Goal: Information Seeking & Learning: Compare options

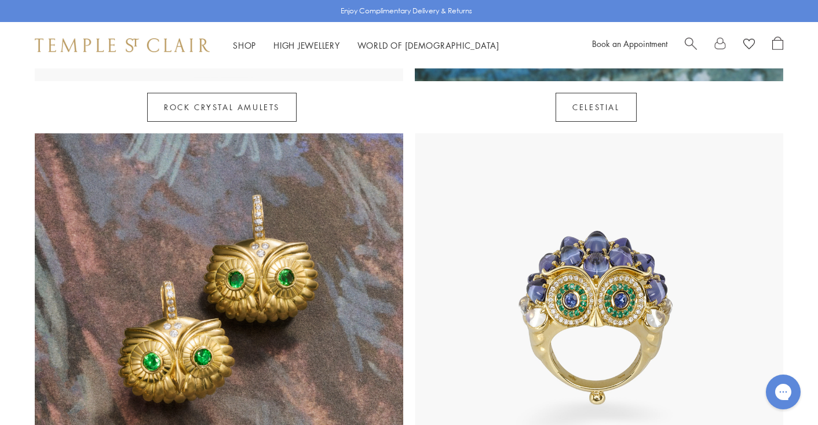
scroll to position [934, 0]
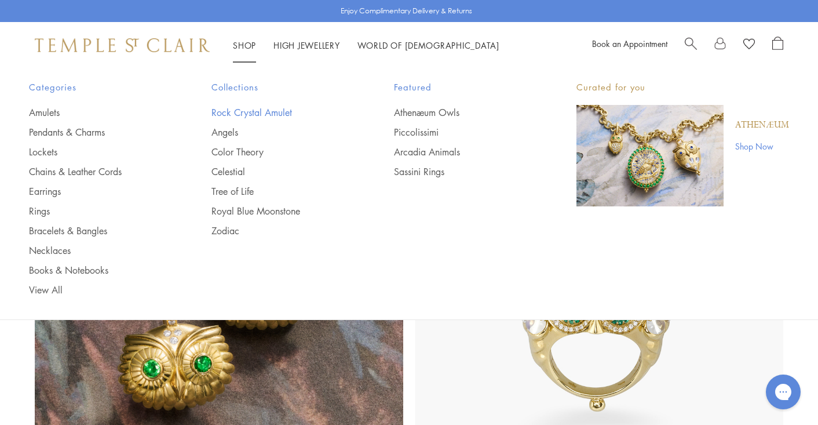
click at [252, 114] on link "Rock Crystal Amulet" at bounding box center [280, 112] width 136 height 13
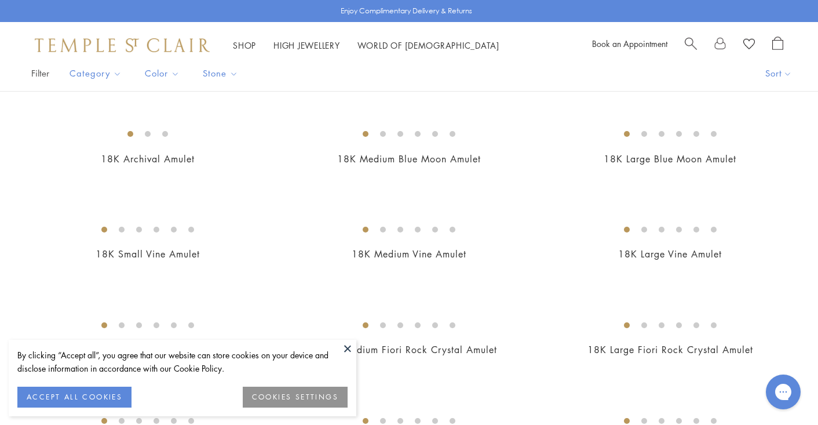
scroll to position [97, 0]
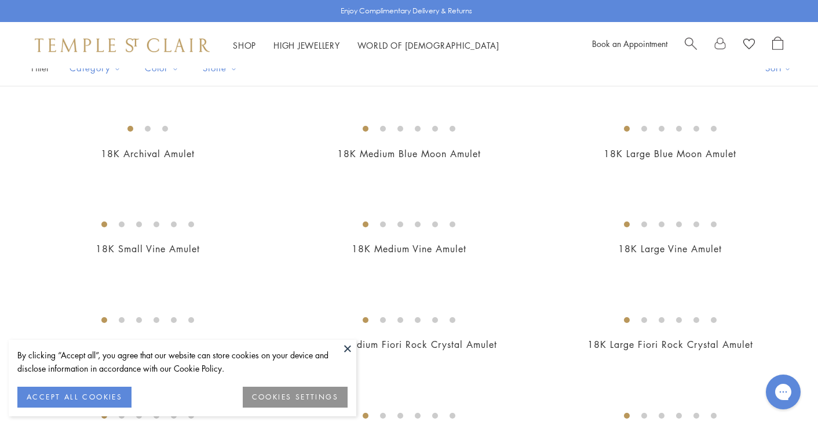
click at [348, 351] on button at bounding box center [347, 348] width 17 height 17
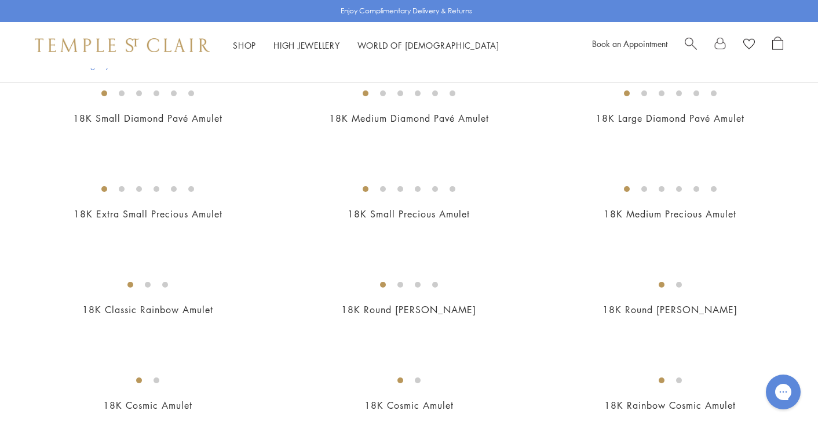
scroll to position [1044, 0]
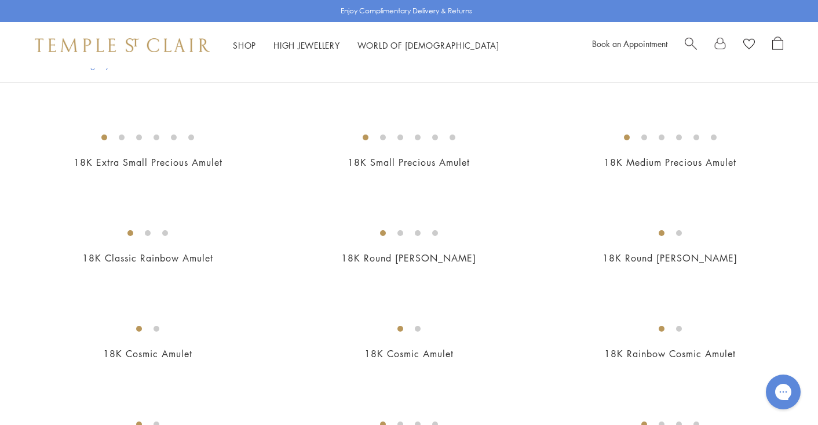
click at [0, 0] on img at bounding box center [0, 0] width 0 height 0
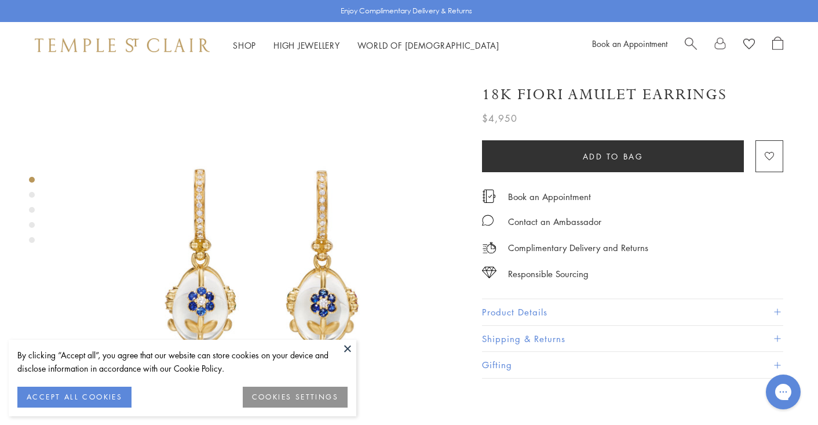
click at [348, 347] on button at bounding box center [347, 348] width 17 height 17
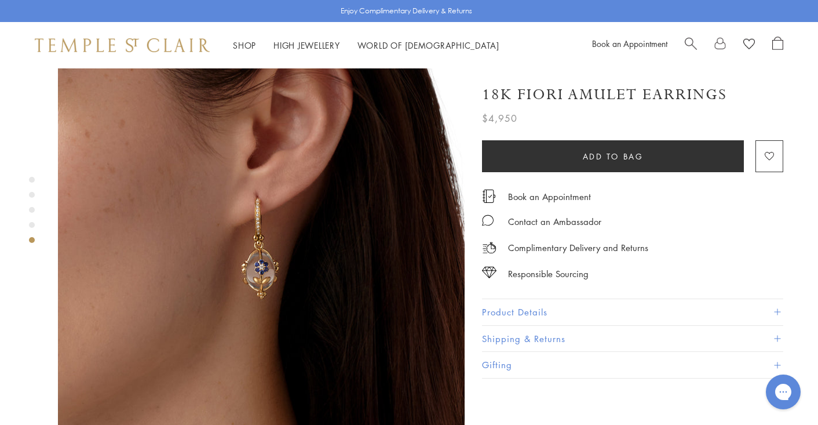
scroll to position [1695, 0]
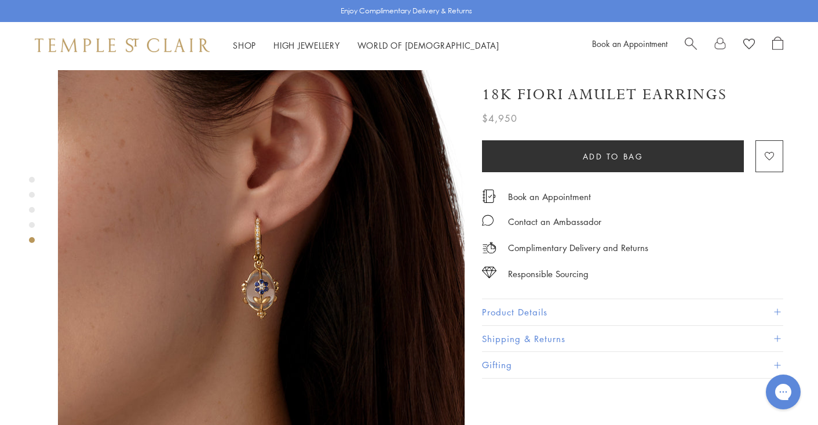
click at [502, 305] on button "Product Details" at bounding box center [632, 312] width 301 height 26
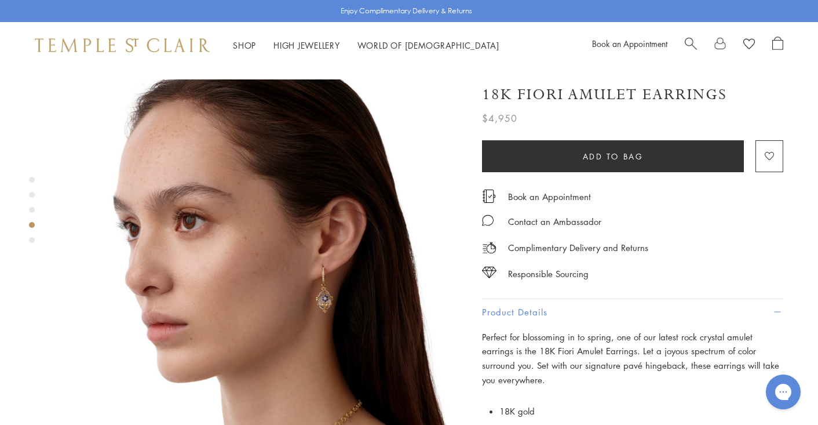
scroll to position [1050, 0]
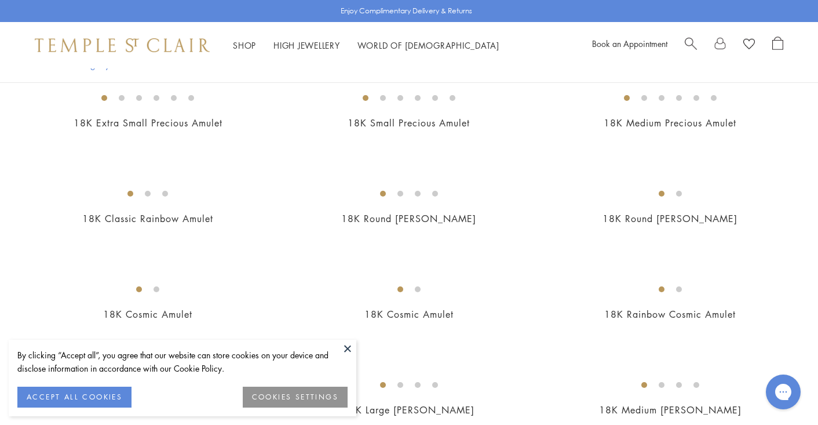
scroll to position [1109, 0]
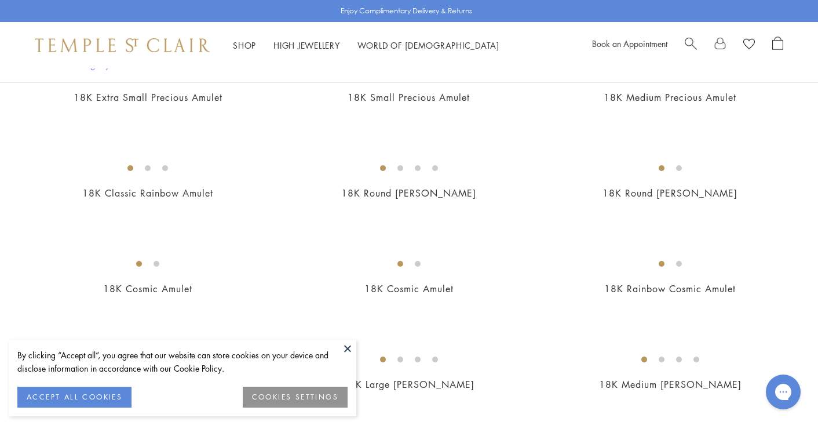
click at [0, 0] on img at bounding box center [0, 0] width 0 height 0
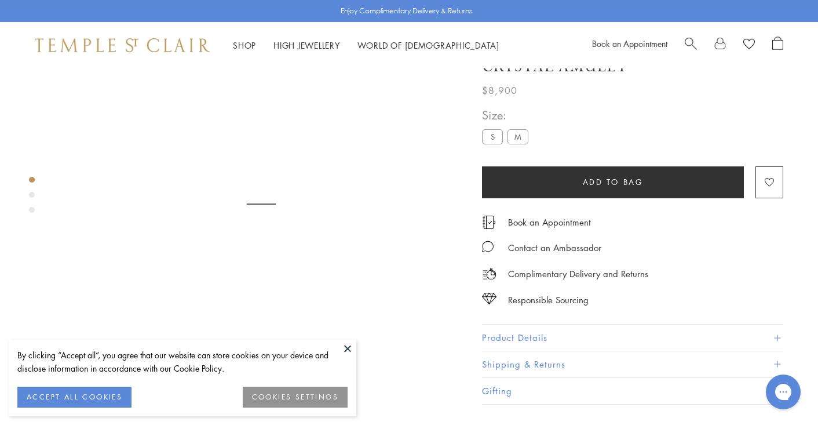
scroll to position [68, 0]
click at [345, 346] on button at bounding box center [347, 348] width 17 height 17
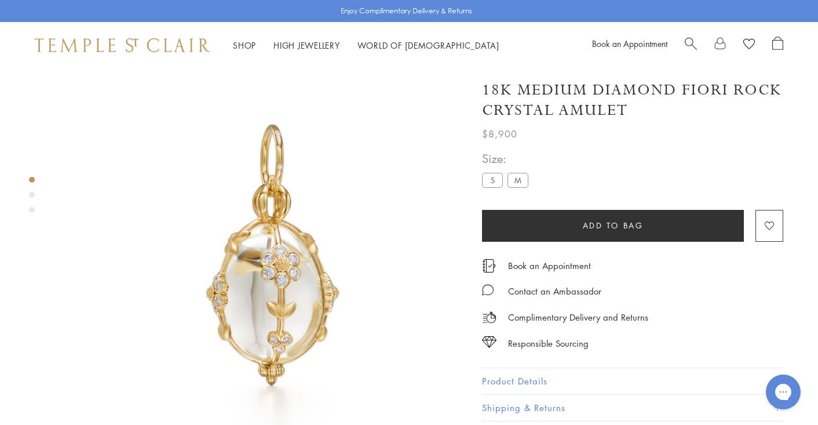
scroll to position [8, 0]
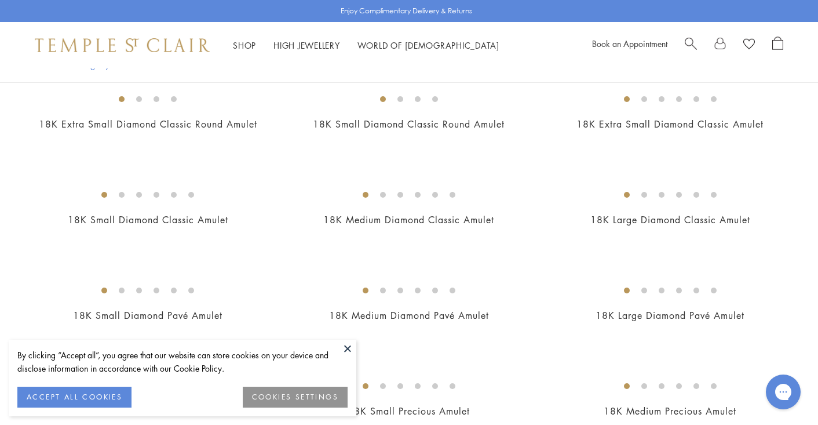
scroll to position [799, 0]
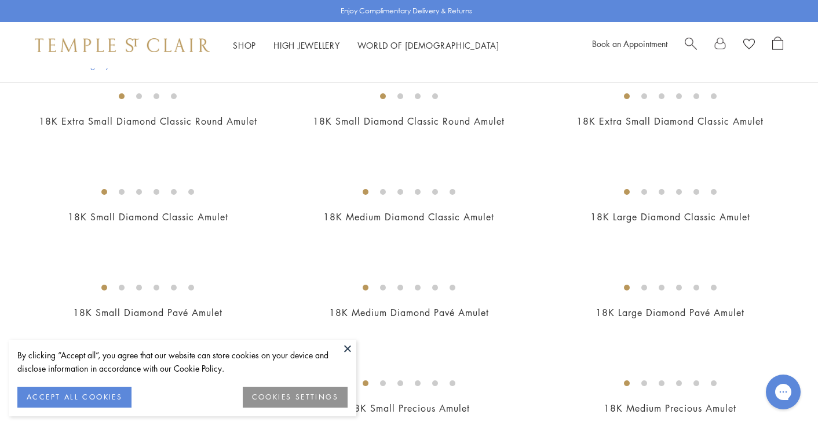
click at [347, 351] on button at bounding box center [347, 348] width 17 height 17
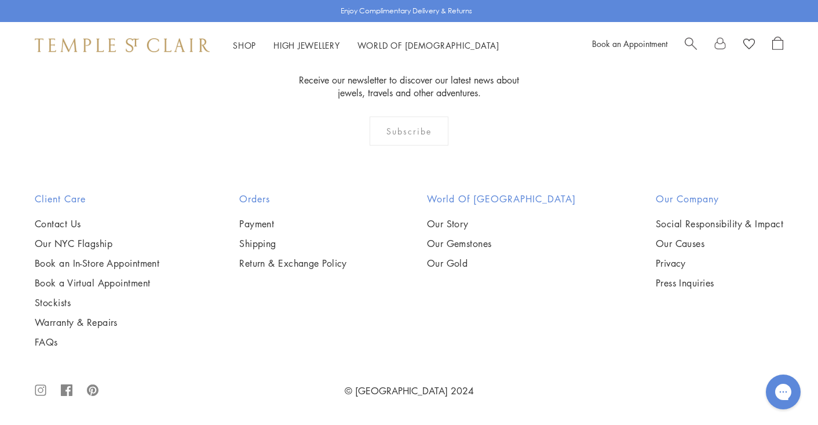
scroll to position [6748, 0]
click at [0, 0] on img at bounding box center [0, 0] width 0 height 0
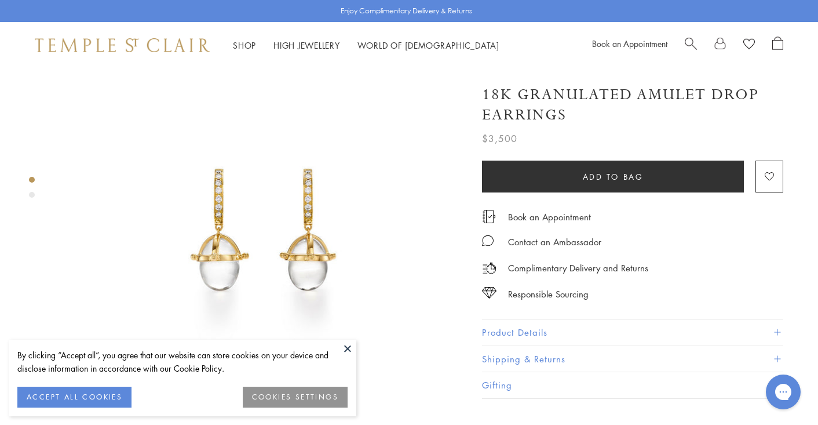
scroll to position [50, 0]
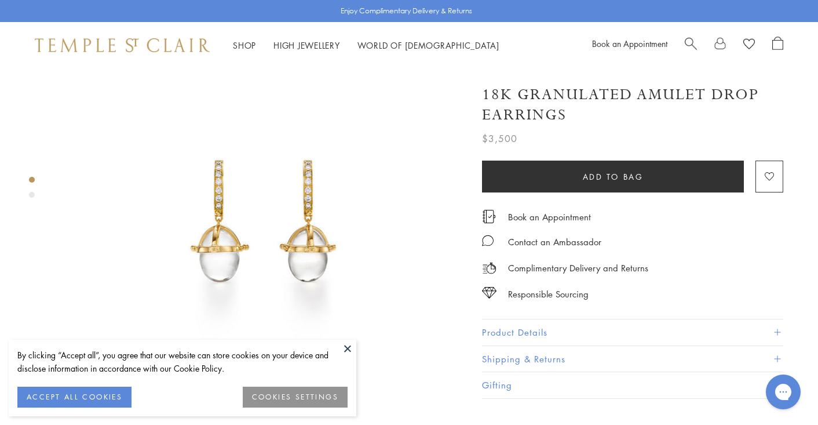
click at [349, 348] on button at bounding box center [347, 348] width 17 height 17
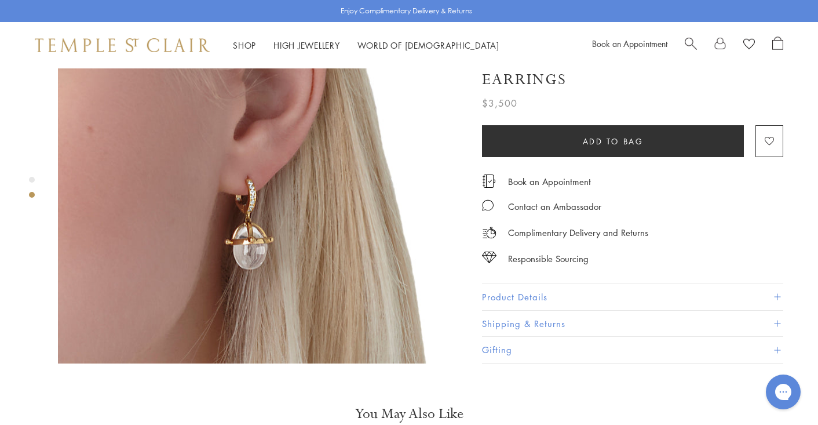
scroll to position [538, 0]
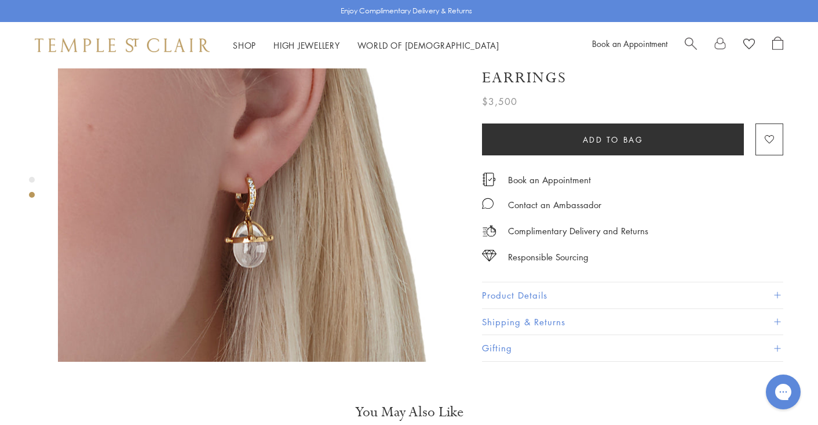
click at [535, 282] on button "Product Details" at bounding box center [632, 295] width 301 height 26
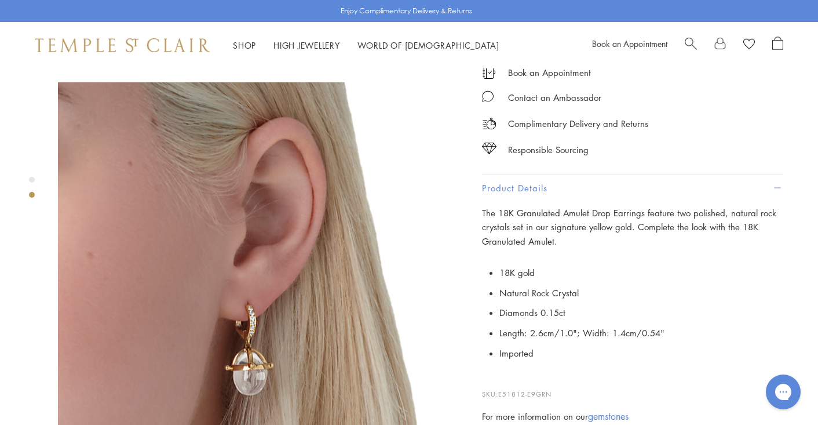
scroll to position [386, 0]
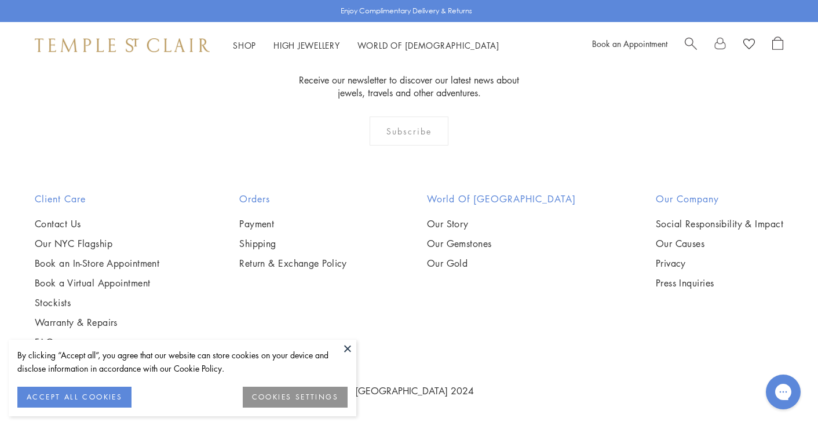
click at [348, 348] on button at bounding box center [347, 348] width 17 height 17
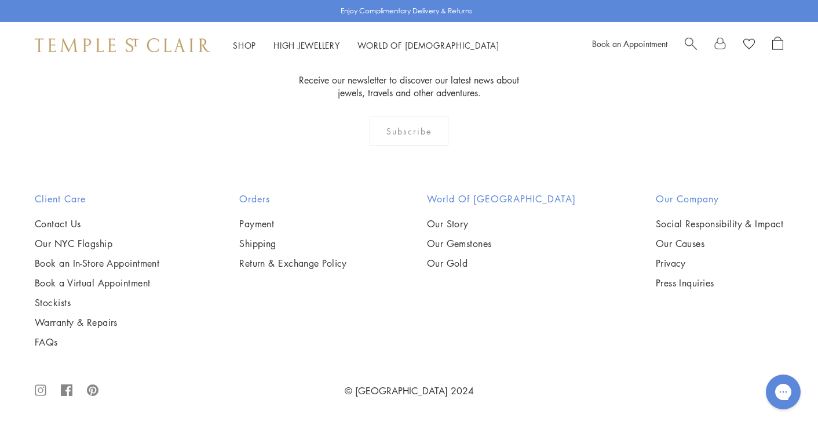
scroll to position [7304, 0]
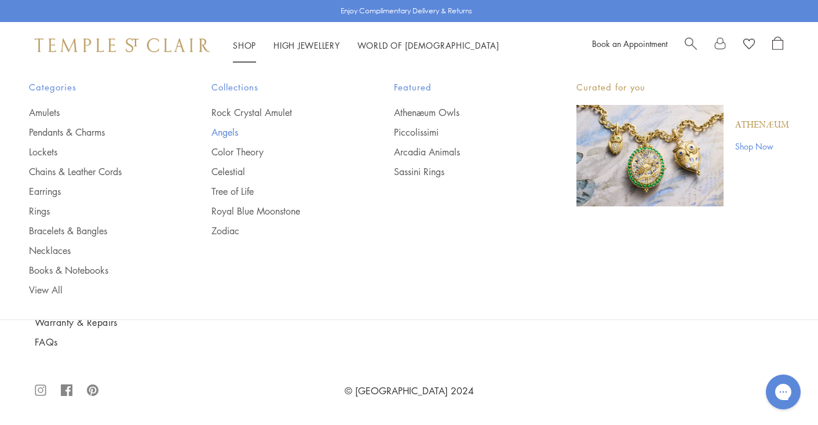
click at [228, 135] on link "Angels" at bounding box center [280, 132] width 136 height 13
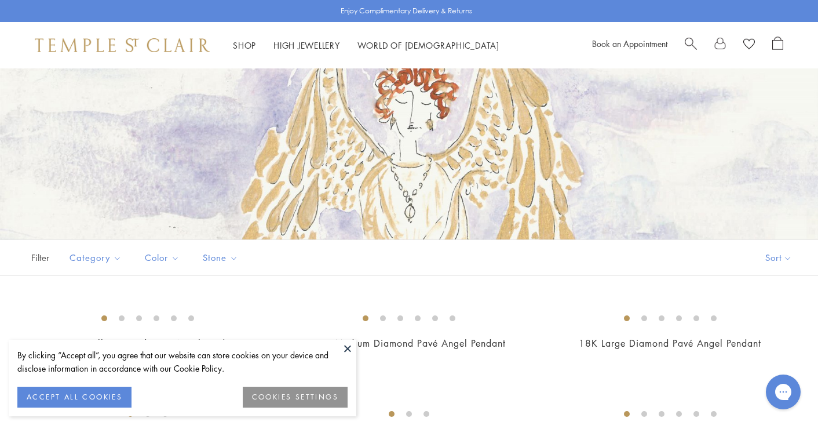
scroll to position [82, 0]
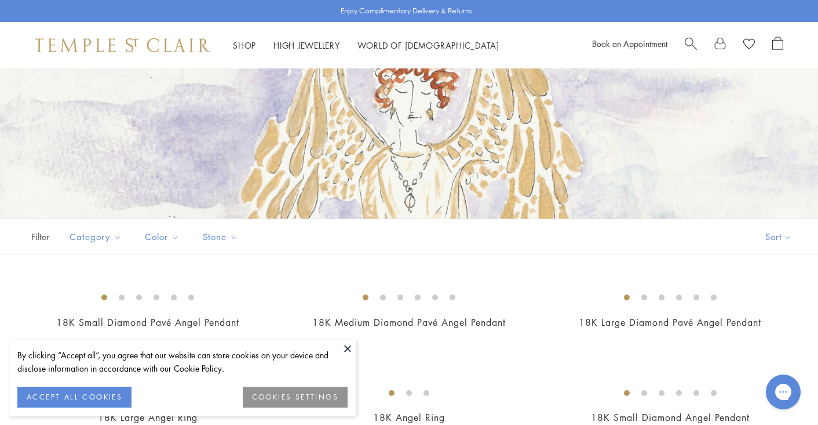
click at [345, 349] on button at bounding box center [347, 348] width 17 height 17
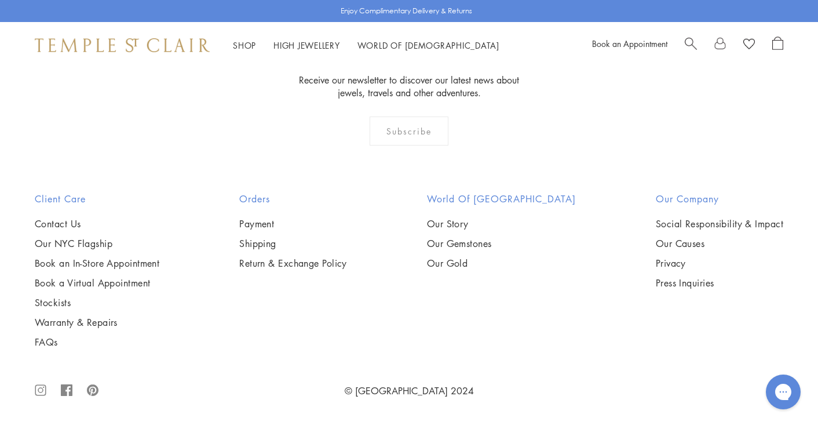
scroll to position [994, 0]
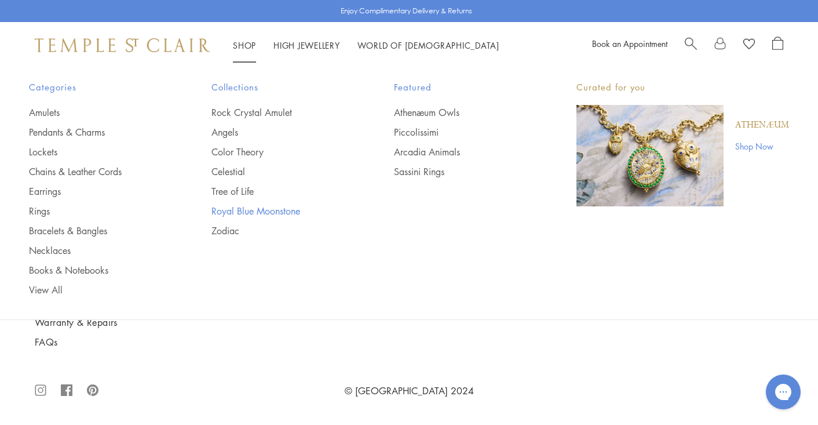
click at [249, 211] on link "Royal Blue Moonstone" at bounding box center [280, 211] width 136 height 13
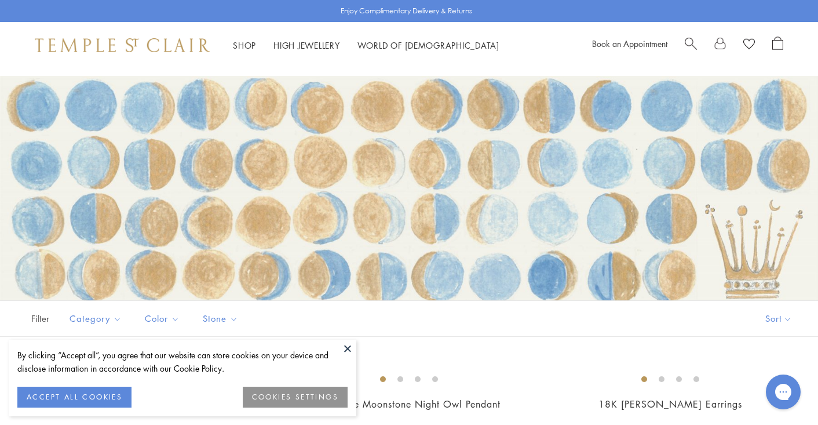
scroll to position [67, 0]
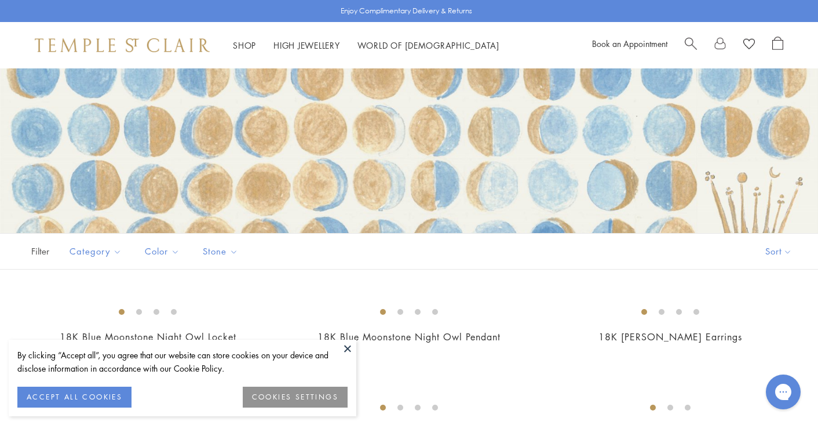
click at [348, 347] on button at bounding box center [347, 348] width 17 height 17
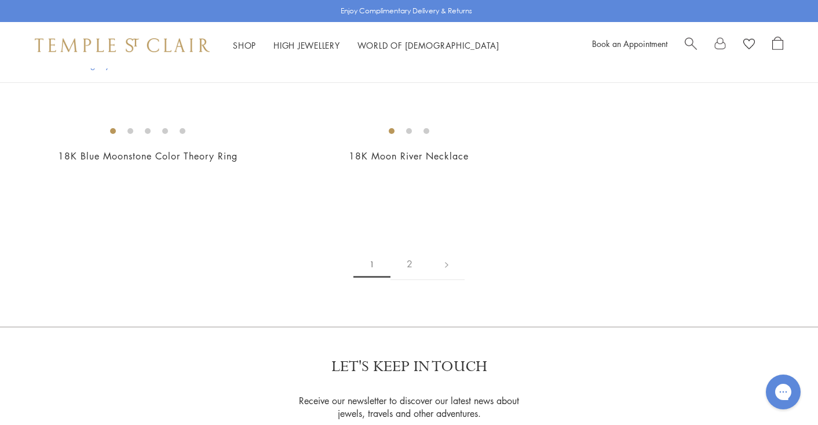
scroll to position [1900, 0]
click at [0, 0] on img at bounding box center [0, 0] width 0 height 0
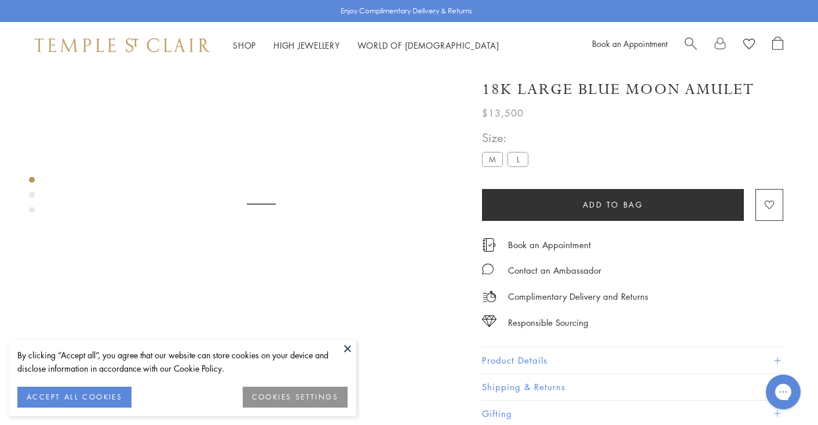
scroll to position [68, 0]
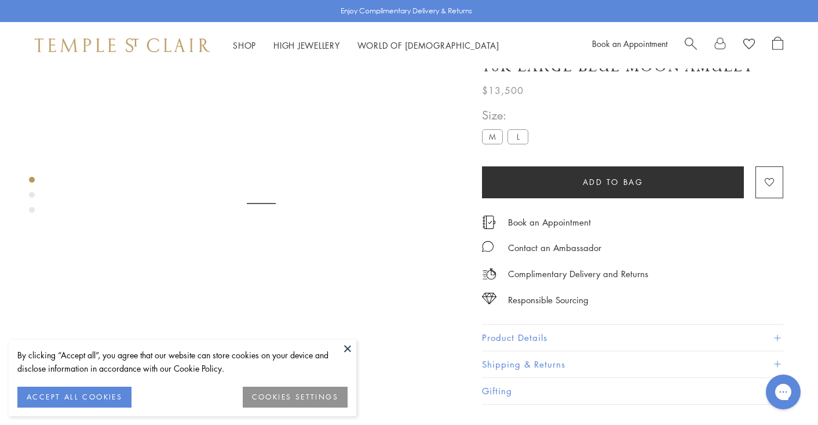
click at [348, 347] on button at bounding box center [347, 348] width 17 height 17
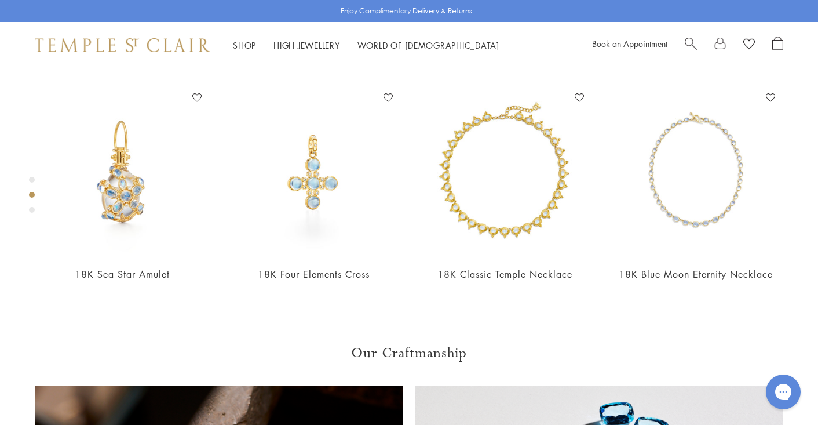
scroll to position [498, 0]
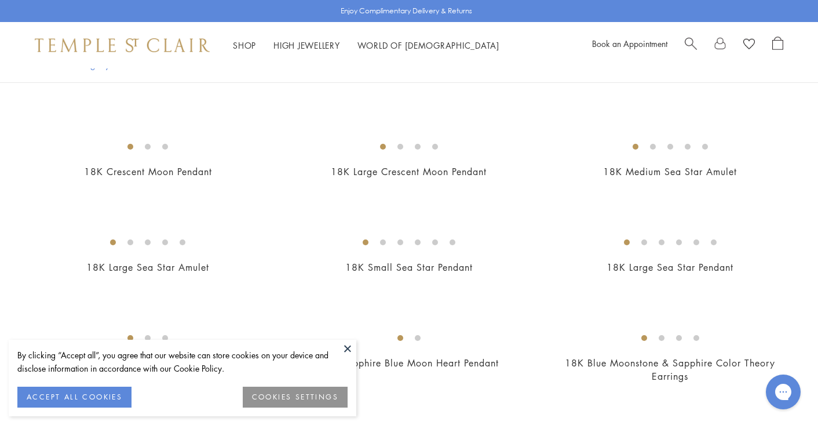
click at [348, 351] on button at bounding box center [347, 348] width 17 height 17
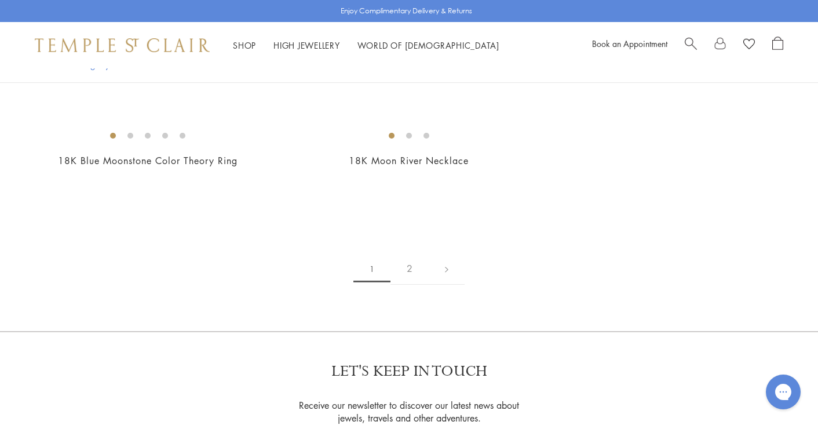
scroll to position [1840, 0]
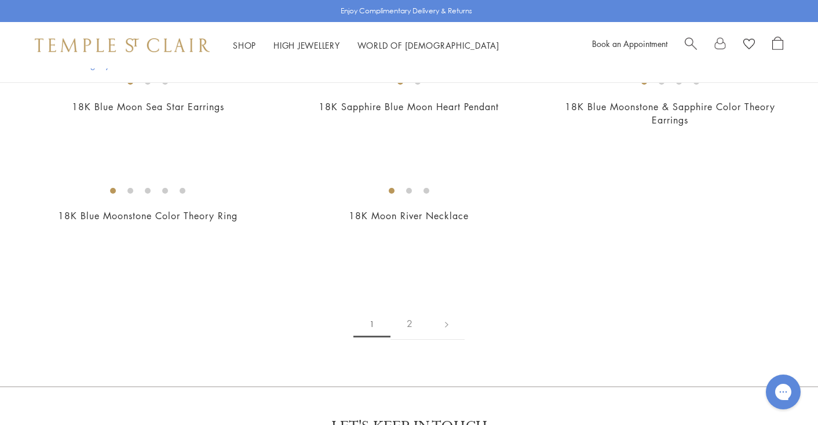
click at [0, 0] on img at bounding box center [0, 0] width 0 height 0
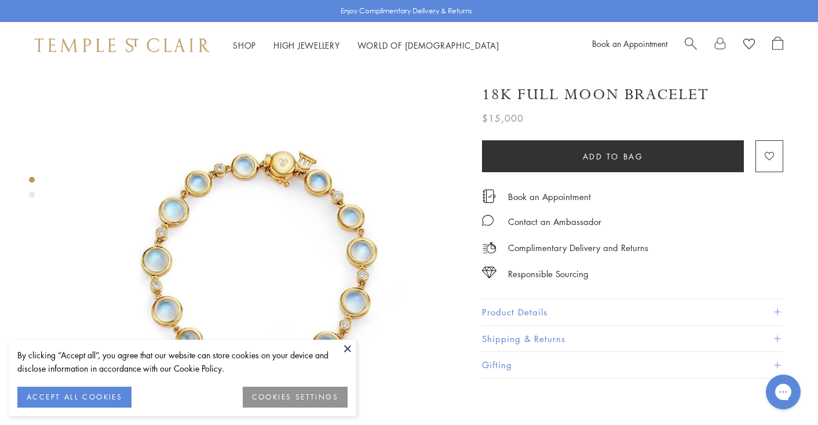
click at [341, 340] on button at bounding box center [347, 348] width 17 height 17
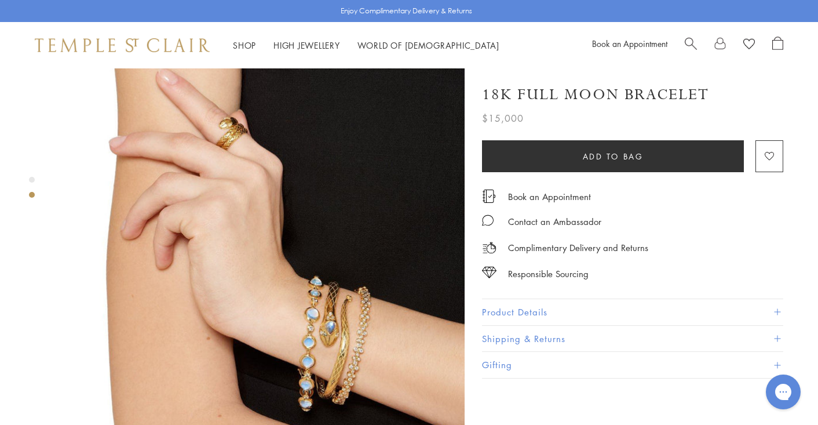
scroll to position [452, 0]
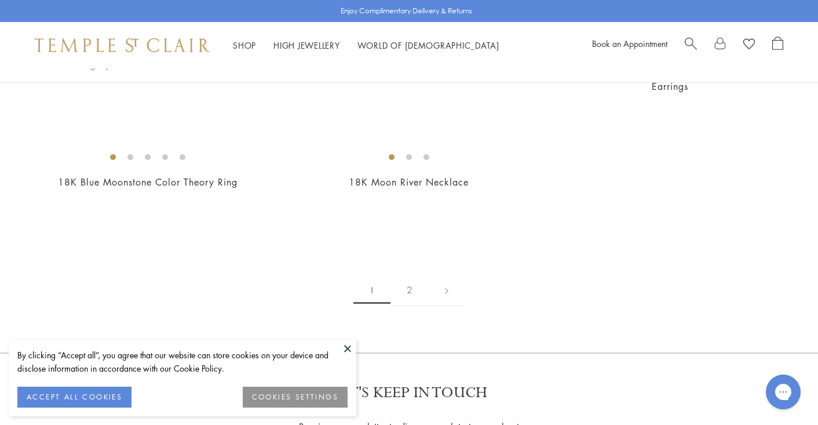
scroll to position [1943, 0]
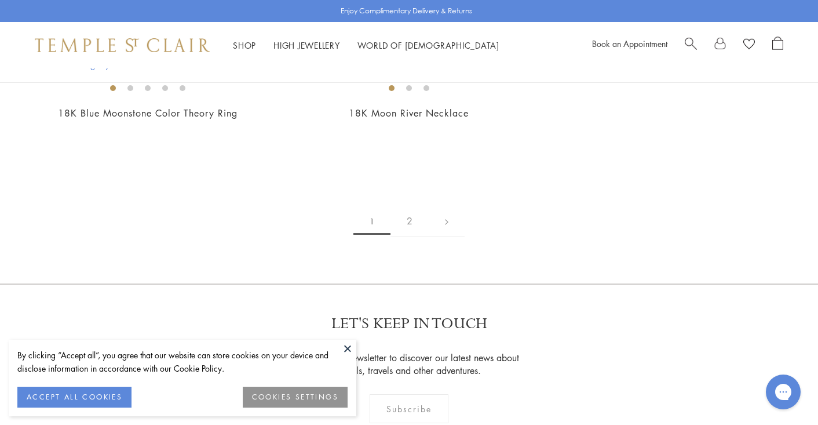
click at [349, 349] on button at bounding box center [347, 348] width 17 height 17
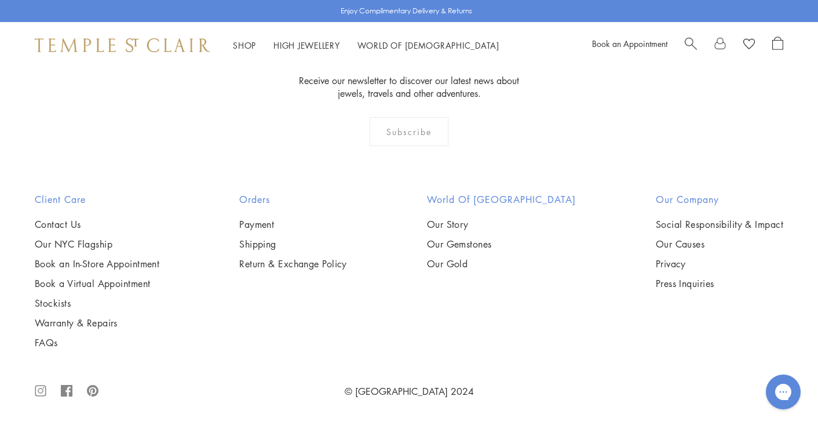
scroll to position [5034, 0]
click at [0, 0] on img at bounding box center [0, 0] width 0 height 0
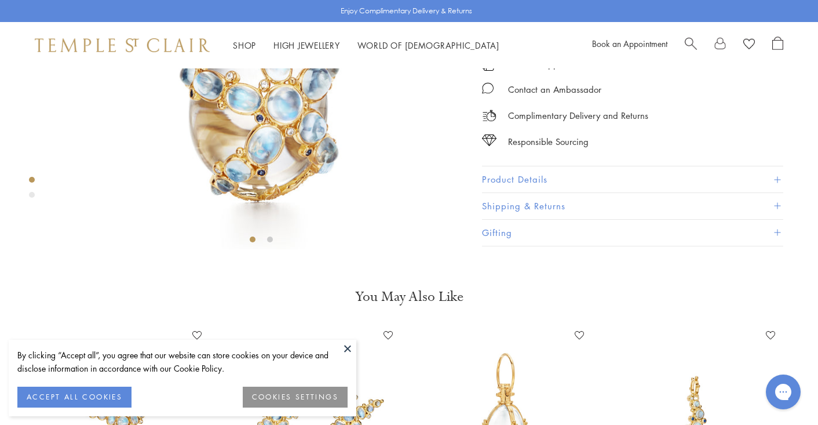
scroll to position [246, 0]
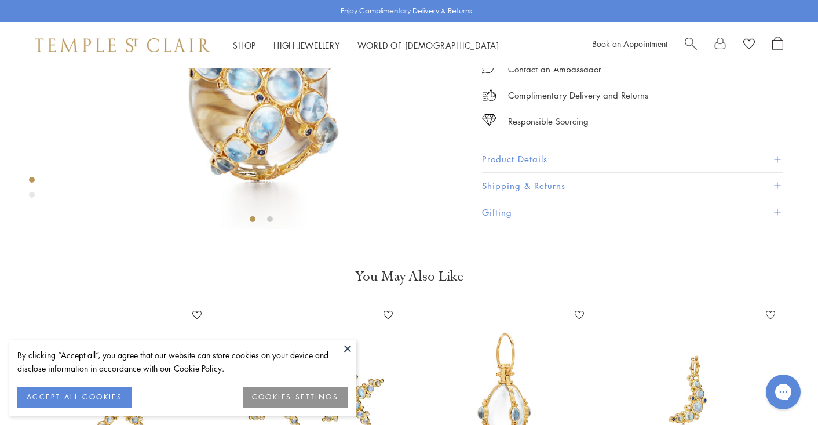
click at [344, 345] on button at bounding box center [347, 348] width 17 height 17
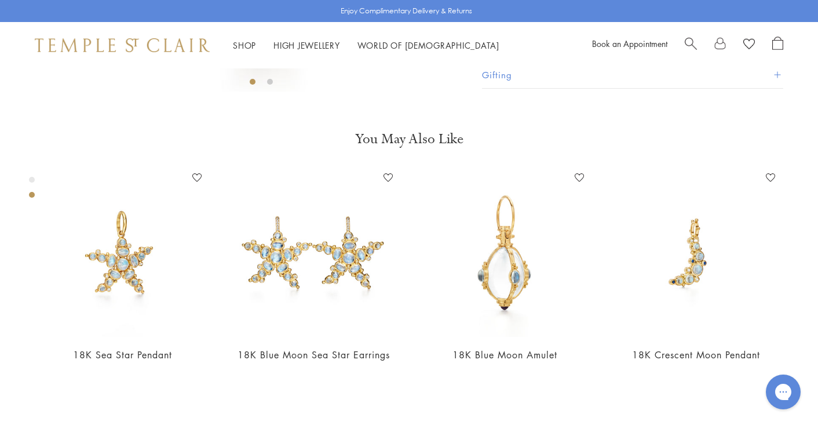
scroll to position [359, 0]
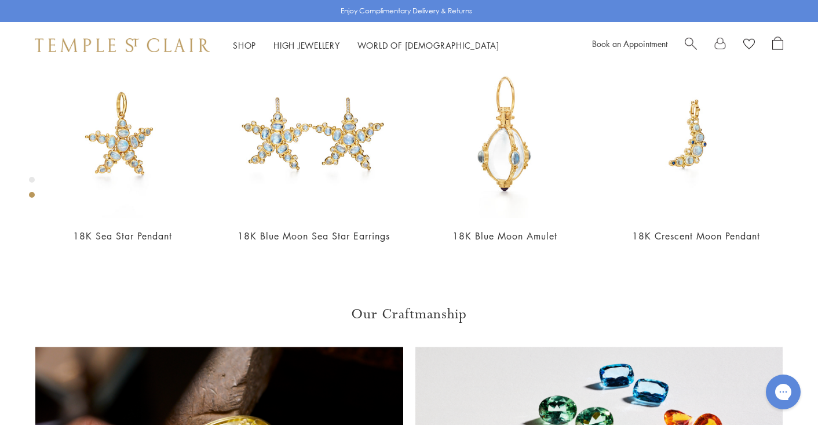
scroll to position [503, 0]
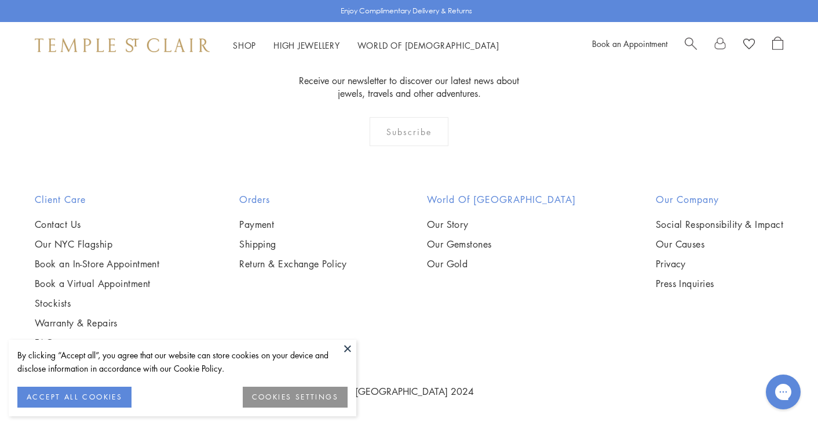
scroll to position [4814, 0]
click at [349, 349] on button at bounding box center [347, 348] width 17 height 17
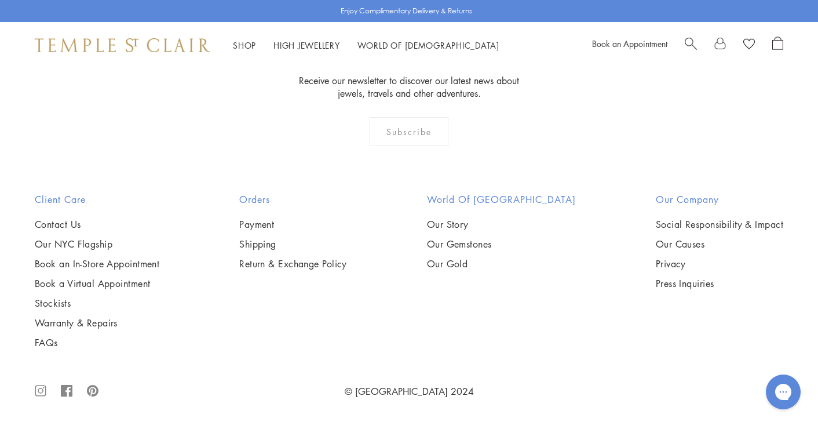
scroll to position [5053, 0]
click at [0, 0] on img at bounding box center [0, 0] width 0 height 0
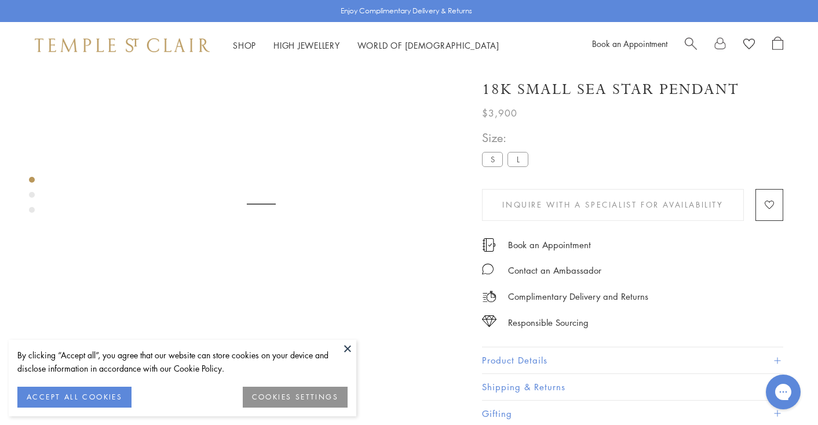
scroll to position [68, 0]
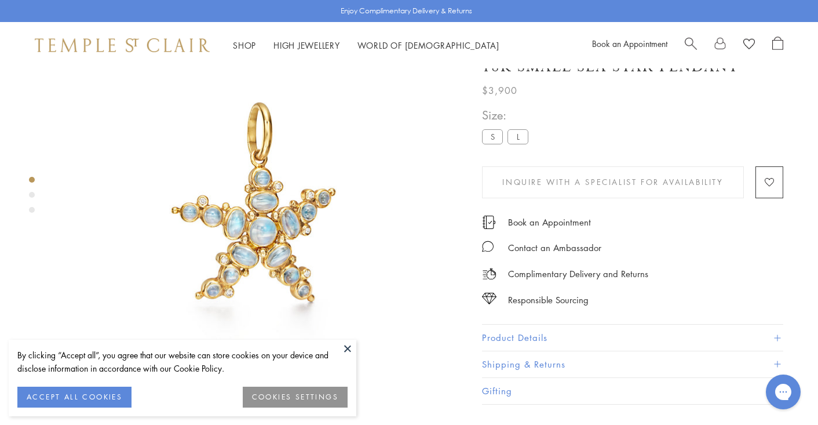
click at [338, 336] on img at bounding box center [261, 203] width 407 height 407
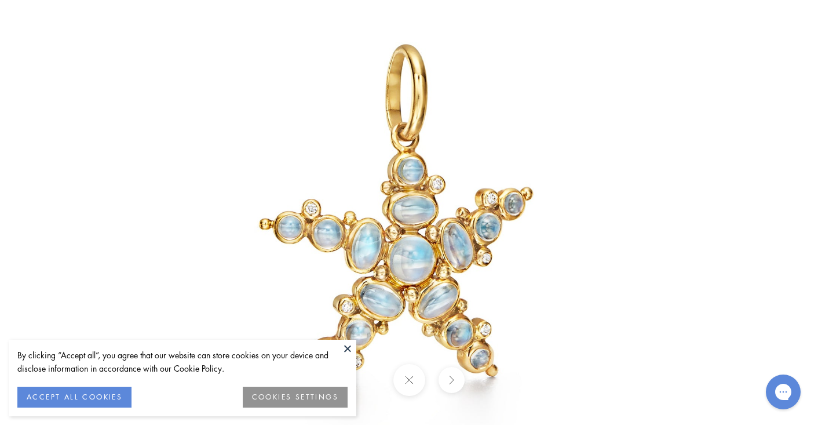
click at [348, 347] on button at bounding box center [347, 348] width 17 height 17
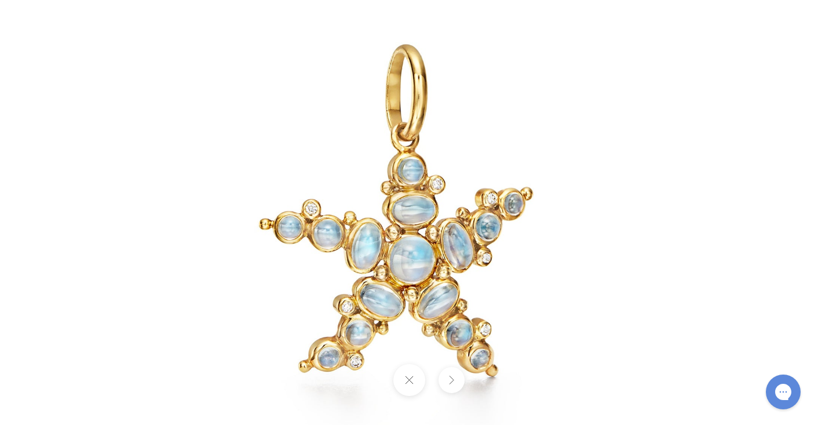
click at [410, 385] on button at bounding box center [409, 380] width 32 height 32
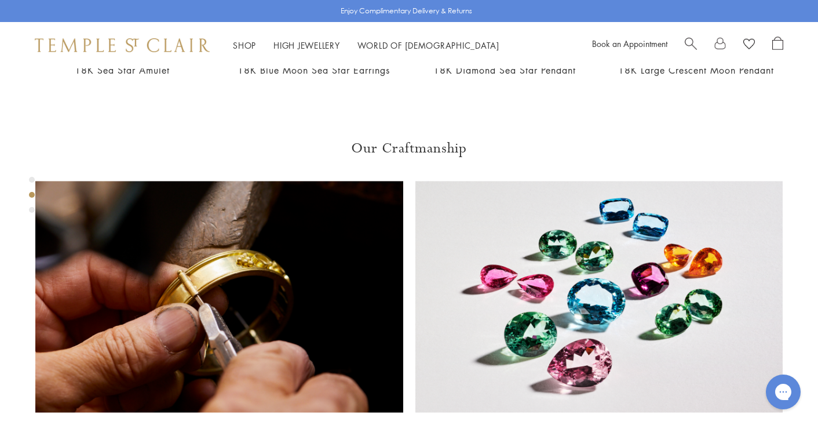
scroll to position [406, 0]
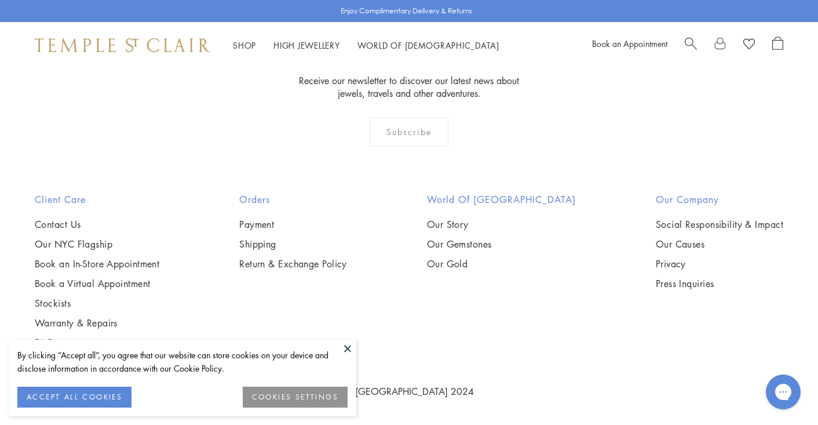
click at [349, 352] on button at bounding box center [347, 348] width 17 height 17
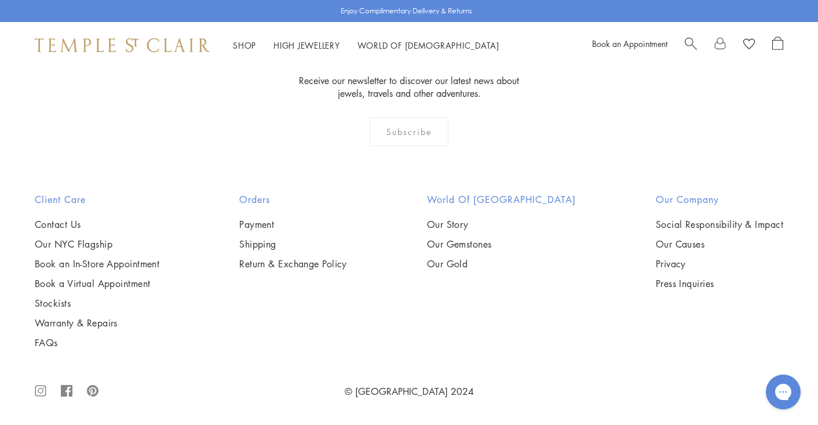
scroll to position [5932, 0]
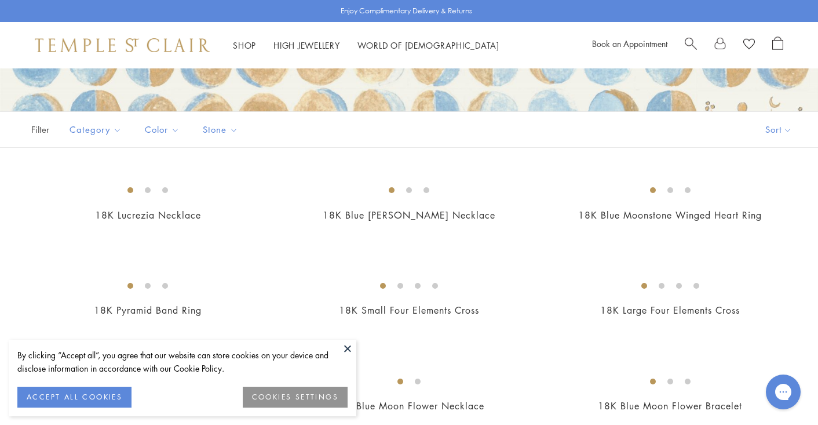
scroll to position [239, 0]
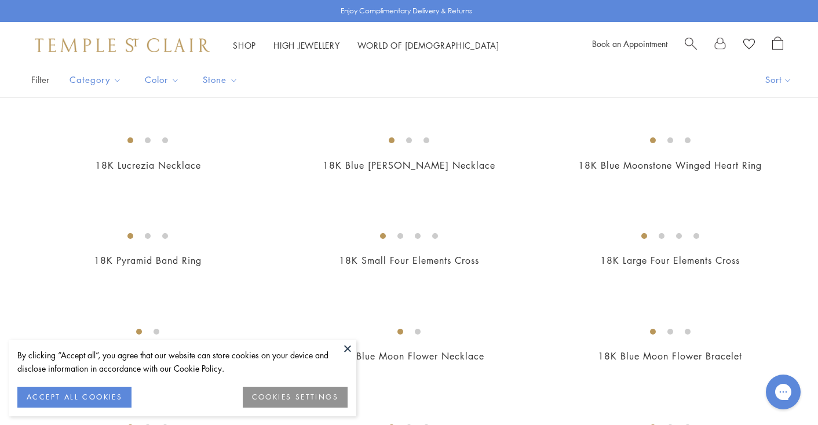
click at [349, 352] on button at bounding box center [347, 348] width 17 height 17
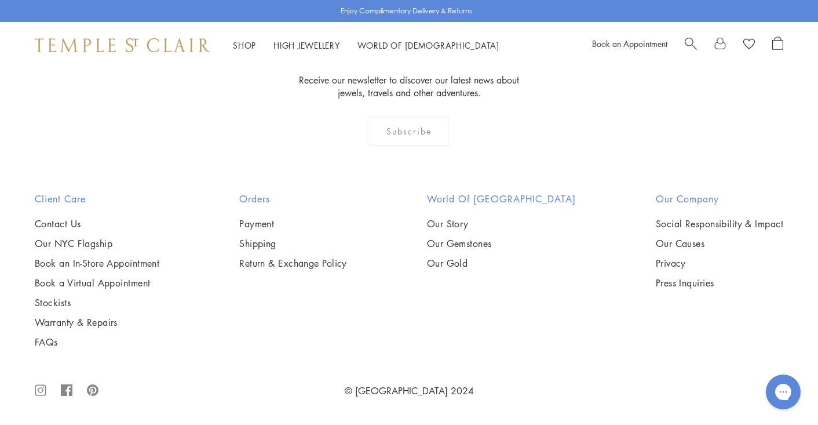
scroll to position [1270, 0]
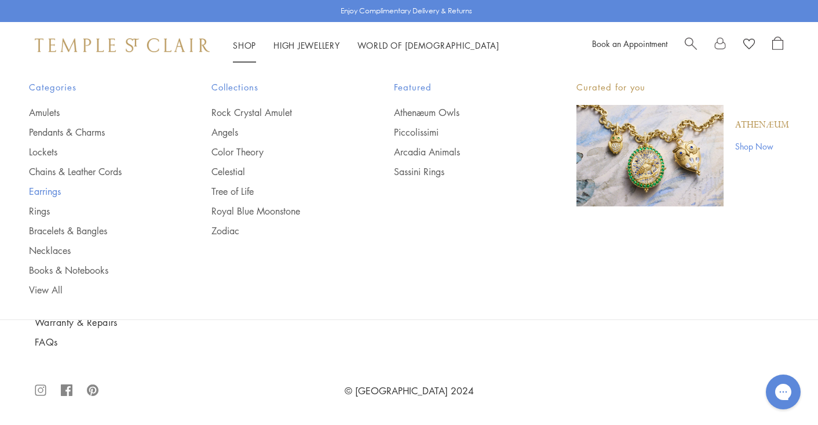
click at [49, 191] on link "Earrings" at bounding box center [97, 191] width 136 height 13
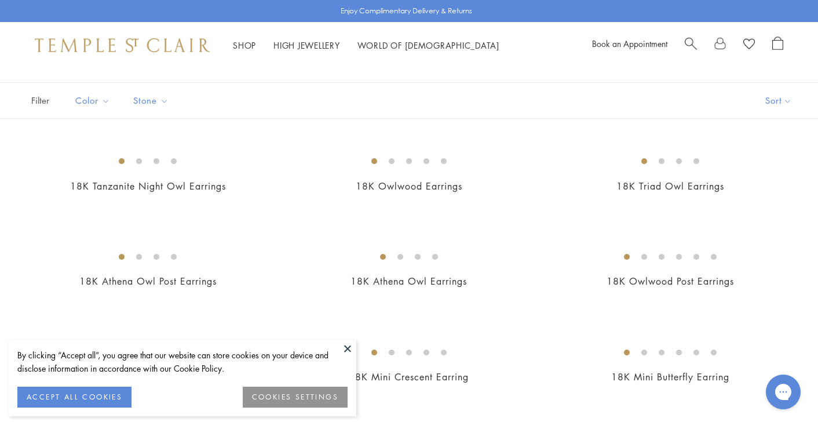
scroll to position [66, 0]
click at [352, 348] on button at bounding box center [347, 348] width 17 height 17
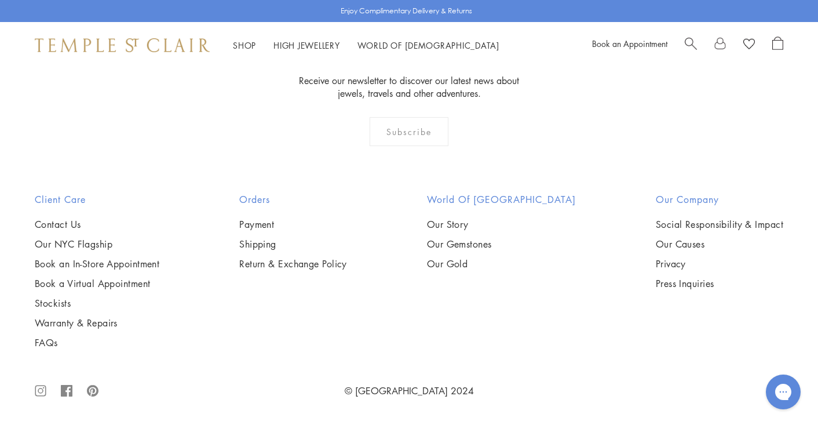
scroll to position [2678, 0]
click at [0, 0] on img at bounding box center [0, 0] width 0 height 0
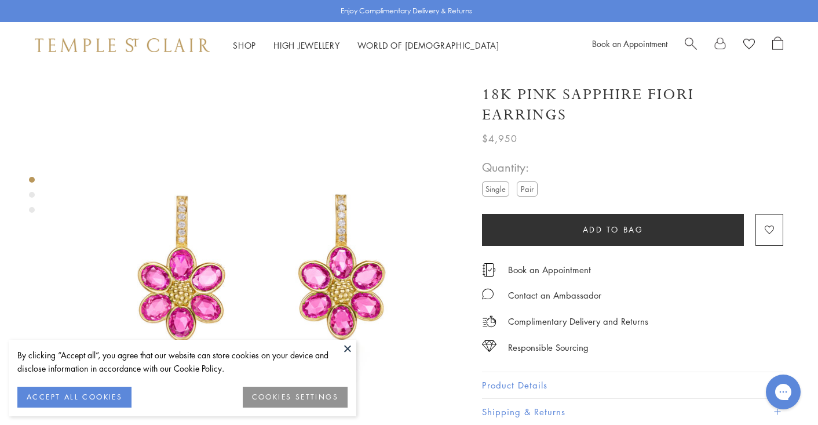
click at [348, 345] on button at bounding box center [347, 348] width 17 height 17
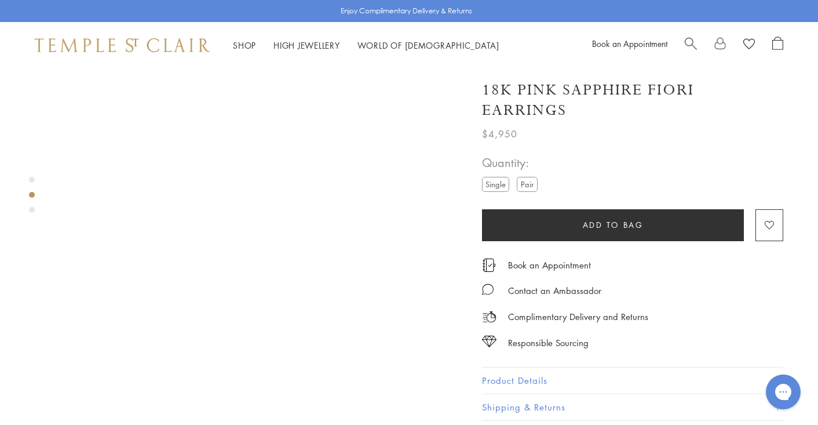
scroll to position [425, 0]
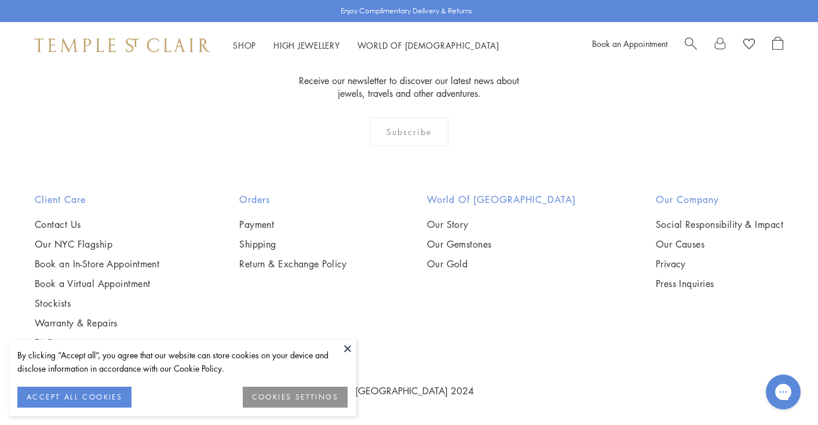
scroll to position [2573, 0]
click at [349, 349] on button at bounding box center [347, 348] width 17 height 17
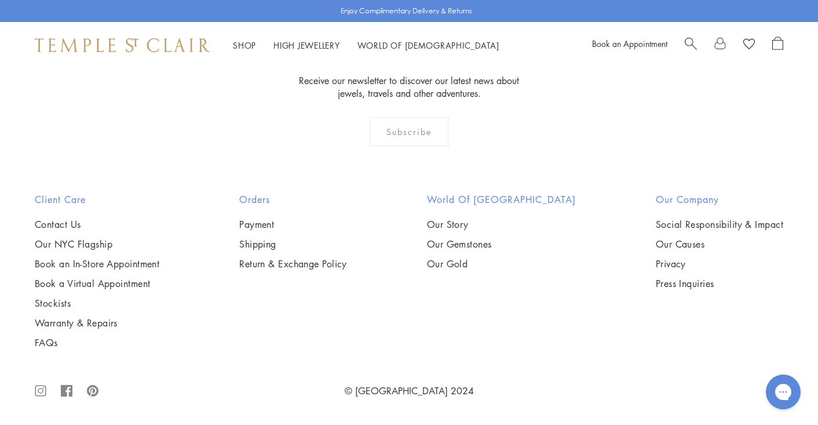
scroll to position [2654, 0]
click at [0, 0] on img at bounding box center [0, 0] width 0 height 0
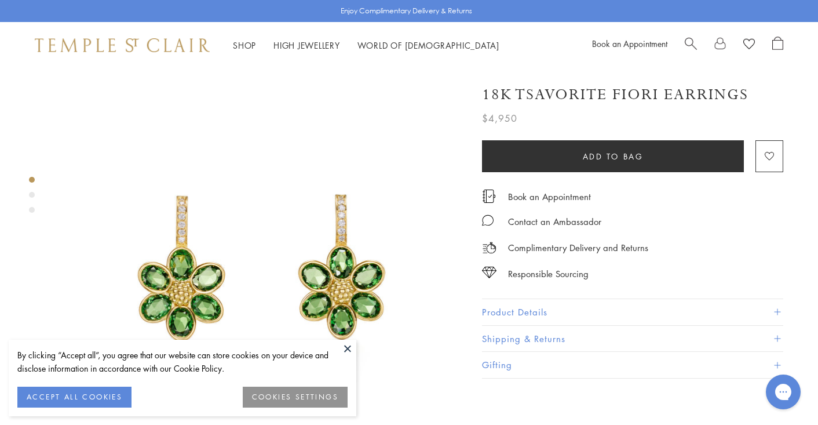
click at [349, 347] on button at bounding box center [347, 348] width 17 height 17
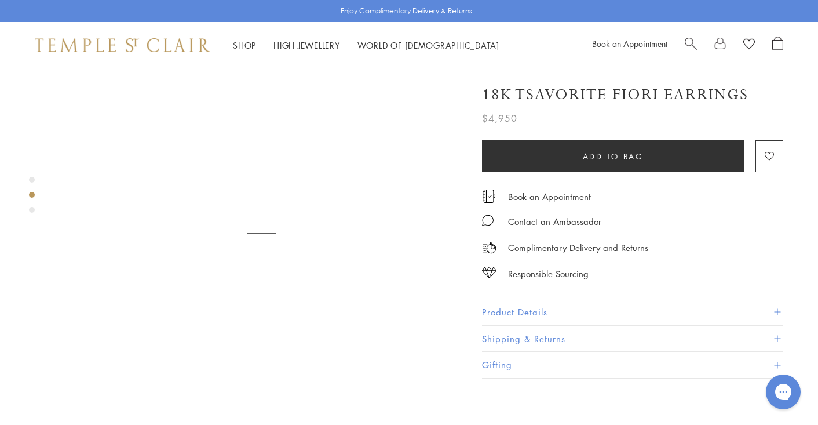
scroll to position [489, 0]
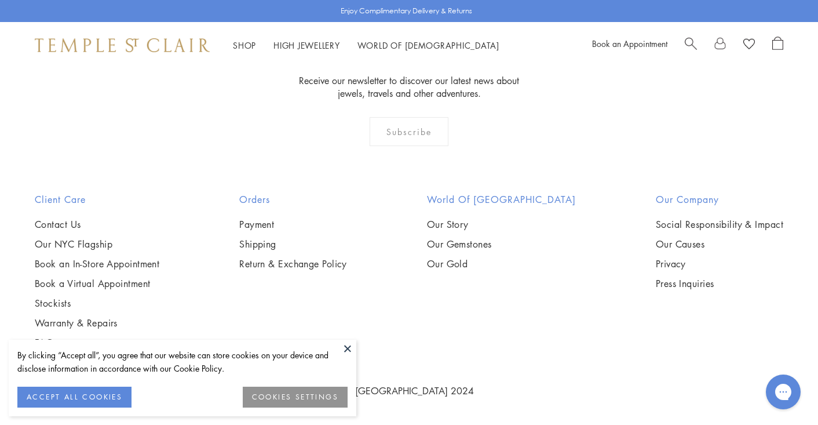
click at [351, 347] on button at bounding box center [347, 348] width 17 height 17
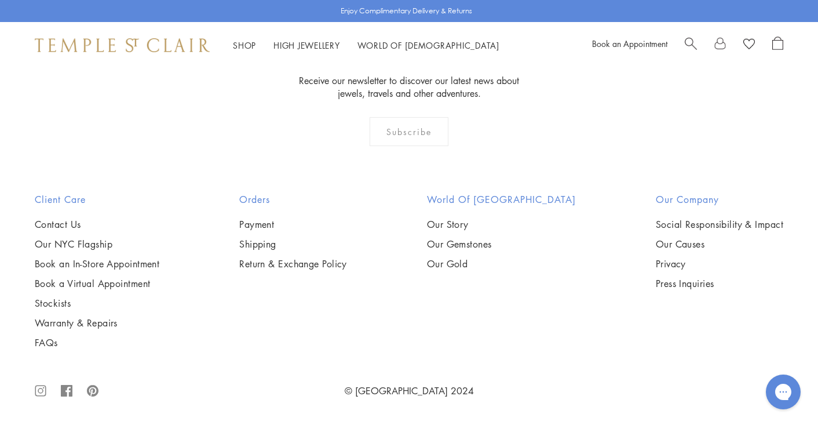
scroll to position [2691, 0]
click at [0, 0] on img at bounding box center [0, 0] width 0 height 0
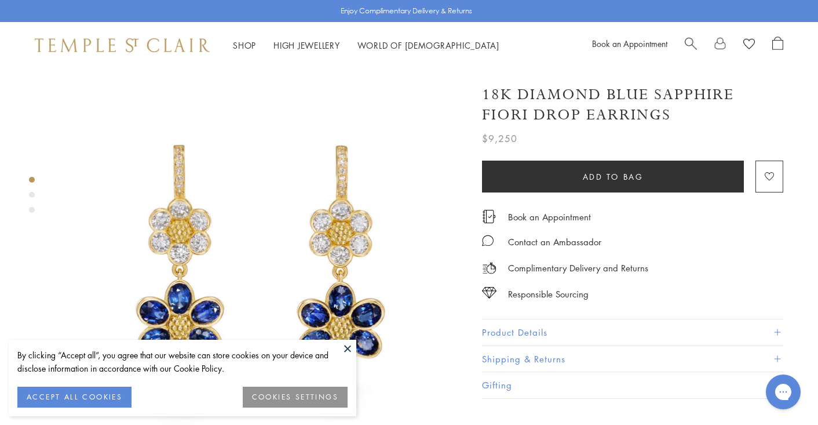
click at [348, 345] on button at bounding box center [347, 348] width 17 height 17
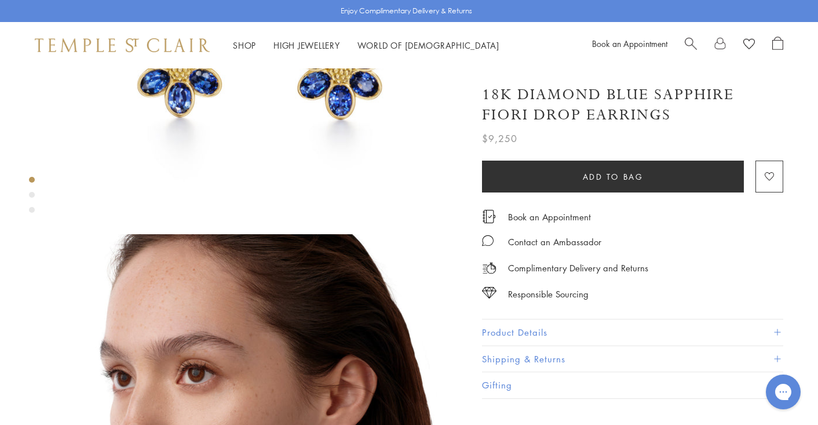
scroll to position [250, 0]
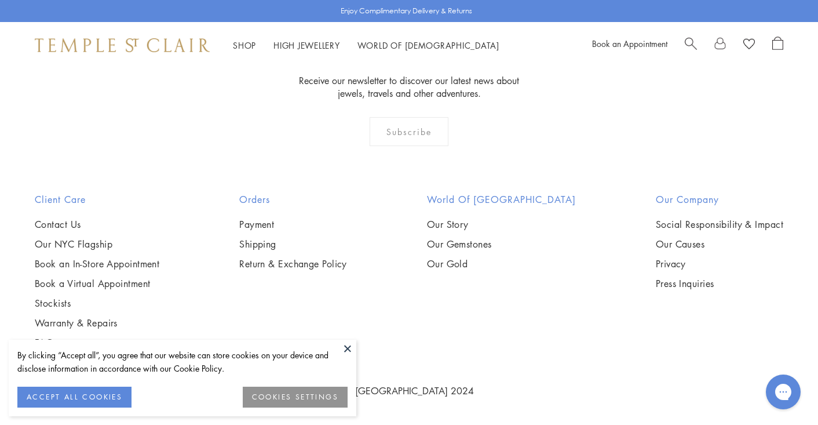
click at [350, 348] on button at bounding box center [347, 348] width 17 height 17
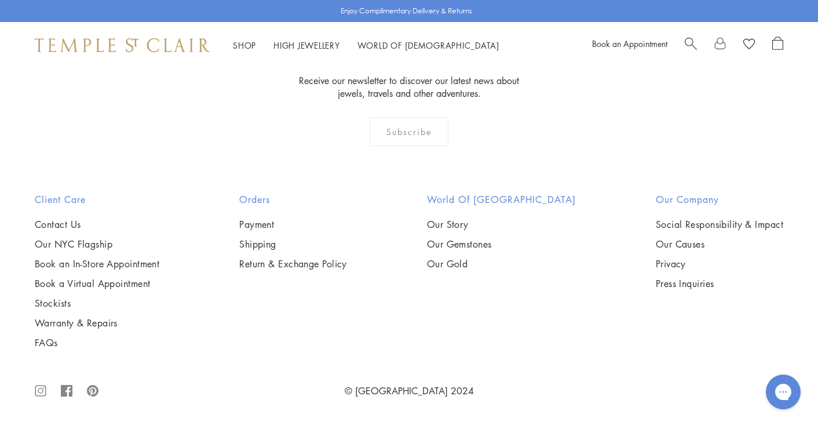
scroll to position [2924, 0]
click at [0, 0] on img at bounding box center [0, 0] width 0 height 0
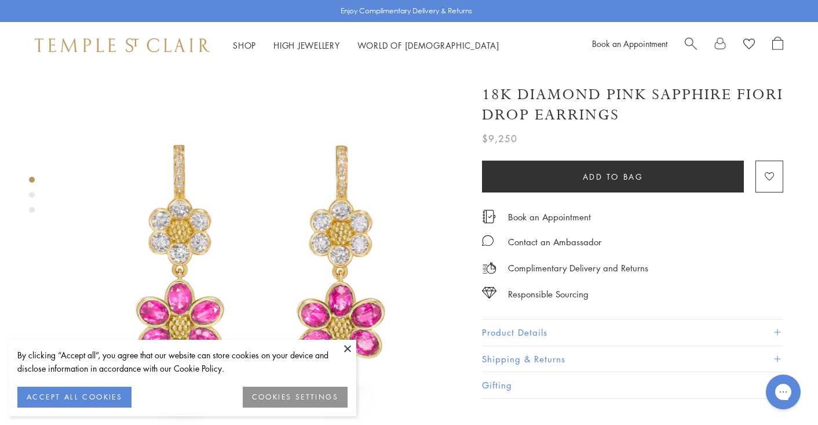
click at [350, 351] on button at bounding box center [347, 348] width 17 height 17
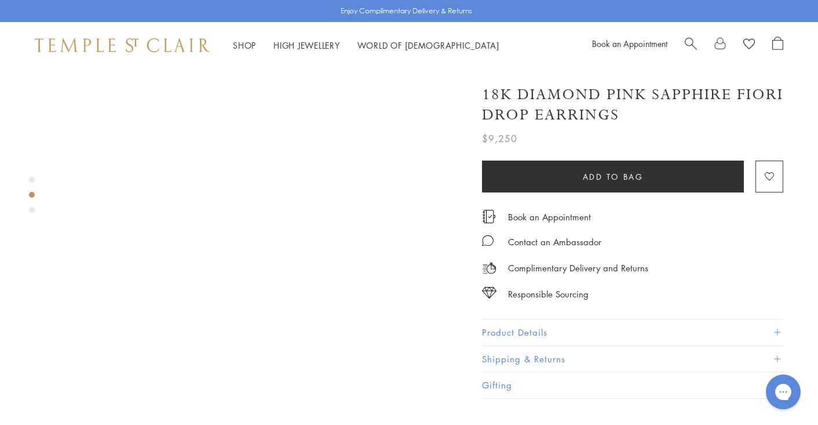
scroll to position [392, 0]
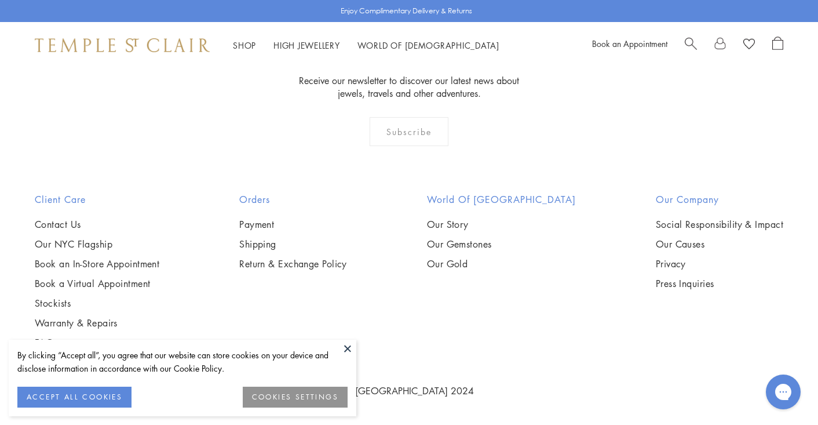
click at [349, 348] on button at bounding box center [347, 348] width 17 height 17
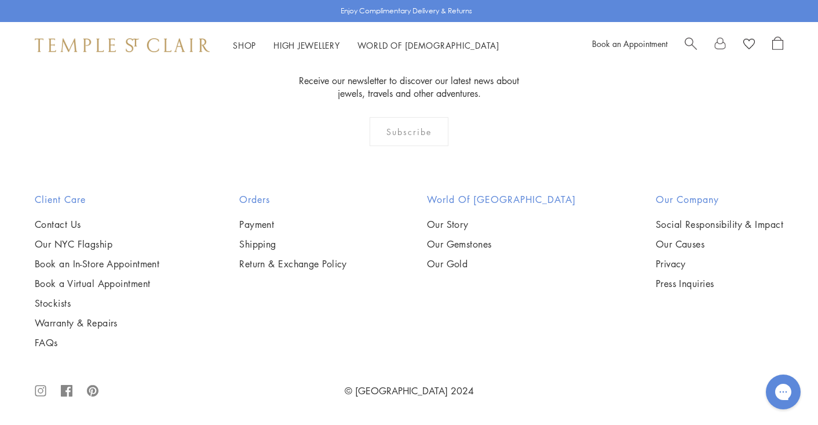
click at [0, 0] on img at bounding box center [0, 0] width 0 height 0
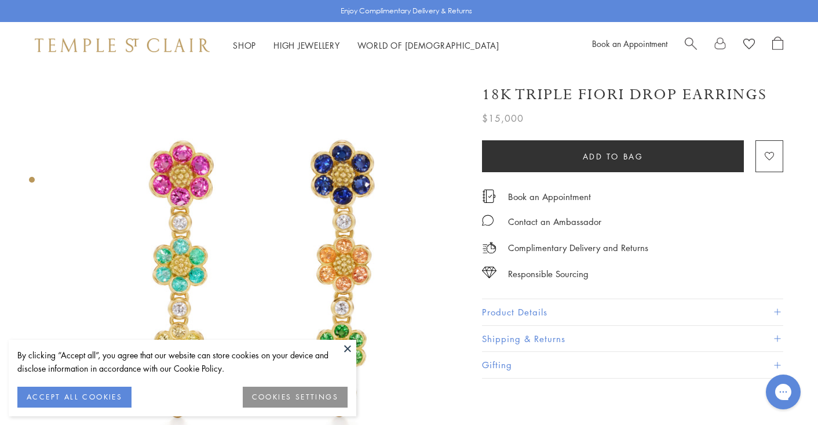
click at [344, 351] on button at bounding box center [347, 348] width 17 height 17
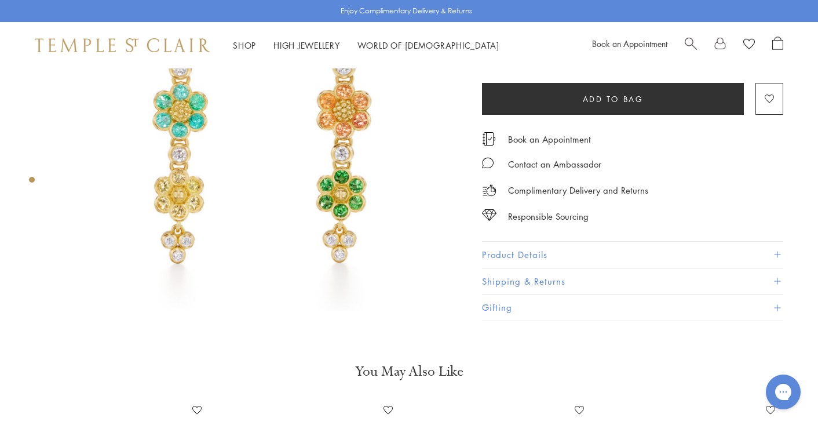
scroll to position [155, 0]
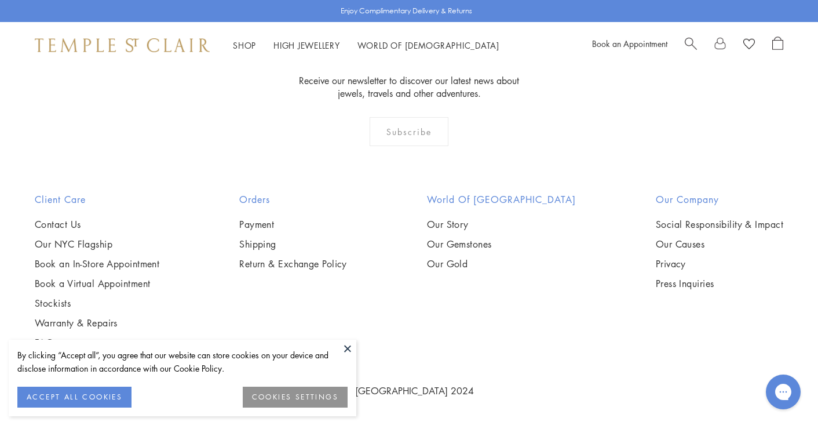
click at [349, 348] on button at bounding box center [347, 348] width 17 height 17
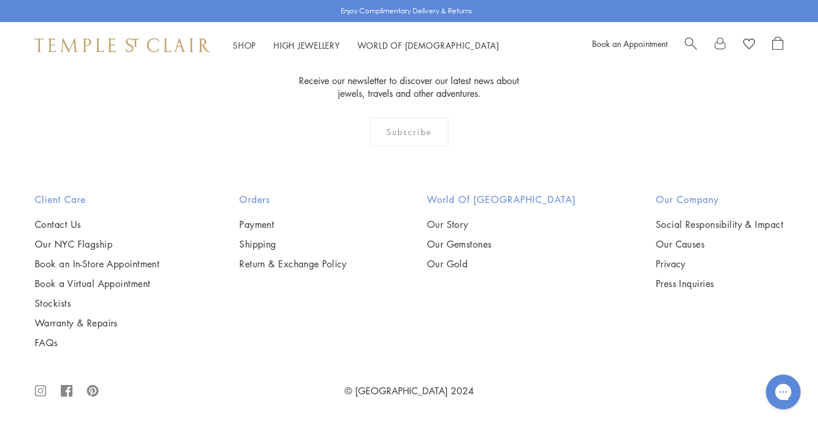
click at [0, 0] on img at bounding box center [0, 0] width 0 height 0
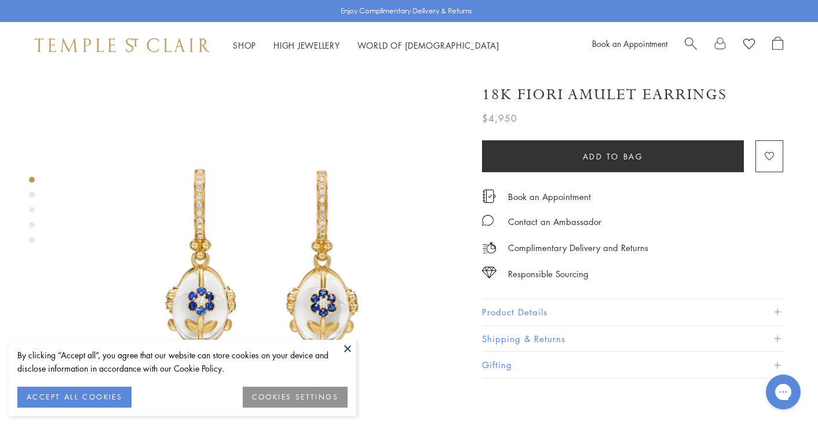
click at [348, 344] on button at bounding box center [347, 348] width 17 height 17
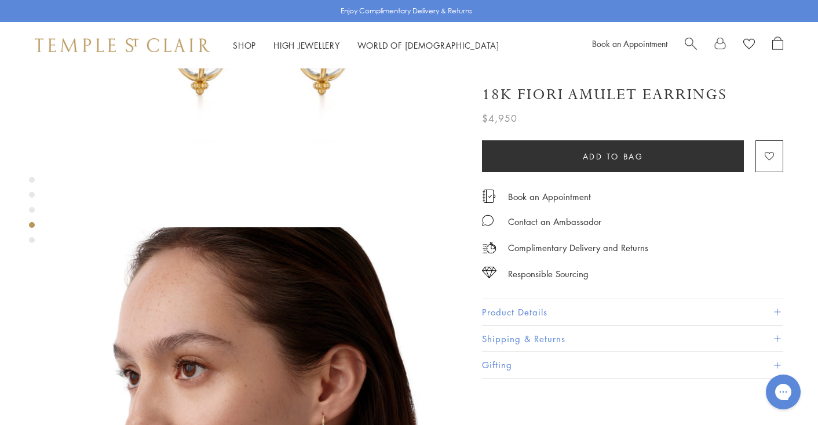
scroll to position [1115, 0]
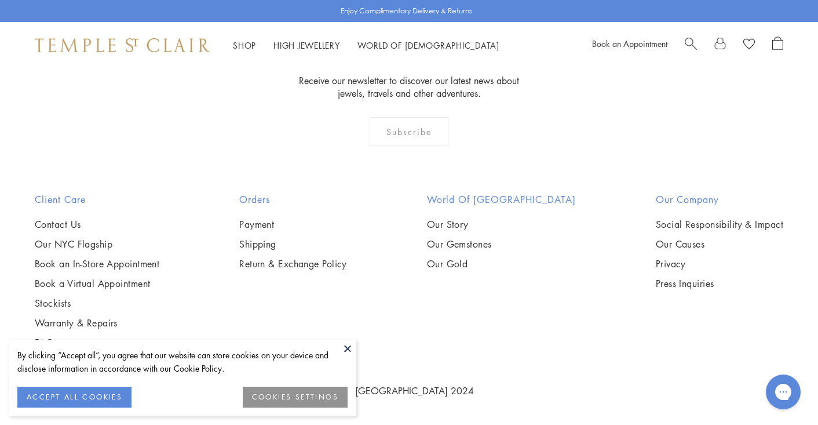
click at [351, 349] on button at bounding box center [347, 348] width 17 height 17
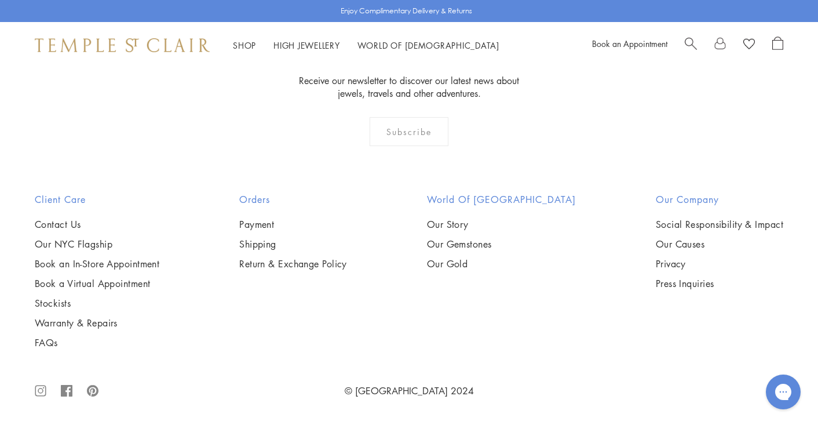
scroll to position [3259, 0]
click at [0, 0] on img at bounding box center [0, 0] width 0 height 0
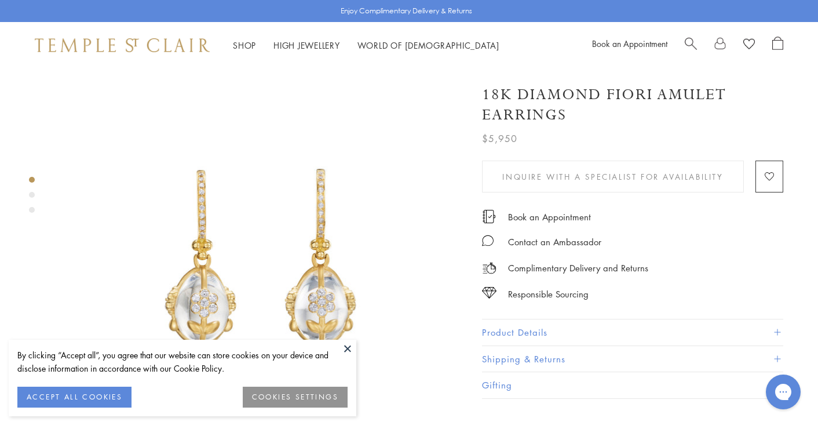
click at [353, 350] on button at bounding box center [347, 348] width 17 height 17
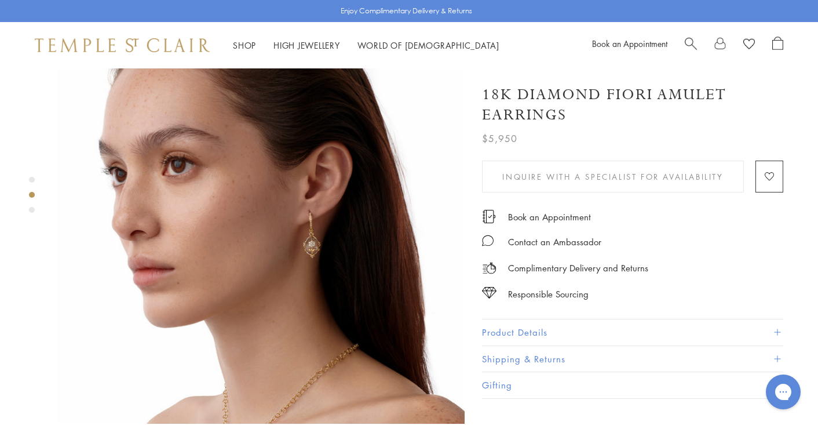
scroll to position [474, 0]
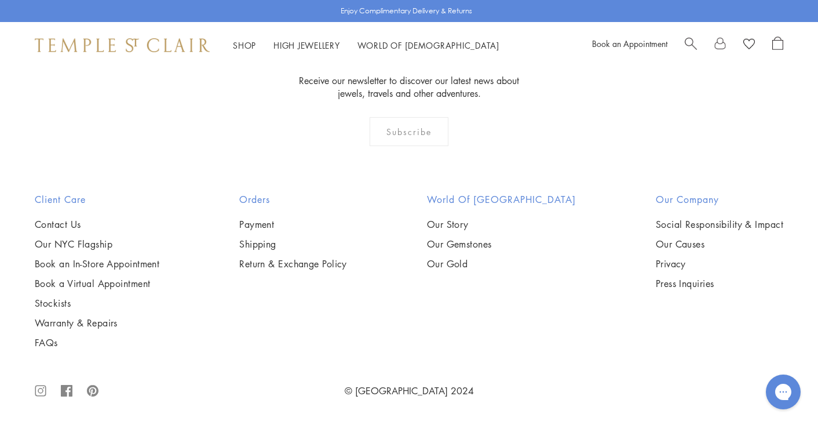
scroll to position [3953, 0]
click at [0, 0] on img at bounding box center [0, 0] width 0 height 0
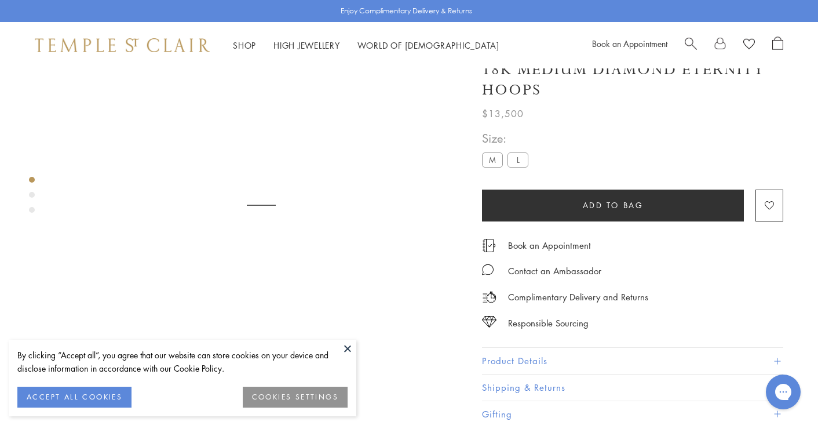
scroll to position [68, 0]
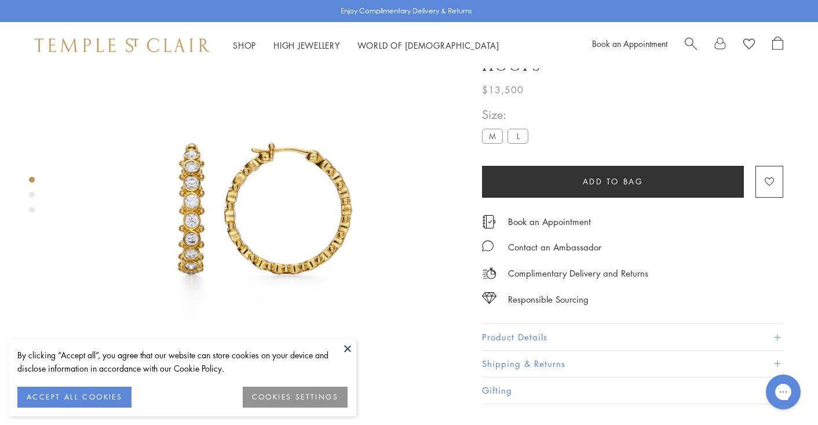
click at [349, 350] on button at bounding box center [347, 348] width 17 height 17
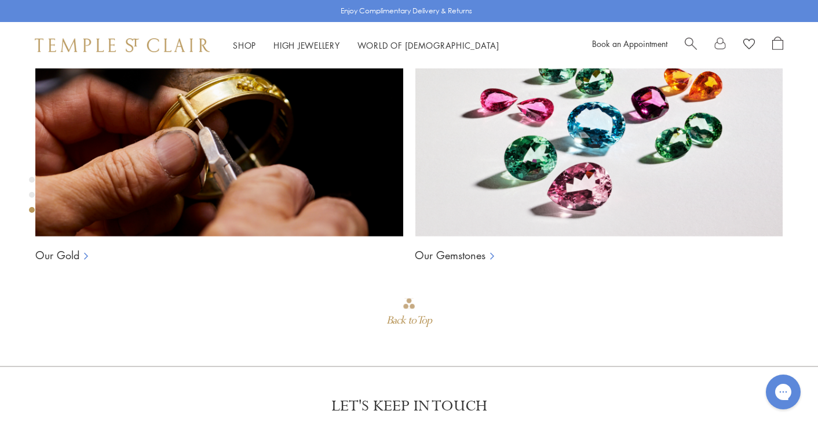
scroll to position [871, 0]
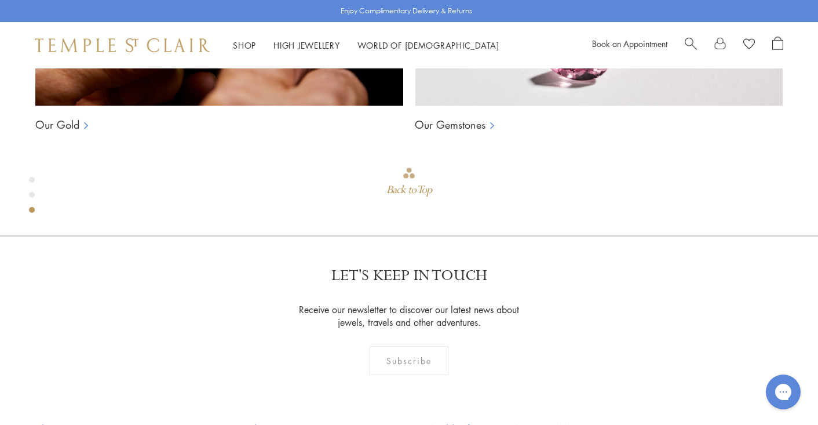
scroll to position [898, 0]
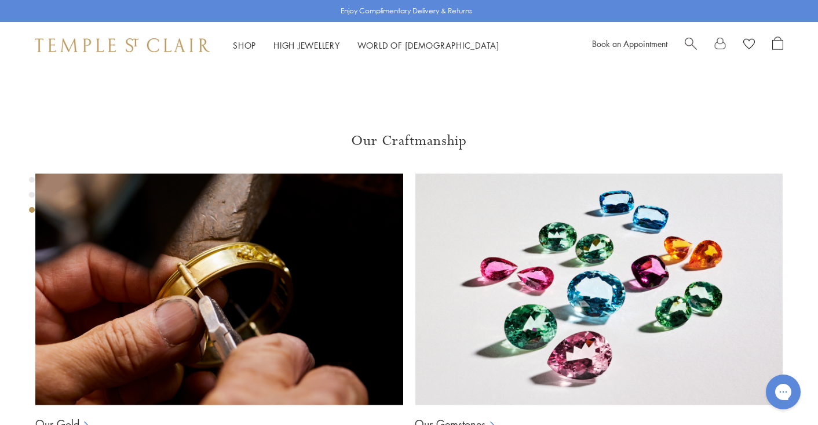
scroll to position [851, 0]
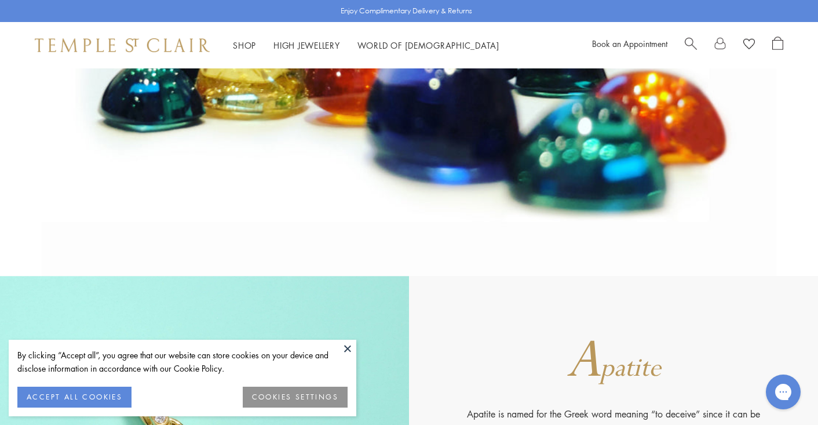
scroll to position [285, 0]
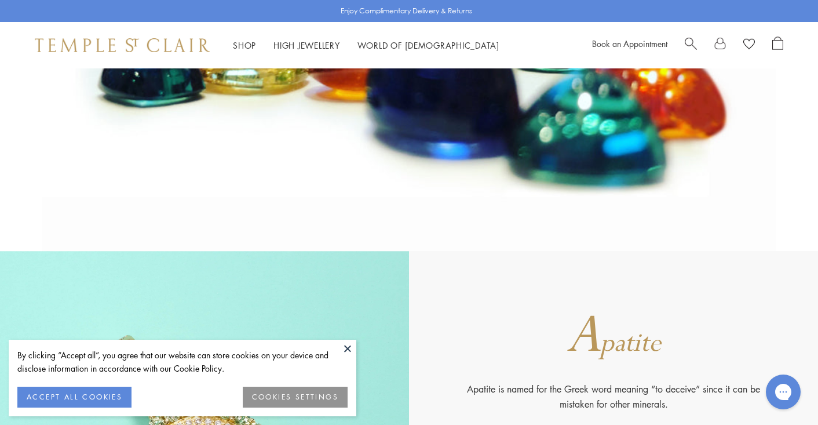
click at [349, 346] on button at bounding box center [347, 348] width 17 height 17
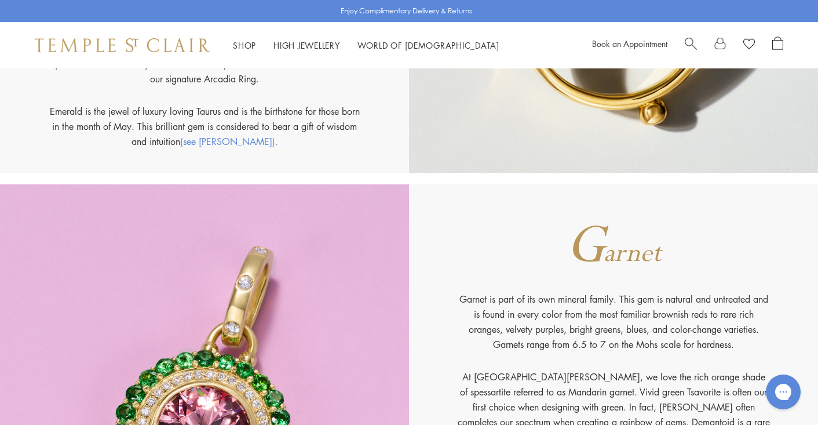
scroll to position [2677, 0]
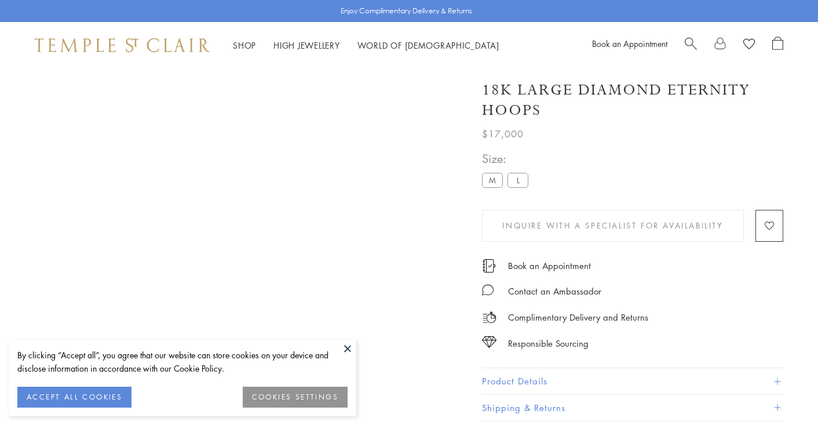
scroll to position [851, 0]
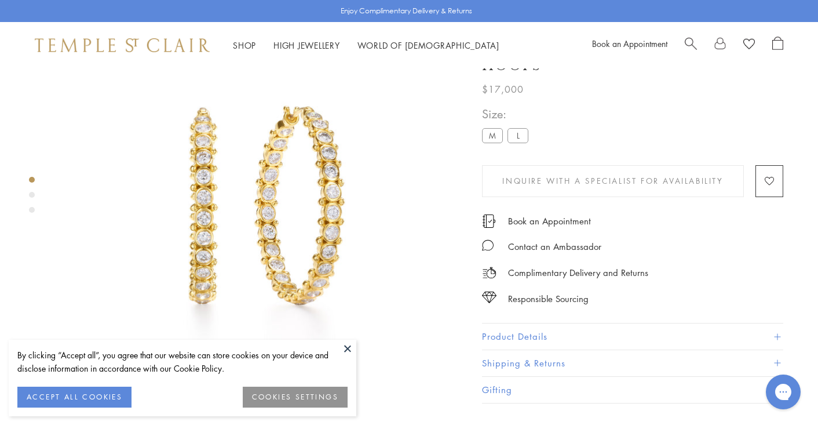
scroll to position [68, 0]
click at [349, 351] on button at bounding box center [347, 348] width 17 height 17
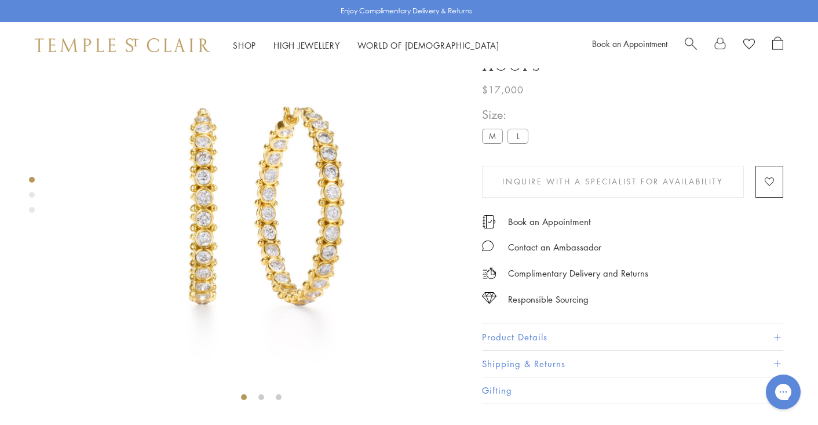
click at [496, 144] on label "M" at bounding box center [492, 136] width 21 height 14
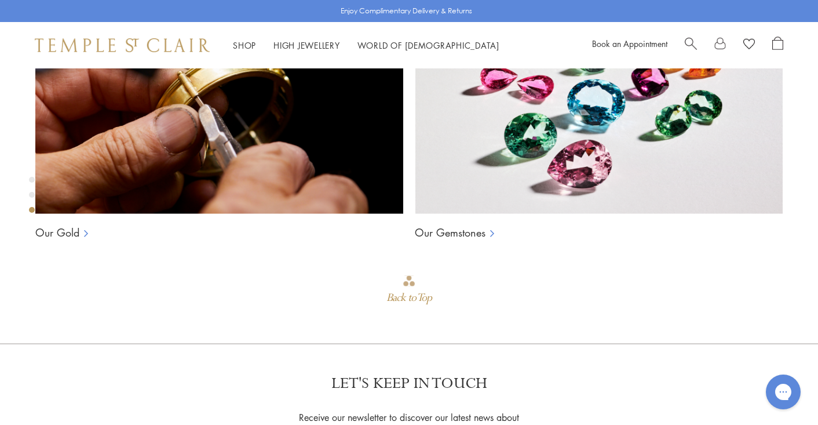
scroll to position [811, 0]
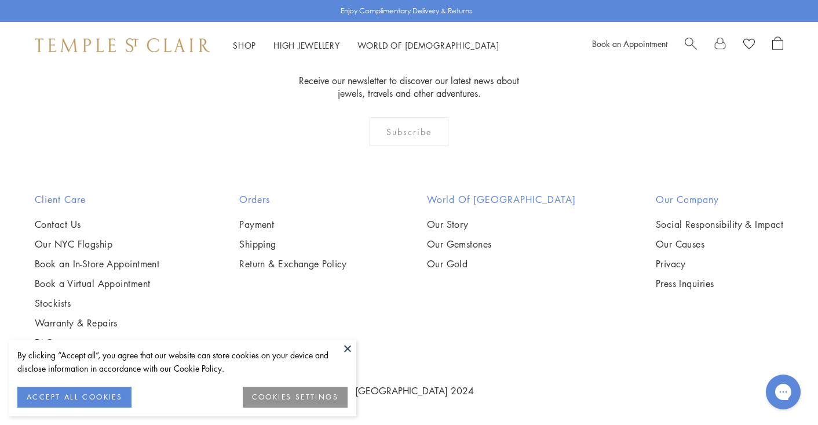
click at [348, 349] on button at bounding box center [347, 348] width 17 height 17
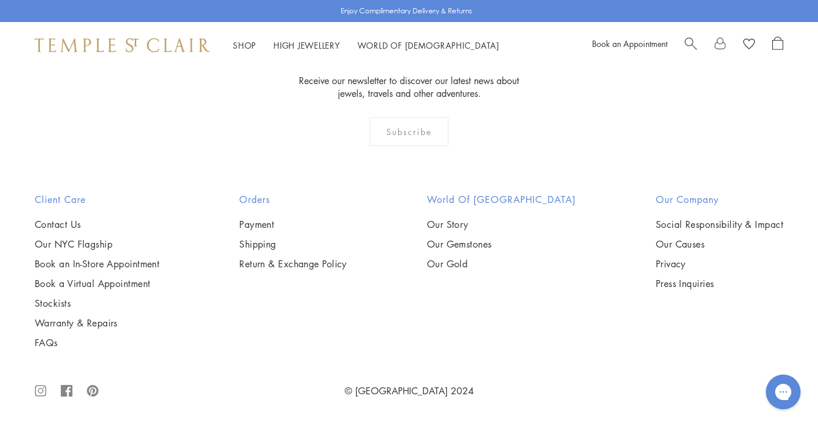
scroll to position [4223, 0]
click at [0, 0] on img at bounding box center [0, 0] width 0 height 0
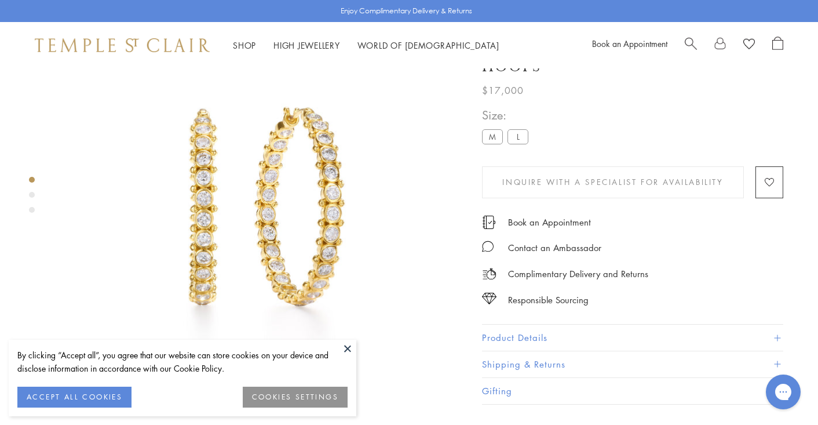
scroll to position [68, 0]
click at [348, 349] on button at bounding box center [347, 348] width 17 height 17
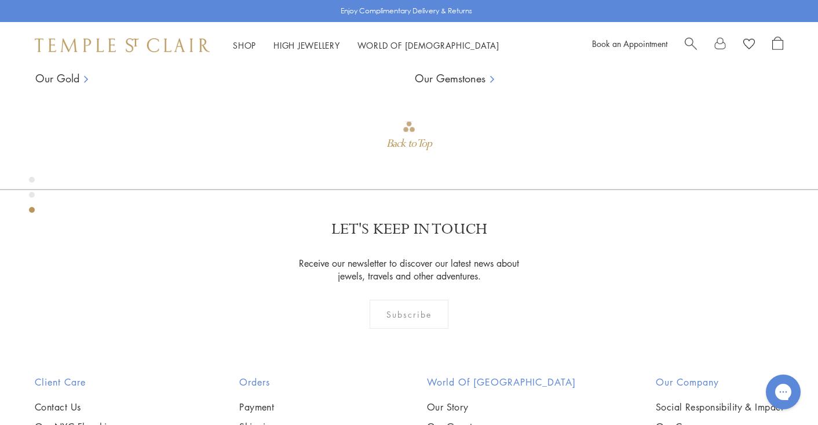
scroll to position [979, 0]
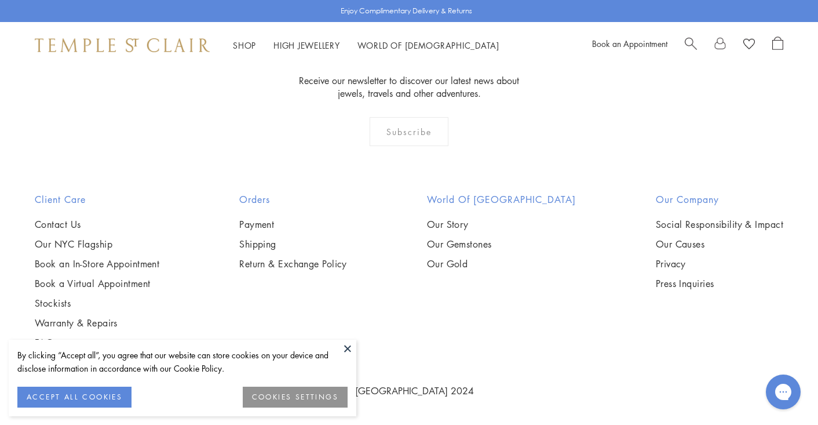
scroll to position [4223, 0]
click at [349, 349] on button at bounding box center [347, 348] width 17 height 17
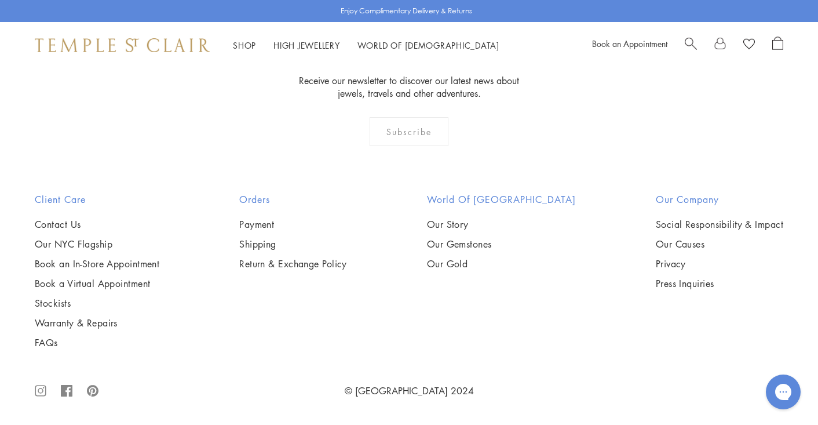
scroll to position [4535, 0]
click at [0, 0] on img at bounding box center [0, 0] width 0 height 0
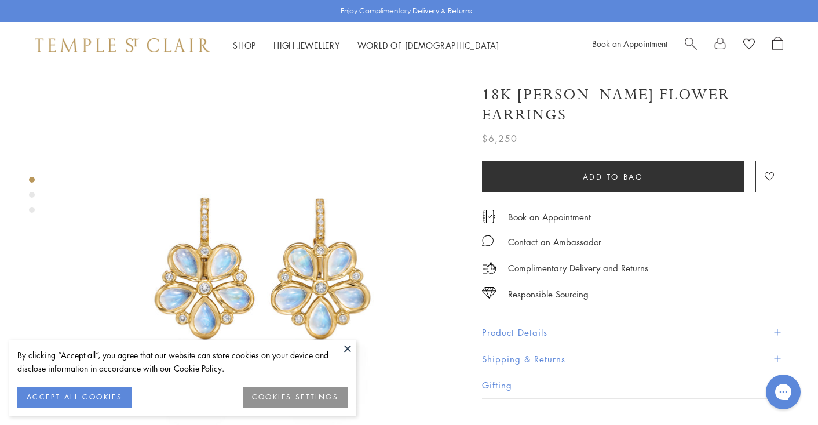
click at [348, 346] on button at bounding box center [347, 348] width 17 height 17
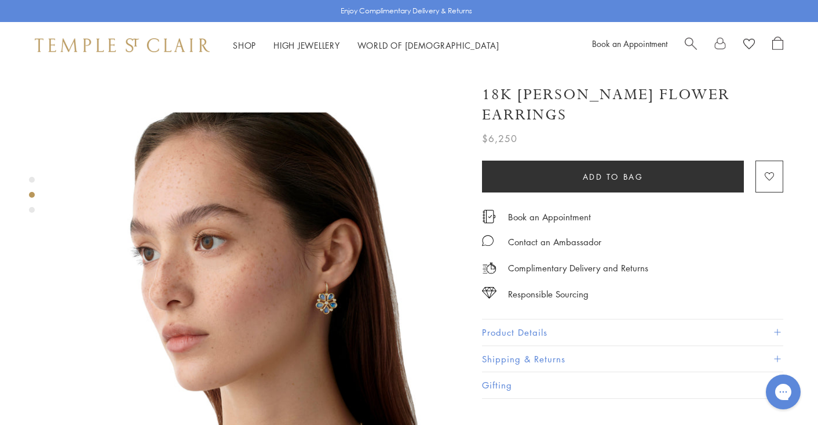
scroll to position [395, 0]
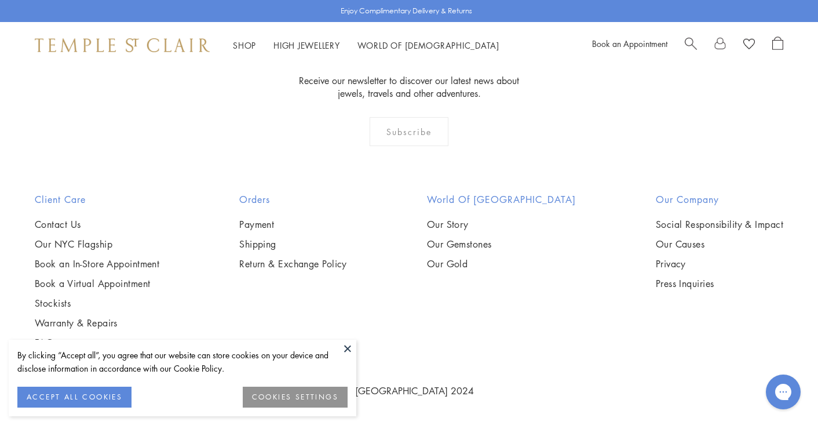
scroll to position [4535, 0]
click at [348, 350] on button at bounding box center [347, 348] width 17 height 17
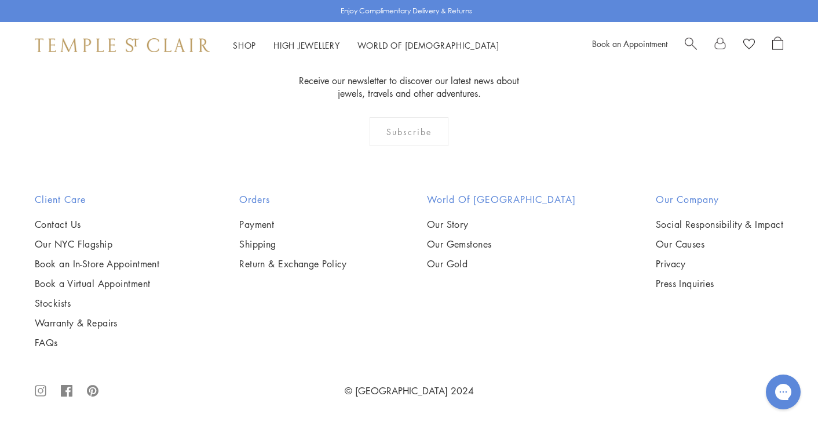
scroll to position [5545, 0]
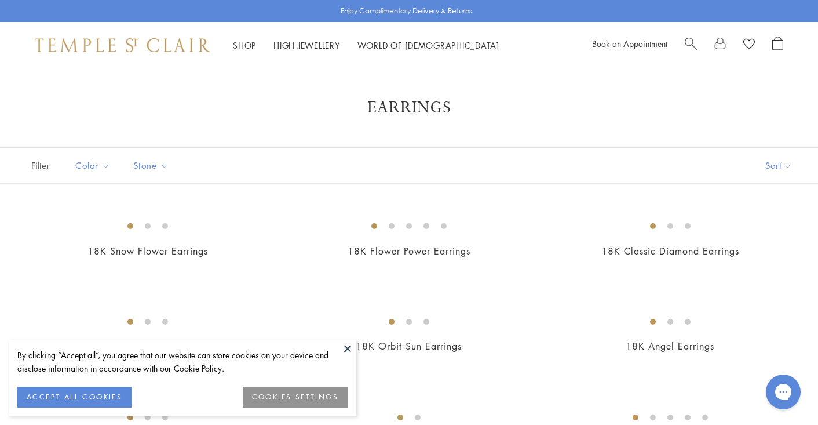
click at [350, 344] on button at bounding box center [347, 348] width 17 height 17
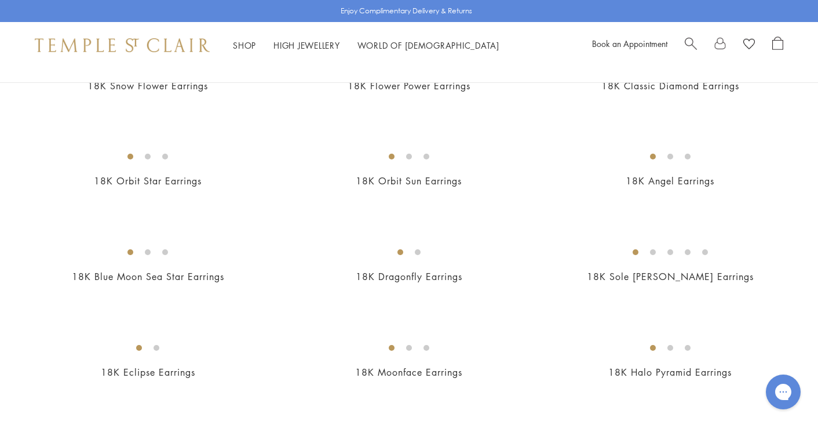
scroll to position [166, 0]
click at [0, 0] on img at bounding box center [0, 0] width 0 height 0
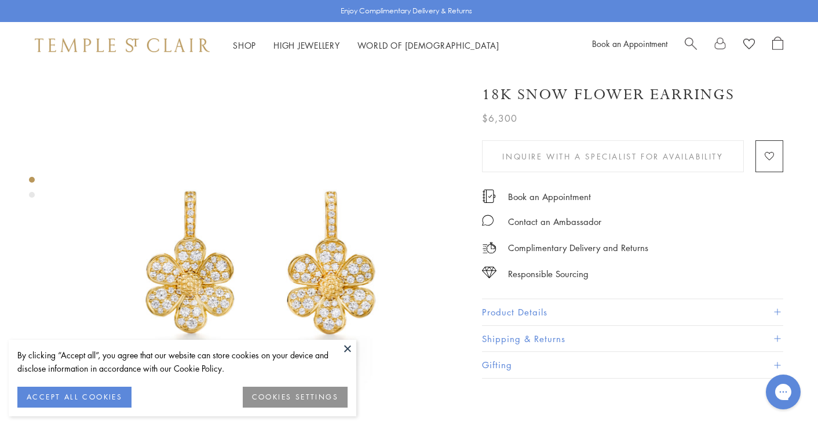
click at [348, 351] on button at bounding box center [347, 348] width 17 height 17
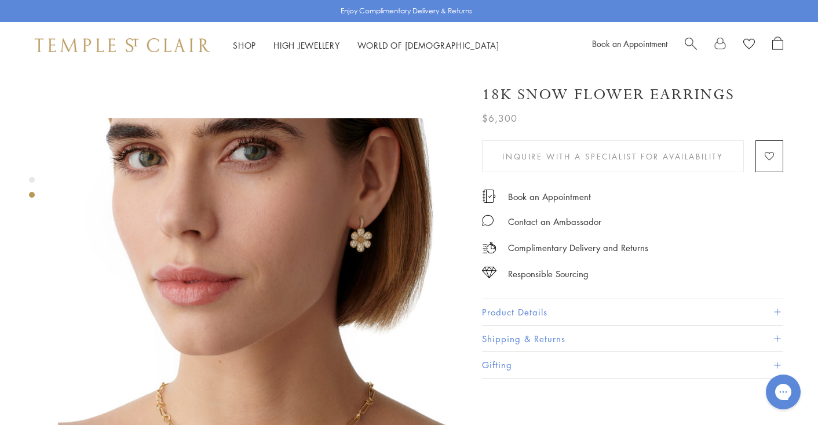
scroll to position [341, 0]
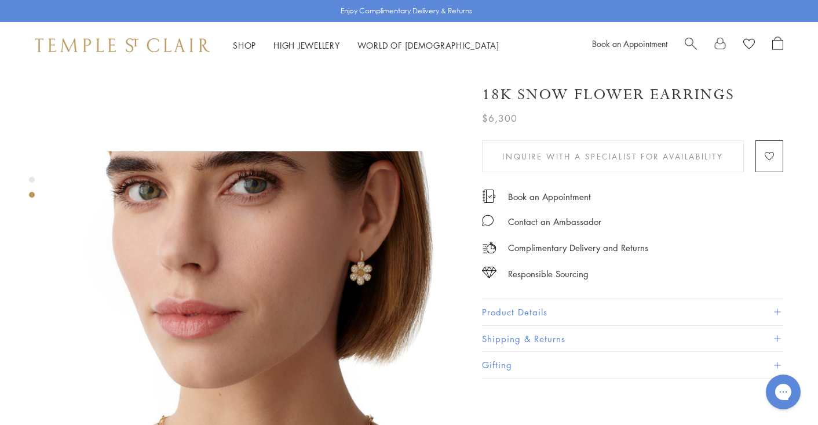
click at [490, 309] on button "Product Details" at bounding box center [632, 312] width 301 height 26
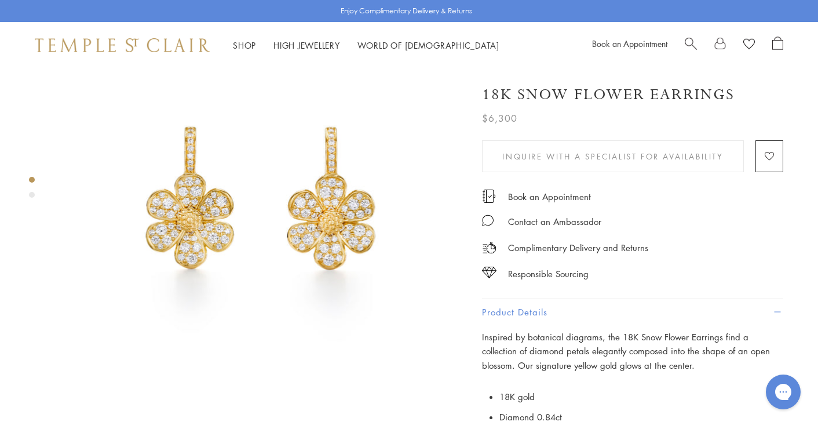
scroll to position [0, 0]
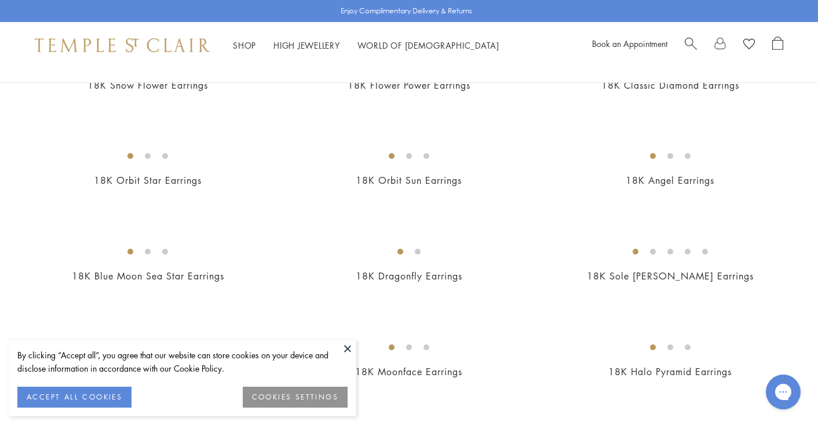
click at [350, 347] on button at bounding box center [347, 348] width 17 height 17
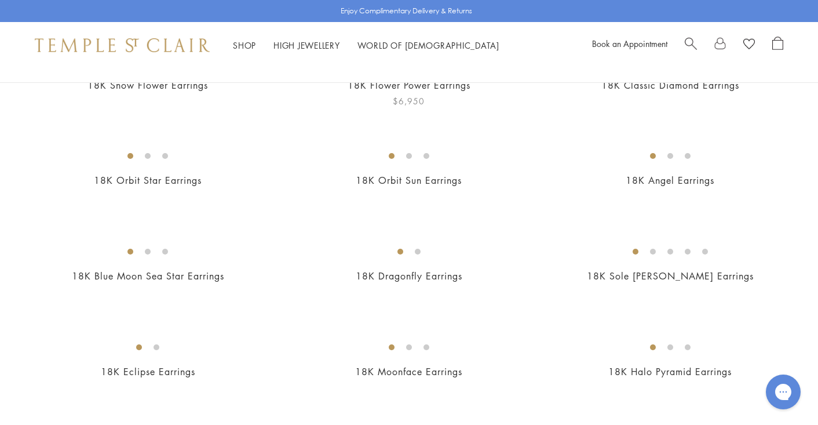
click at [0, 0] on img at bounding box center [0, 0] width 0 height 0
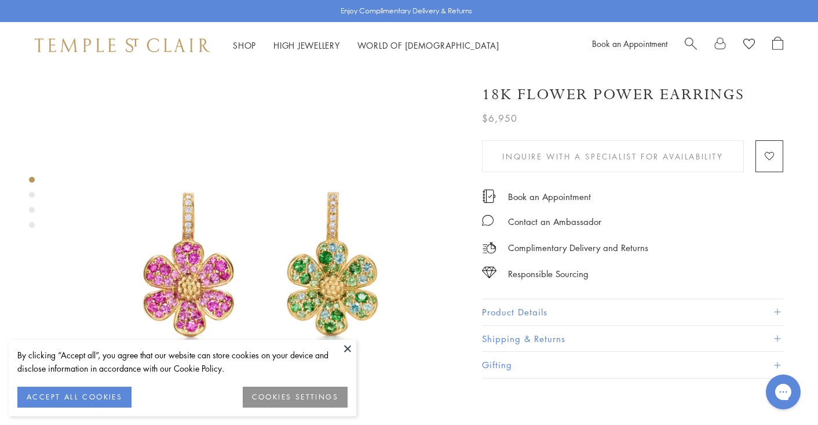
click at [346, 344] on button at bounding box center [347, 348] width 17 height 17
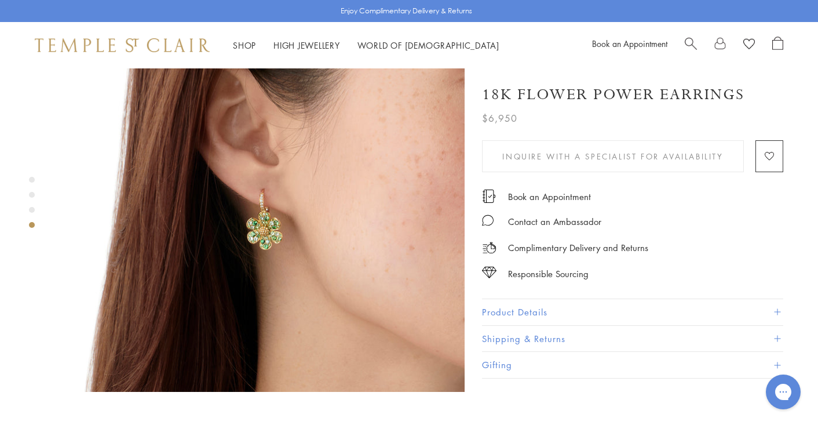
scroll to position [1274, 0]
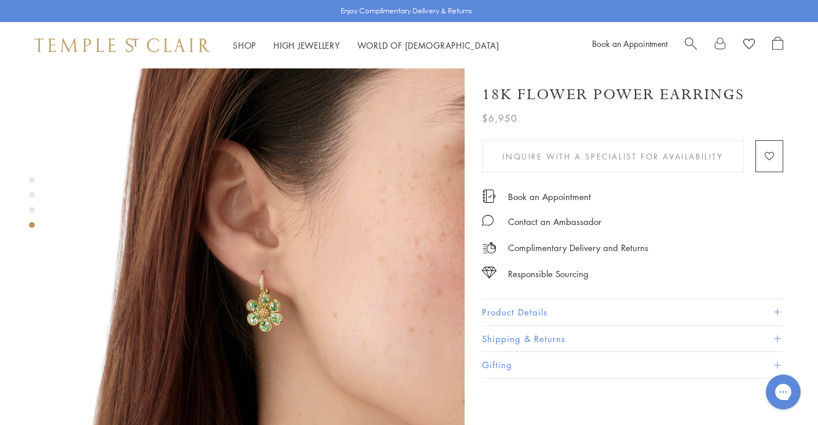
click at [537, 304] on button "Product Details" at bounding box center [632, 312] width 301 height 26
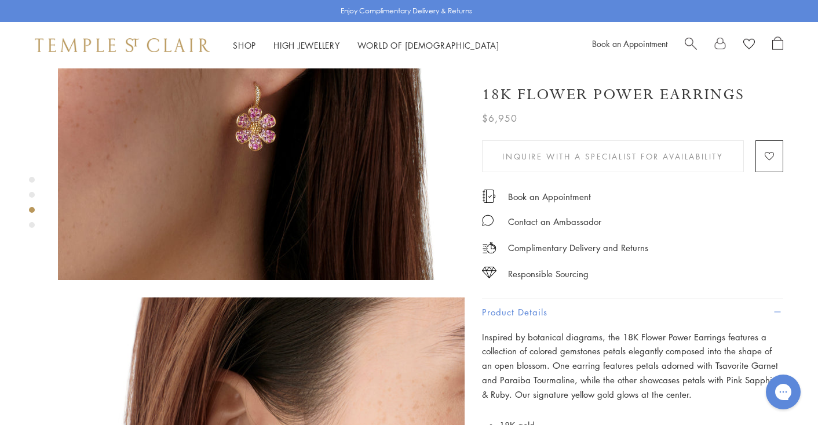
scroll to position [884, 0]
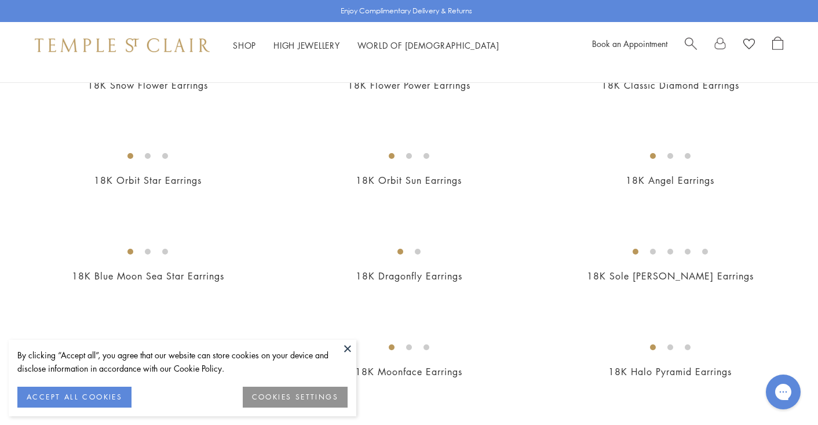
click at [349, 347] on button at bounding box center [347, 348] width 17 height 17
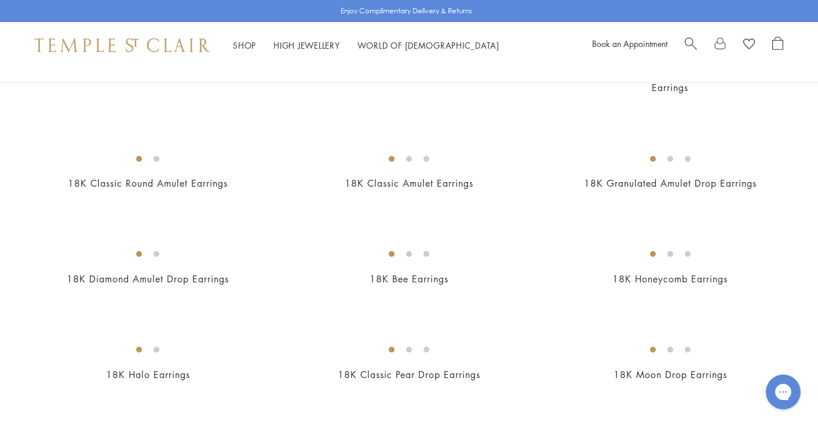
scroll to position [782, 0]
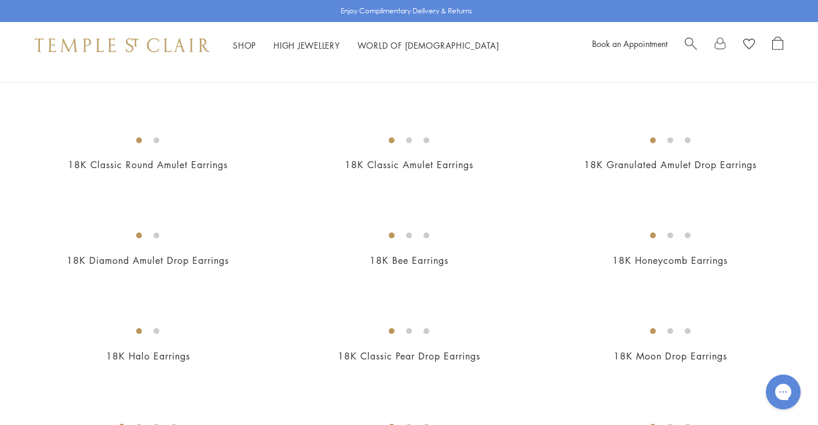
click at [0, 0] on img at bounding box center [0, 0] width 0 height 0
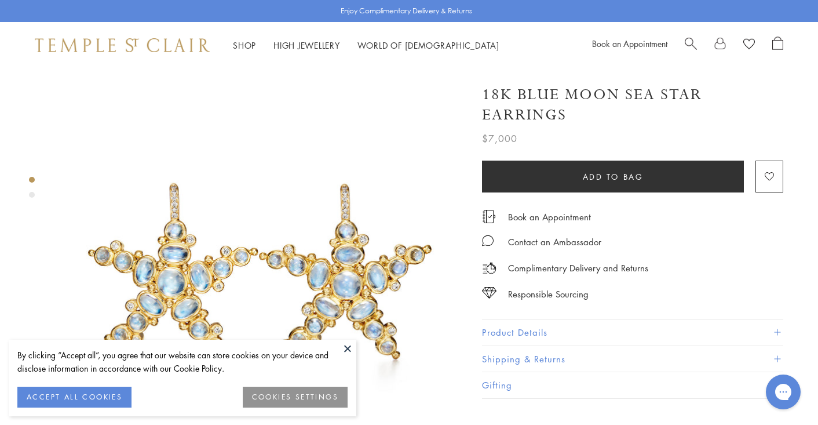
click at [346, 342] on button at bounding box center [347, 348] width 17 height 17
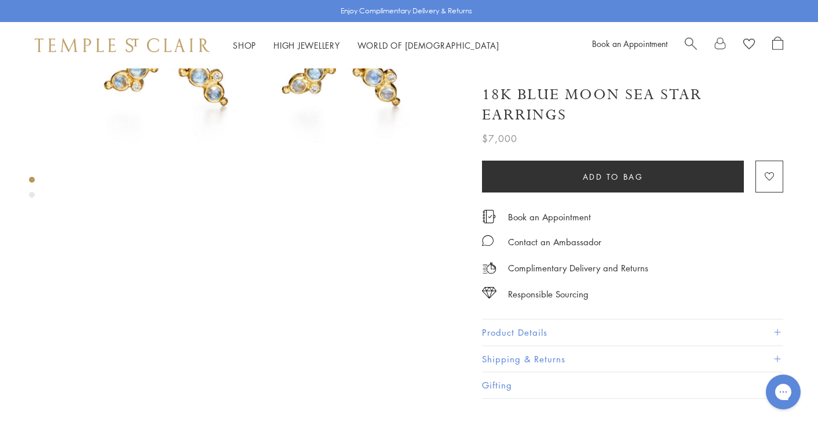
scroll to position [258, 0]
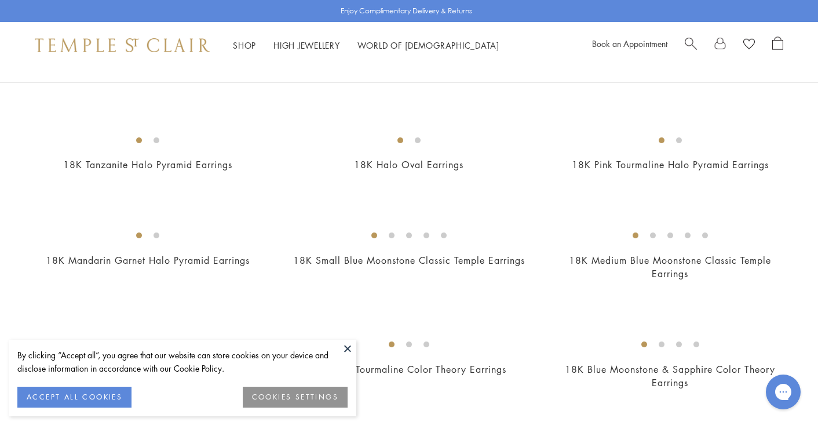
click at [350, 352] on button at bounding box center [347, 348] width 17 height 17
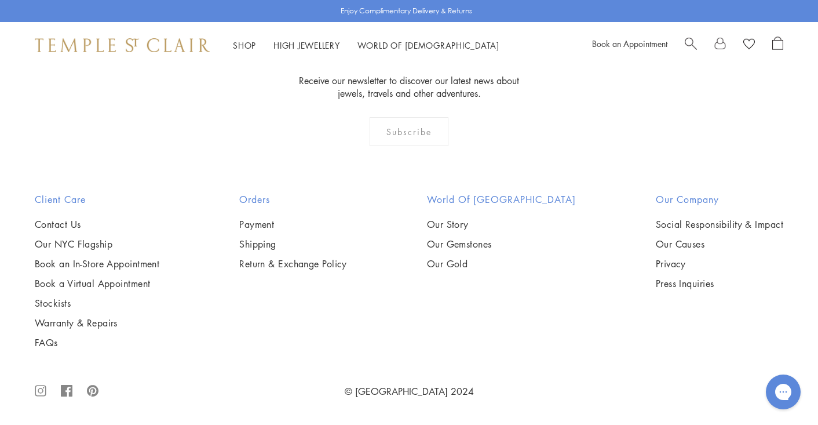
scroll to position [2382, 0]
click at [0, 0] on img at bounding box center [0, 0] width 0 height 0
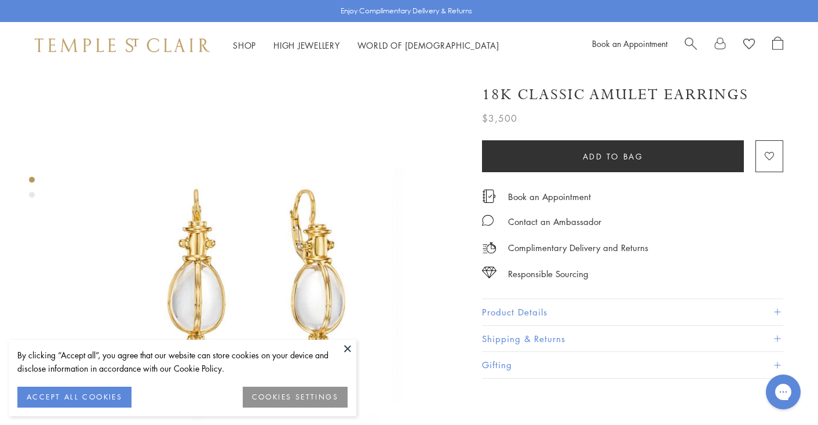
click at [347, 346] on button at bounding box center [347, 348] width 17 height 17
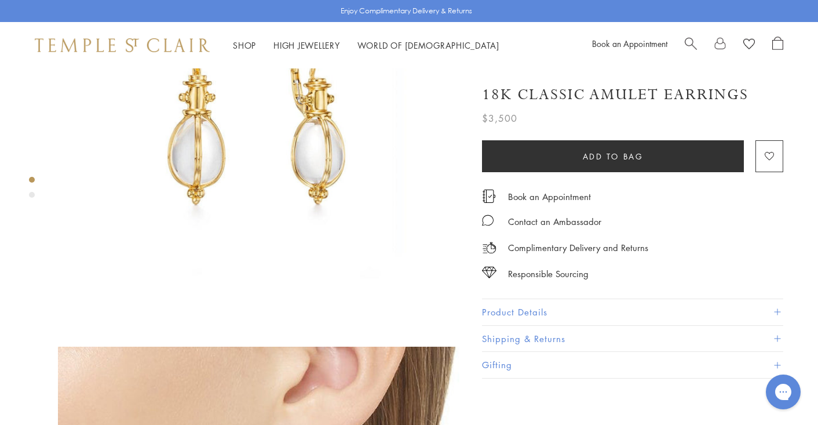
scroll to position [173, 0]
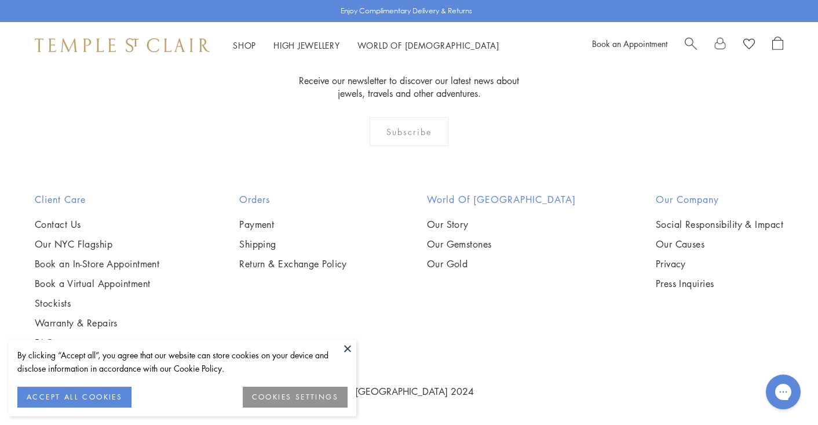
click at [347, 351] on button at bounding box center [347, 348] width 17 height 17
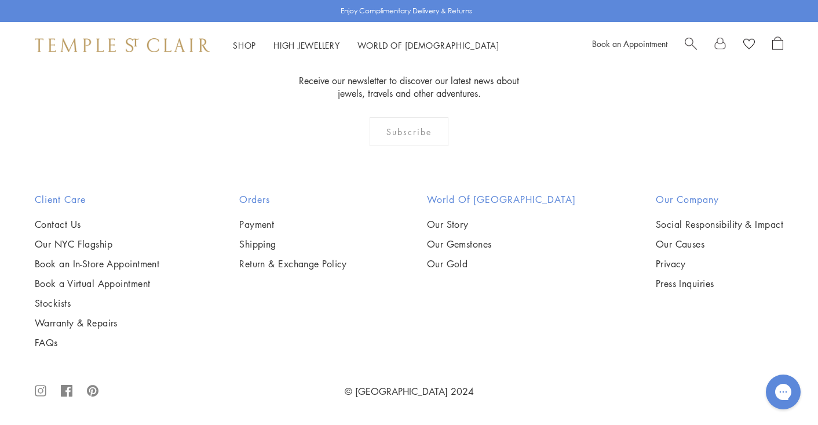
scroll to position [3622, 0]
click at [0, 0] on img at bounding box center [0, 0] width 0 height 0
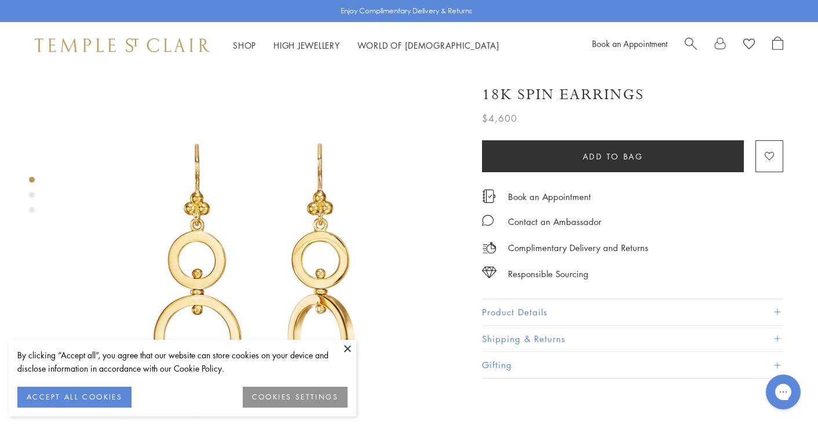
click at [344, 347] on button at bounding box center [347, 348] width 17 height 17
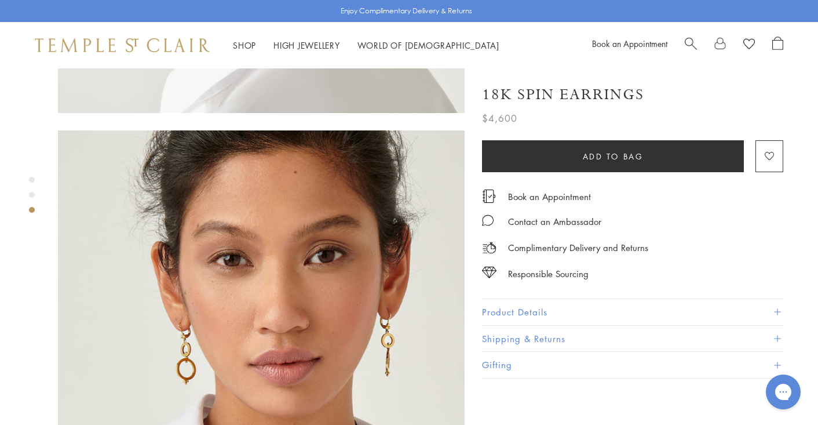
scroll to position [784, 0]
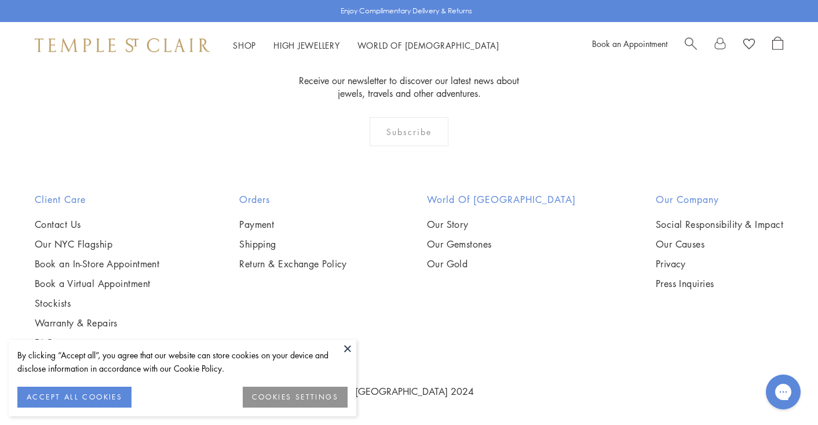
click at [349, 350] on button at bounding box center [347, 348] width 17 height 17
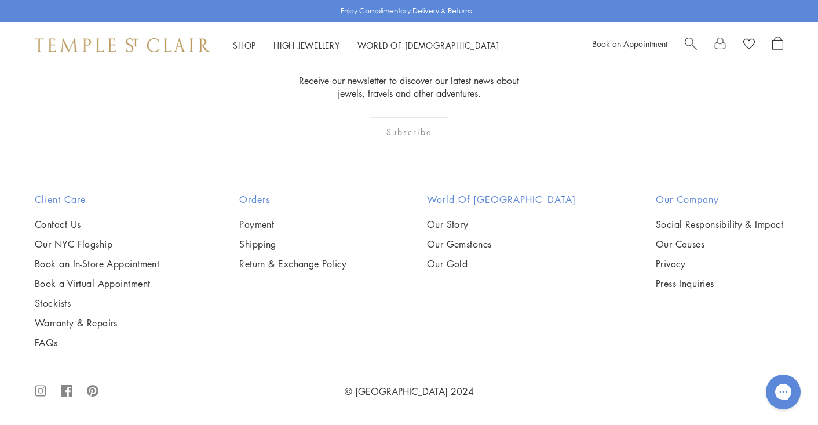
scroll to position [4565, 0]
click at [0, 0] on img at bounding box center [0, 0] width 0 height 0
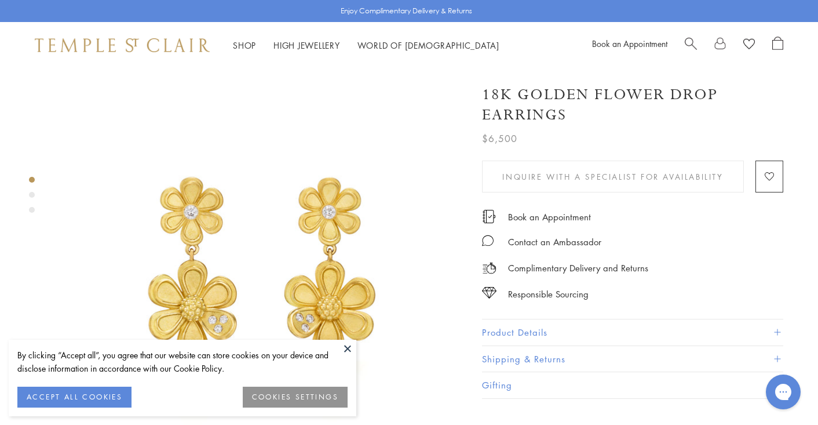
click at [348, 345] on button at bounding box center [347, 348] width 17 height 17
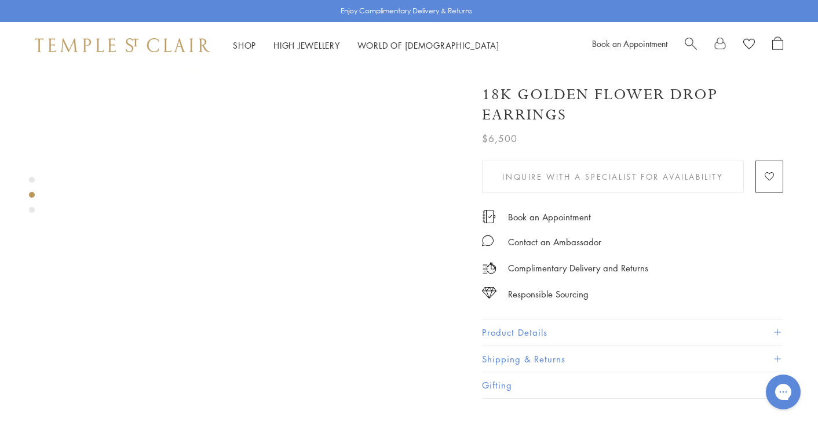
scroll to position [358, 0]
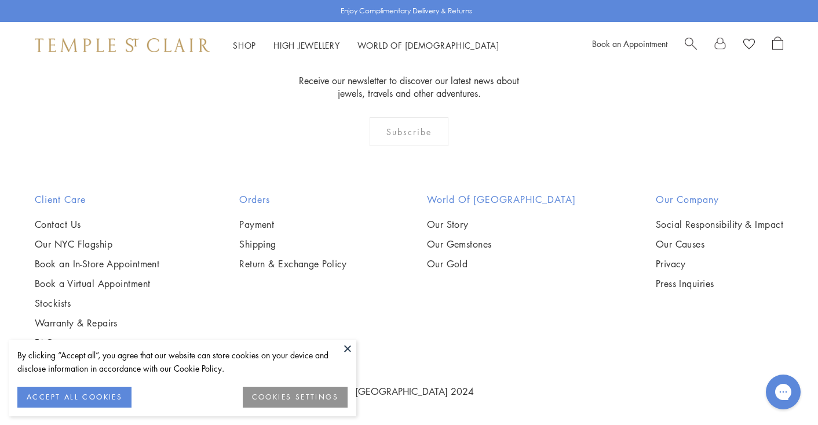
click at [348, 348] on button at bounding box center [347, 348] width 17 height 17
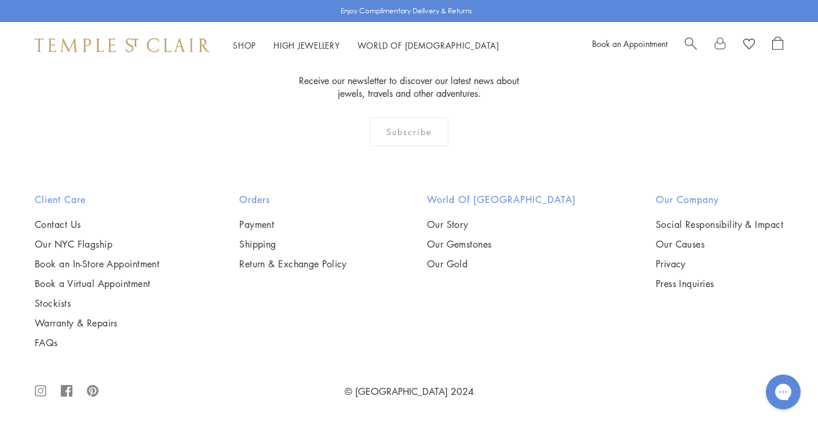
scroll to position [5296, 0]
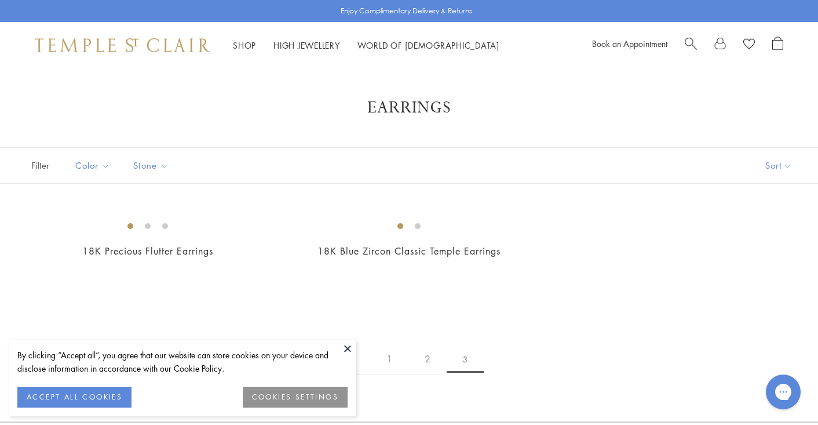
click at [349, 350] on button at bounding box center [347, 348] width 17 height 17
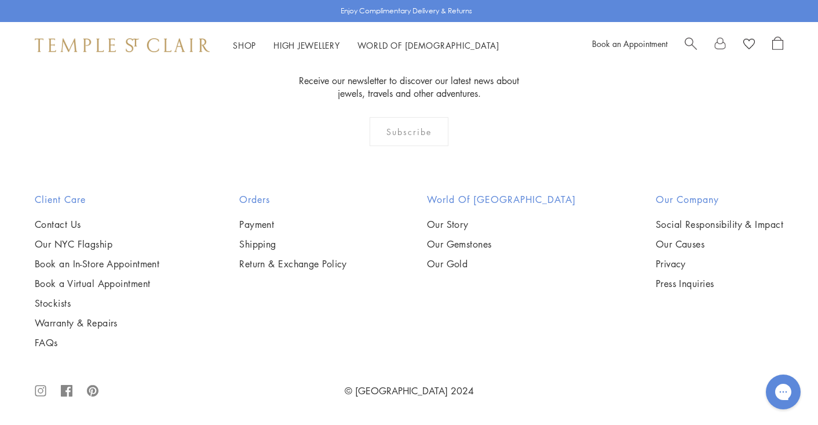
scroll to position [456, 0]
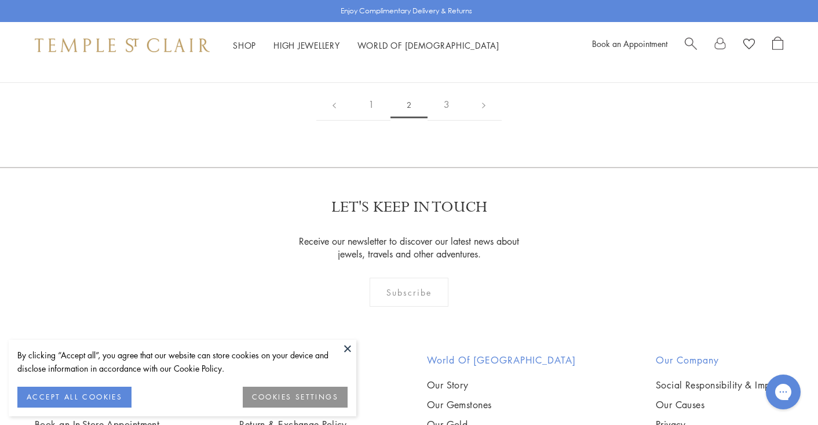
scroll to position [1860, 0]
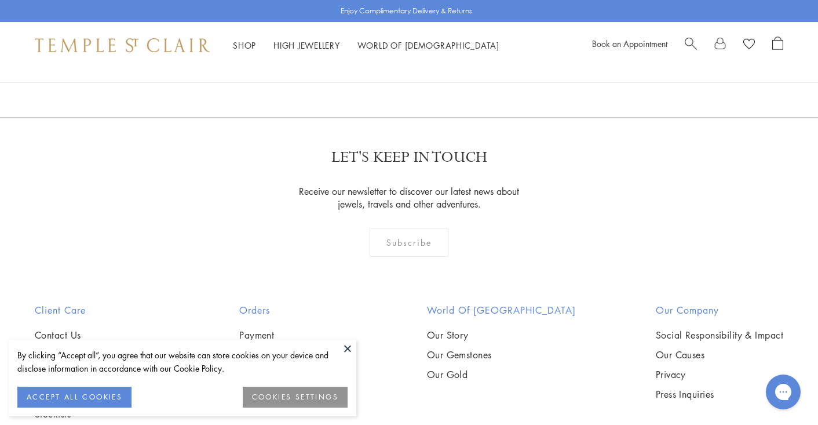
click at [349, 350] on button at bounding box center [347, 348] width 17 height 17
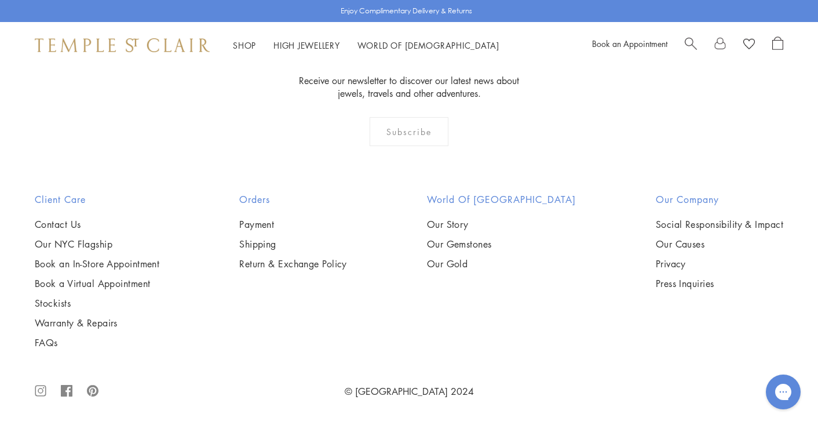
scroll to position [5377, 0]
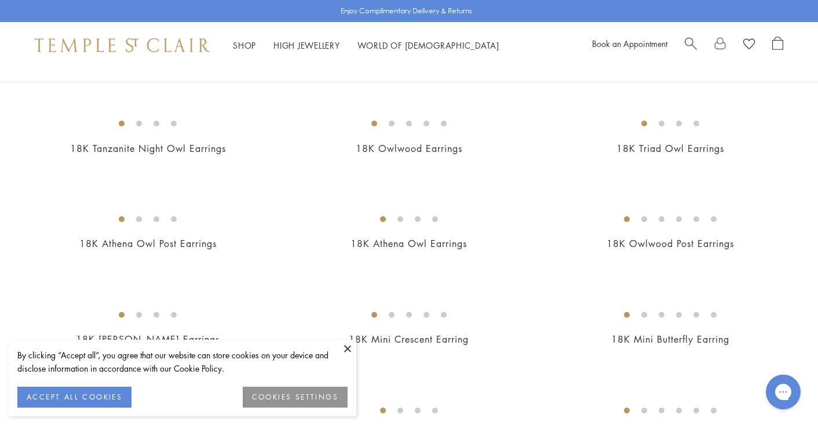
scroll to position [150, 0]
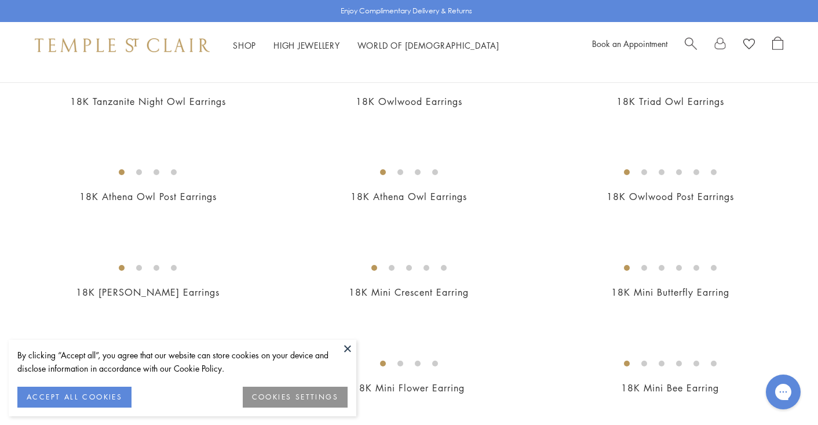
click at [350, 348] on button at bounding box center [347, 348] width 17 height 17
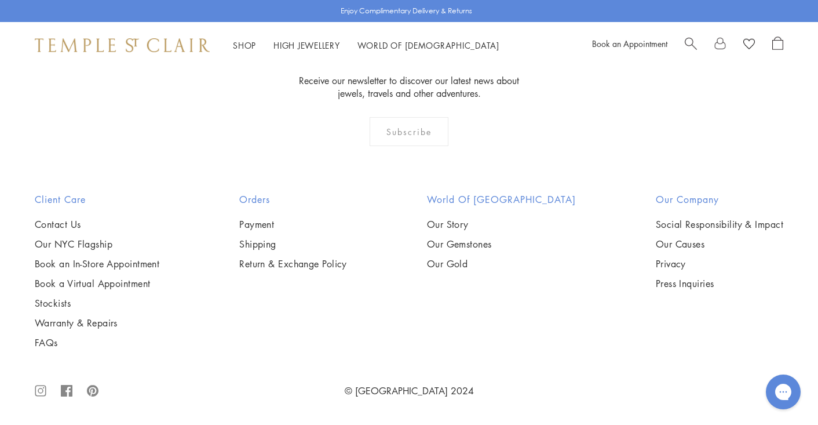
scroll to position [2649, 0]
click at [0, 0] on img at bounding box center [0, 0] width 0 height 0
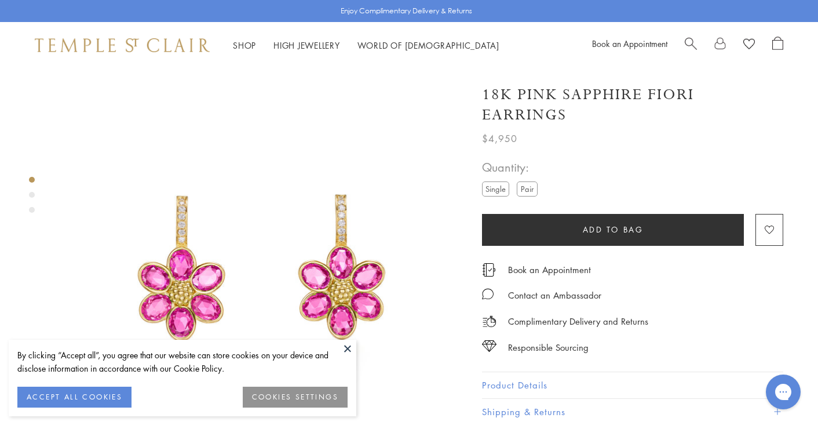
click at [346, 346] on button at bounding box center [347, 348] width 17 height 17
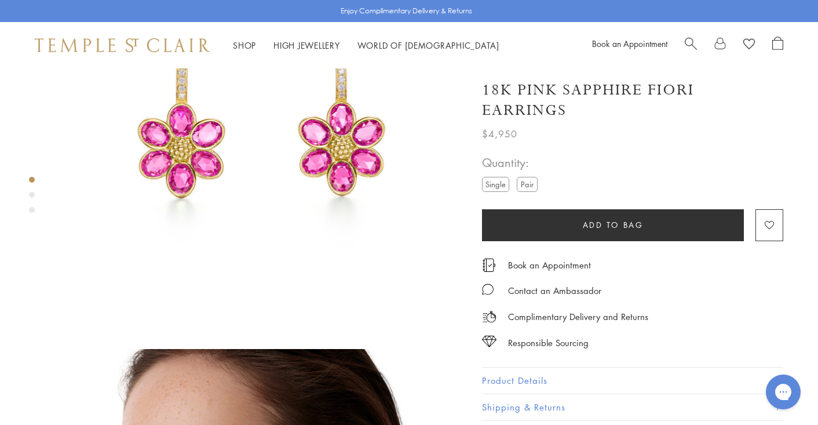
scroll to position [152, 0]
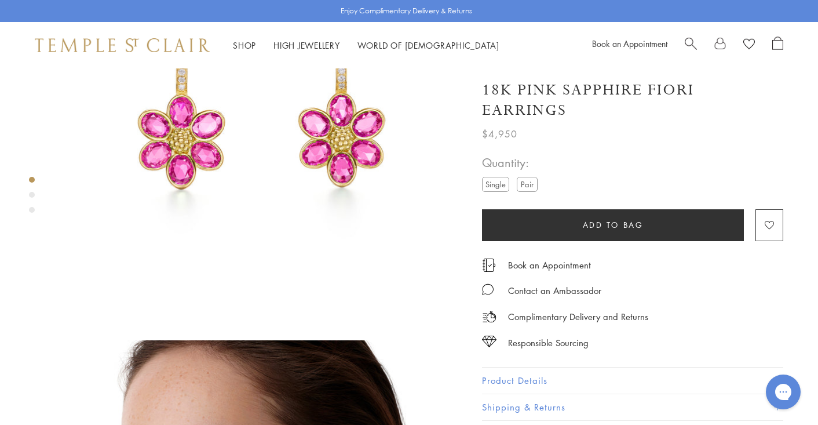
click at [524, 367] on button "Product Details" at bounding box center [632, 380] width 301 height 26
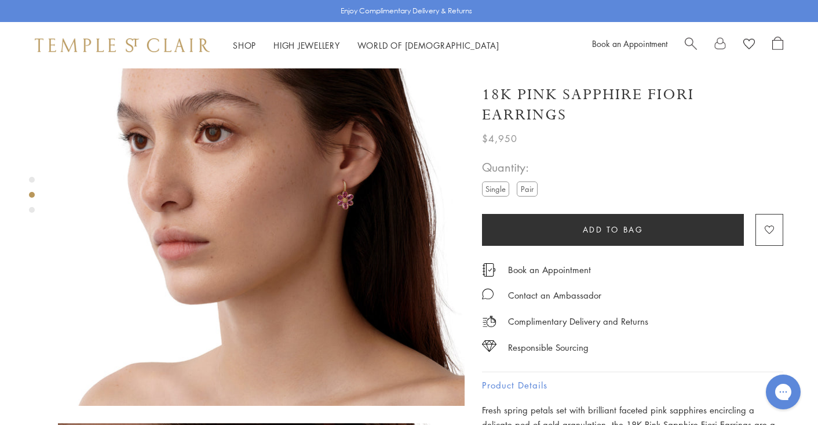
scroll to position [474, 0]
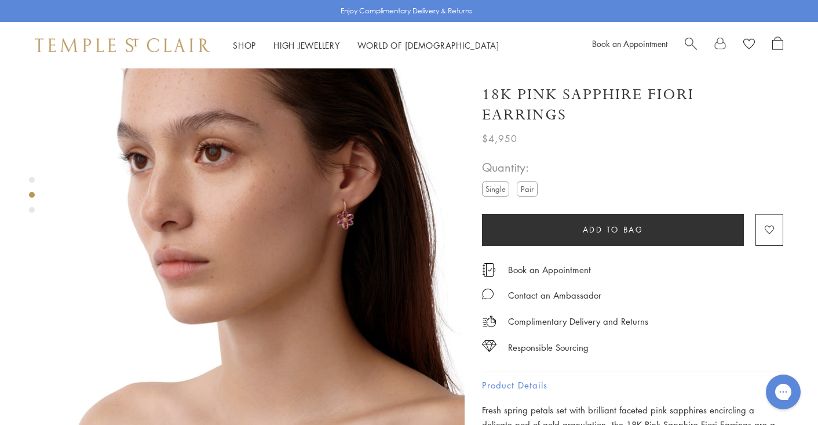
click at [498, 181] on label "Single" at bounding box center [495, 188] width 27 height 14
click at [526, 181] on label "Pair" at bounding box center [527, 188] width 21 height 14
click at [500, 181] on label "Single" at bounding box center [495, 188] width 27 height 14
click at [527, 181] on label "Pair" at bounding box center [527, 188] width 21 height 14
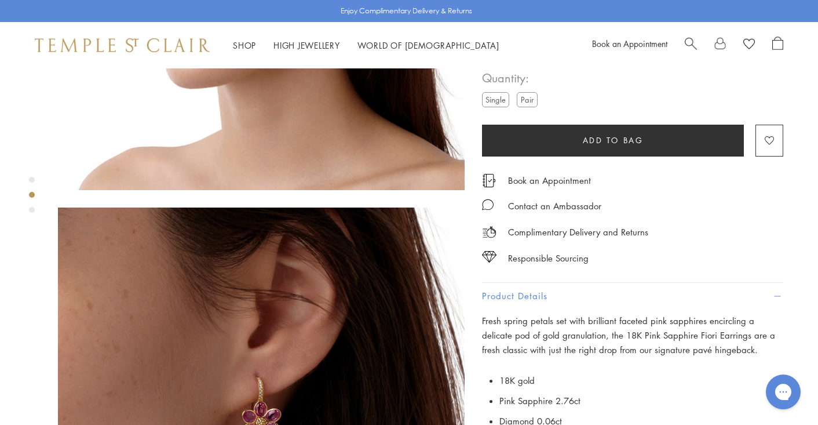
scroll to position [503, 0]
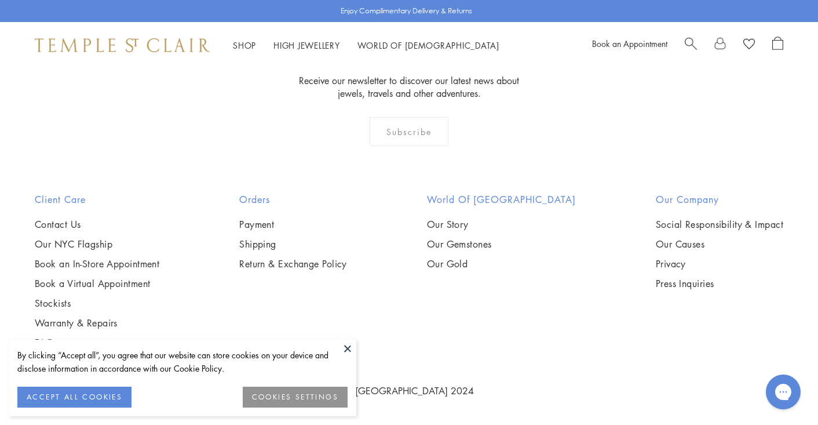
scroll to position [2649, 0]
click at [349, 348] on button at bounding box center [347, 348] width 17 height 17
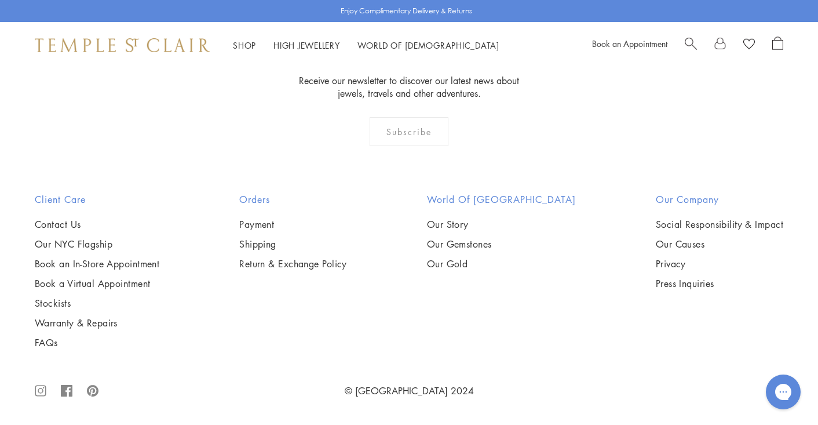
click at [0, 0] on img at bounding box center [0, 0] width 0 height 0
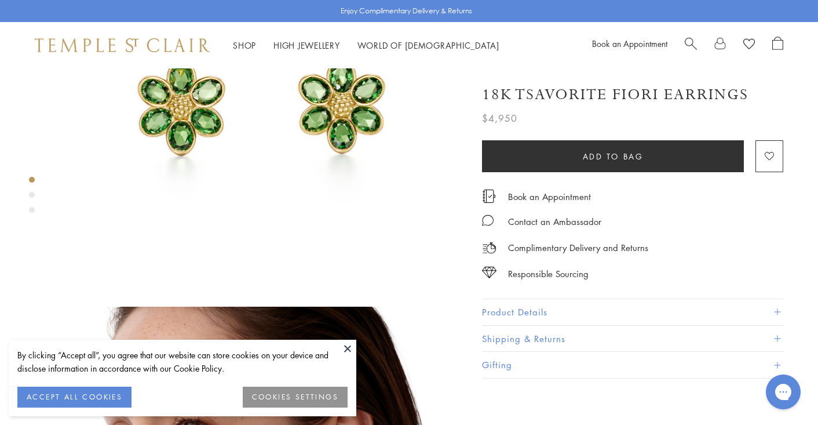
scroll to position [187, 0]
click at [348, 345] on button at bounding box center [347, 348] width 17 height 17
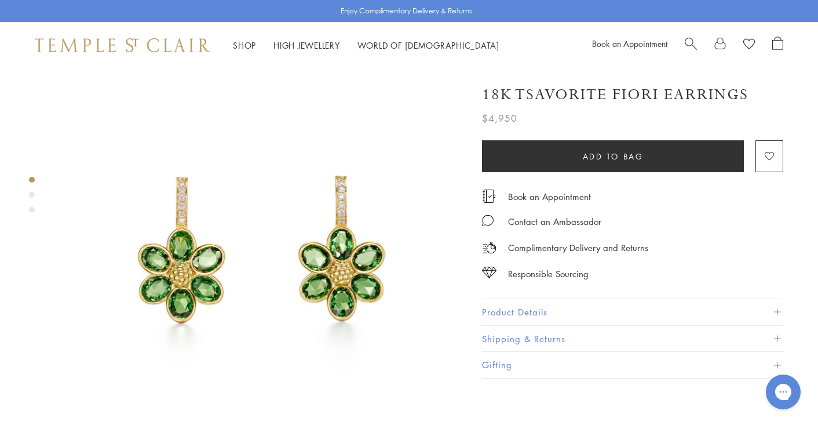
scroll to position [0, 0]
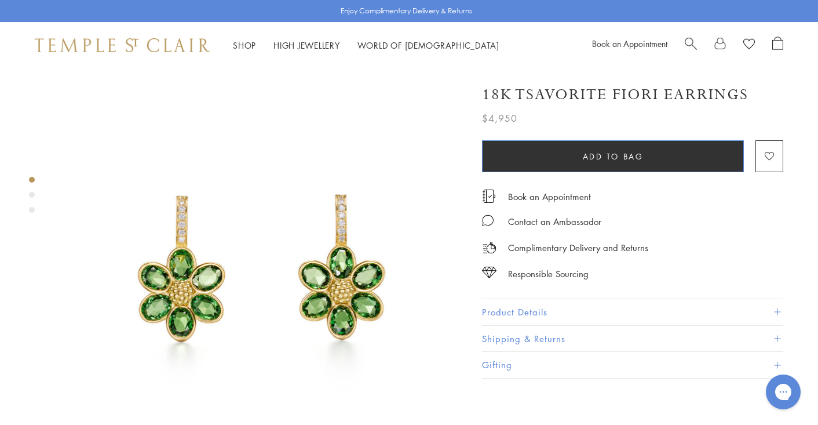
click at [541, 156] on button "Add to bag" at bounding box center [613, 156] width 262 height 32
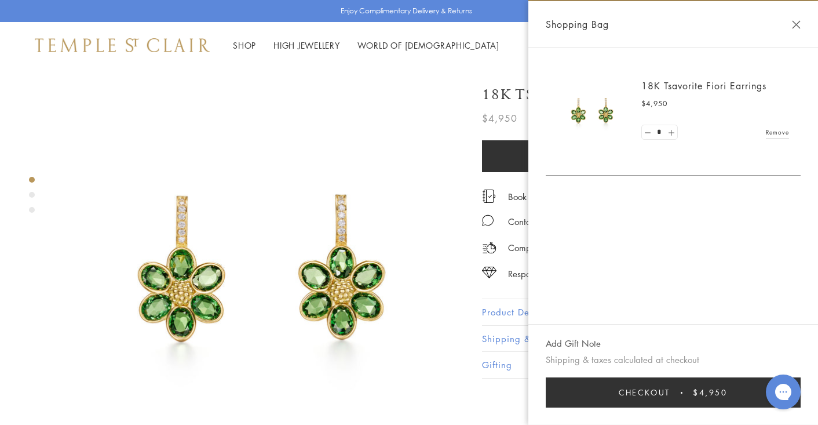
click at [671, 134] on link at bounding box center [671, 132] width 12 height 14
click at [793, 27] on button "Close Shopping Bag" at bounding box center [796, 24] width 9 height 9
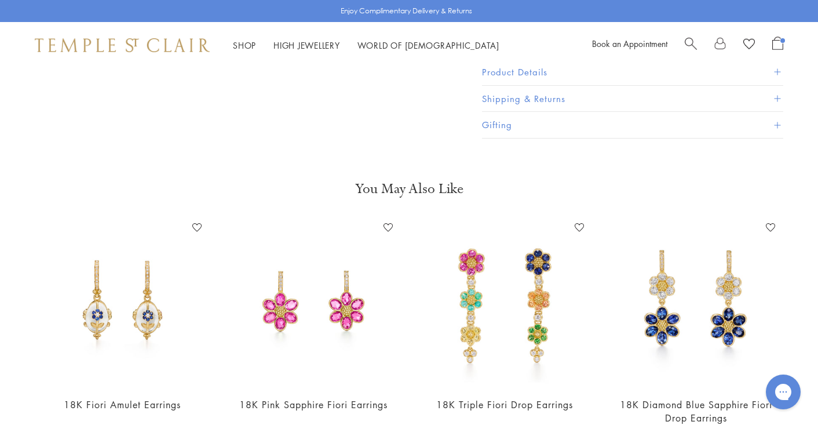
scroll to position [1297, 0]
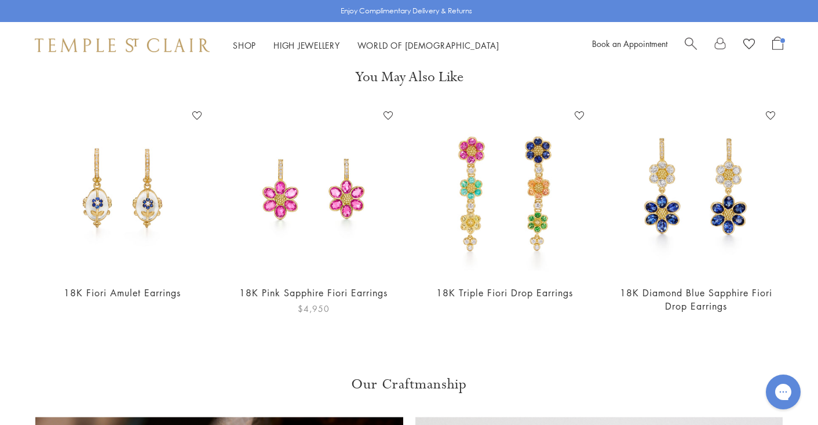
click at [340, 286] on link "18K Pink Sapphire Fiori Earrings" at bounding box center [313, 292] width 148 height 13
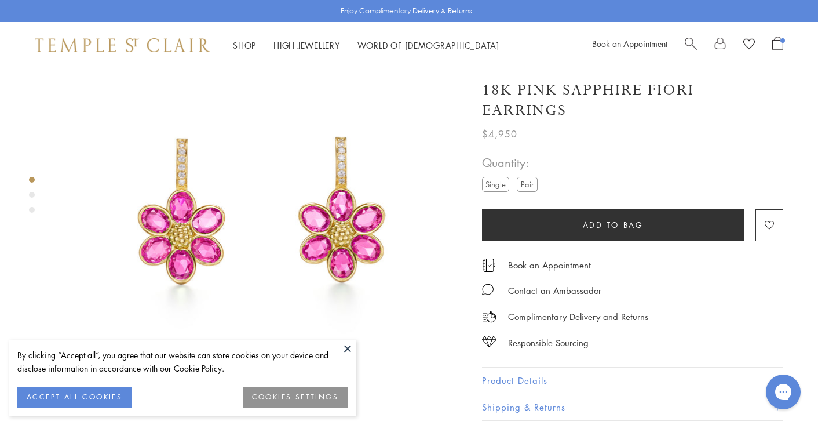
scroll to position [61, 0]
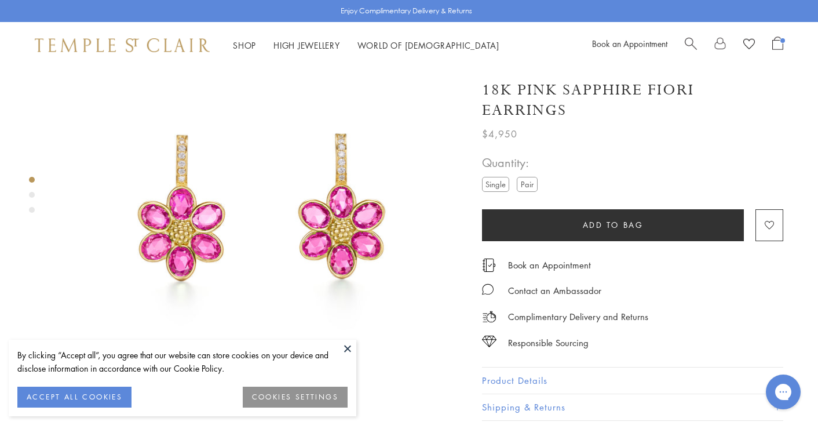
click at [346, 345] on button at bounding box center [347, 348] width 17 height 17
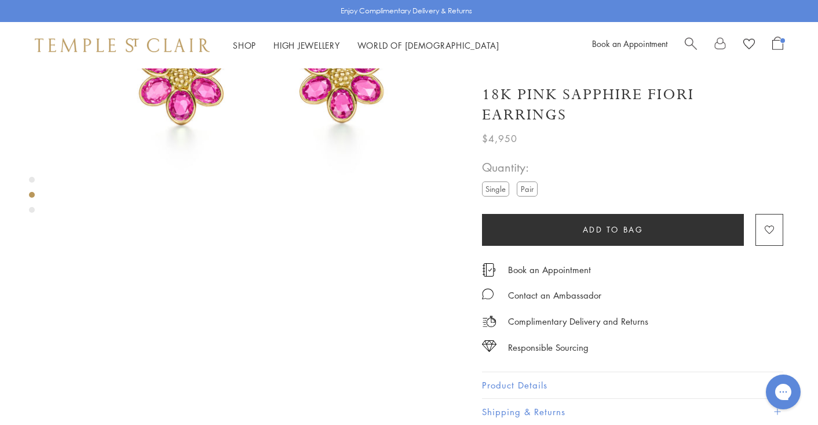
scroll to position [202, 0]
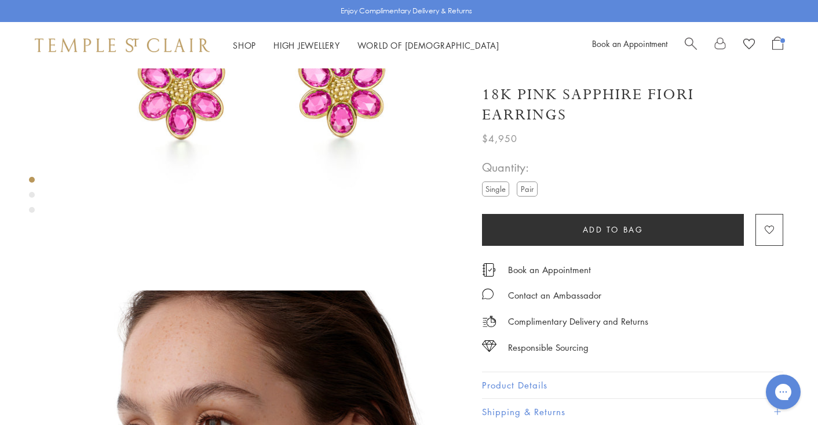
click at [588, 223] on span "Add to bag" at bounding box center [613, 229] width 61 height 13
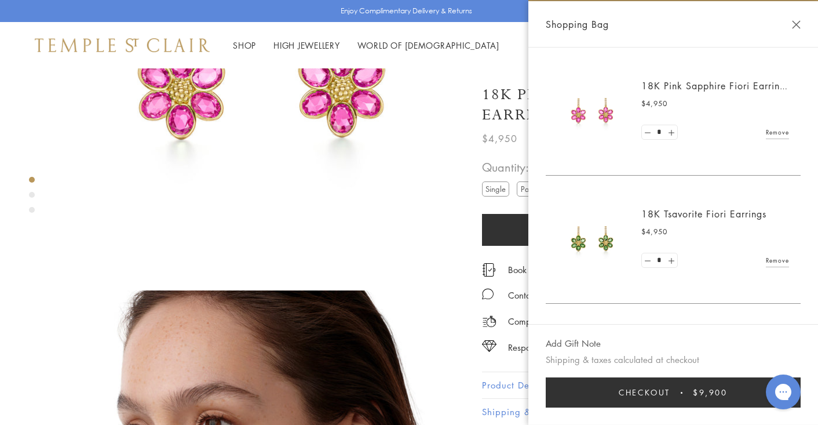
click at [799, 23] on button "Close Shopping Bag" at bounding box center [796, 24] width 9 height 9
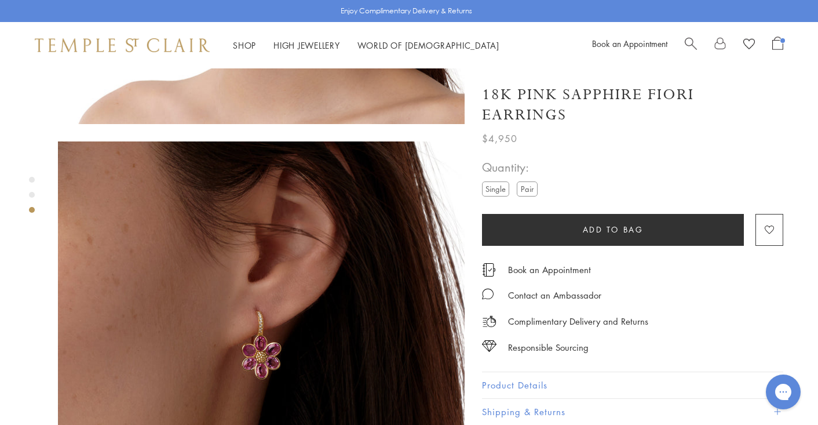
scroll to position [746, 0]
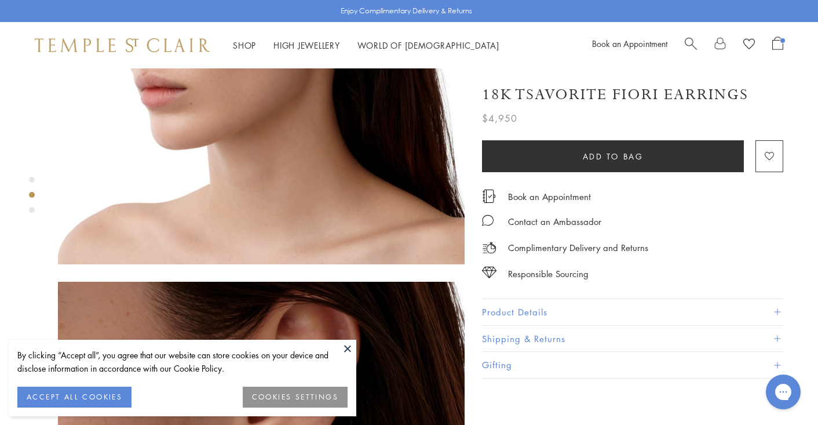
scroll to position [635, 0]
click at [513, 311] on button "Product Details" at bounding box center [632, 312] width 301 height 26
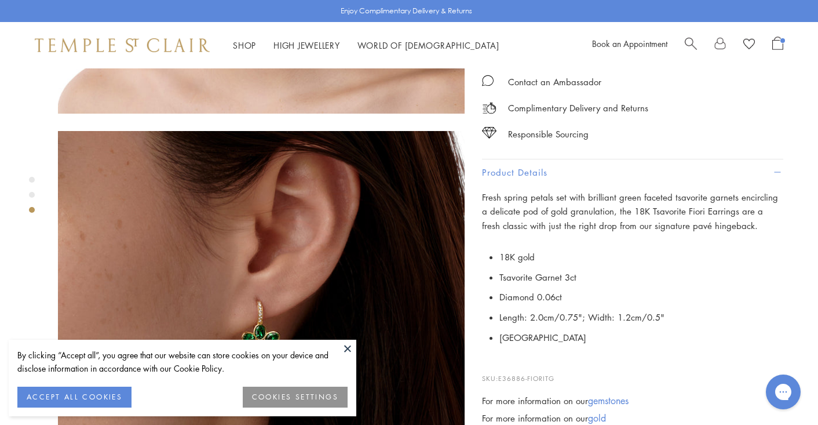
scroll to position [784, 0]
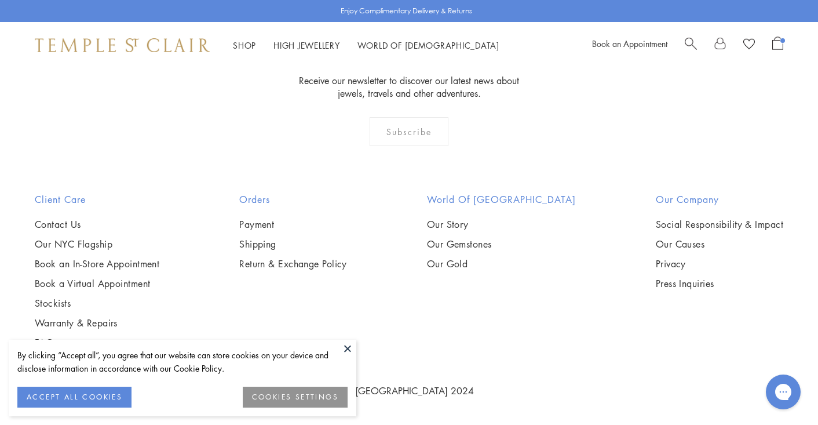
scroll to position [3458, 0]
click at [0, 0] on img at bounding box center [0, 0] width 0 height 0
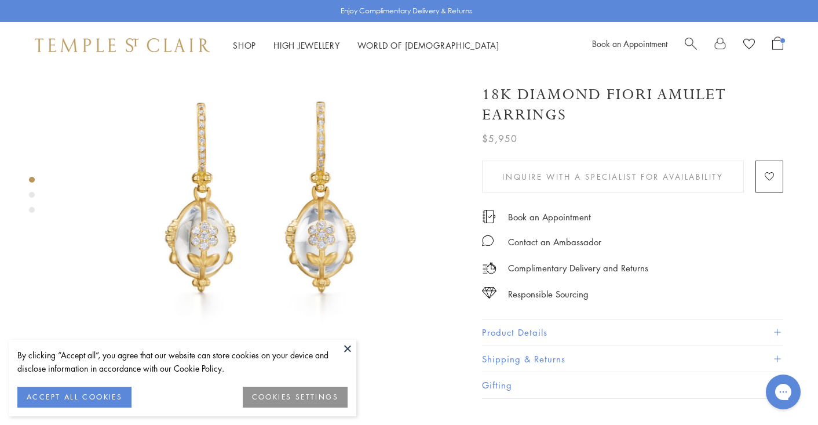
scroll to position [68, 0]
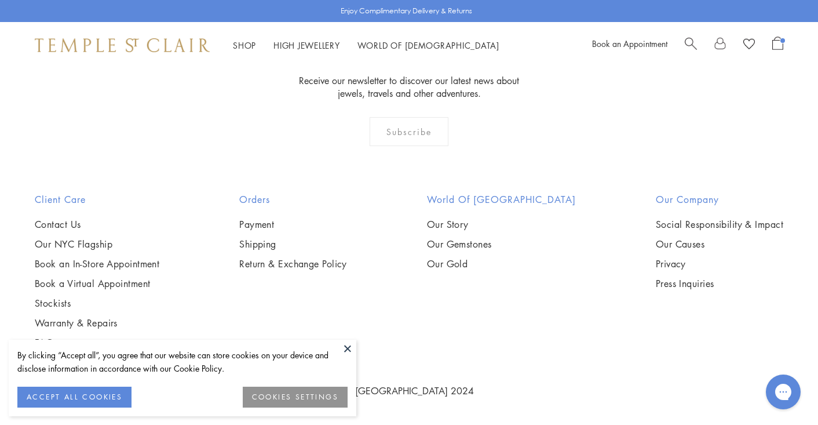
scroll to position [5708, 0]
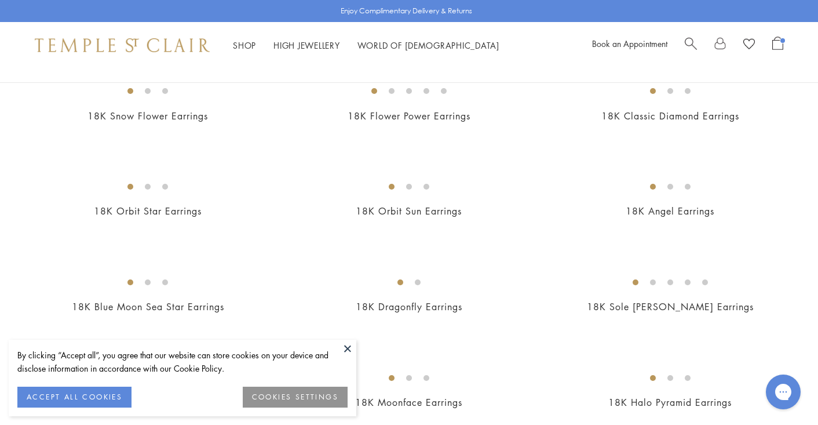
scroll to position [121, 0]
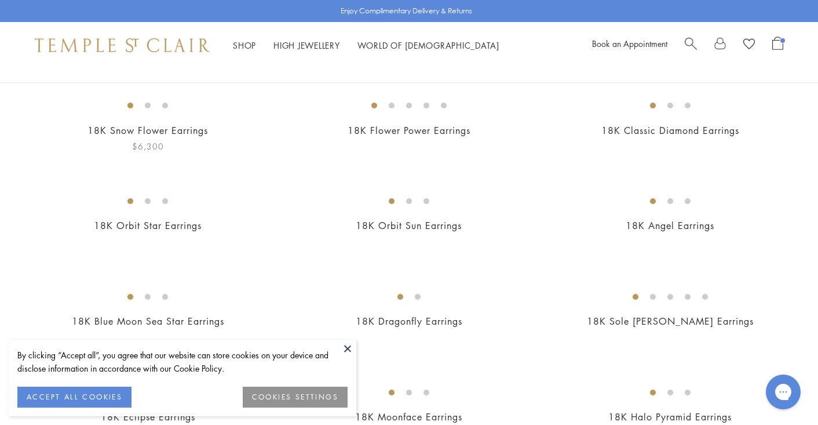
click at [0, 0] on img at bounding box center [0, 0] width 0 height 0
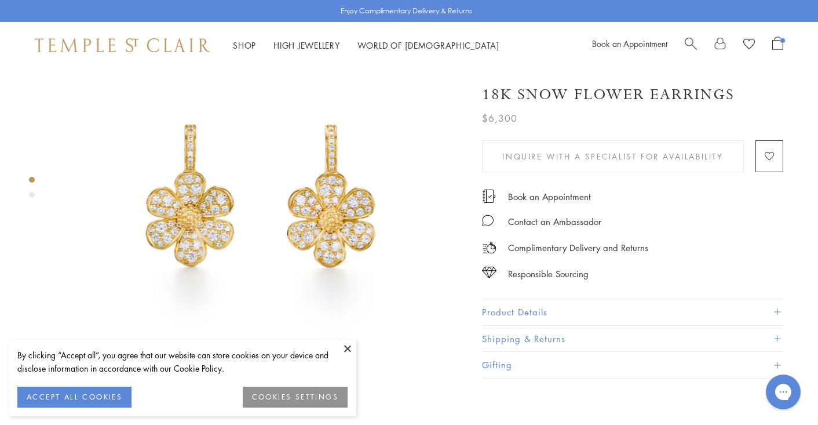
scroll to position [76, 0]
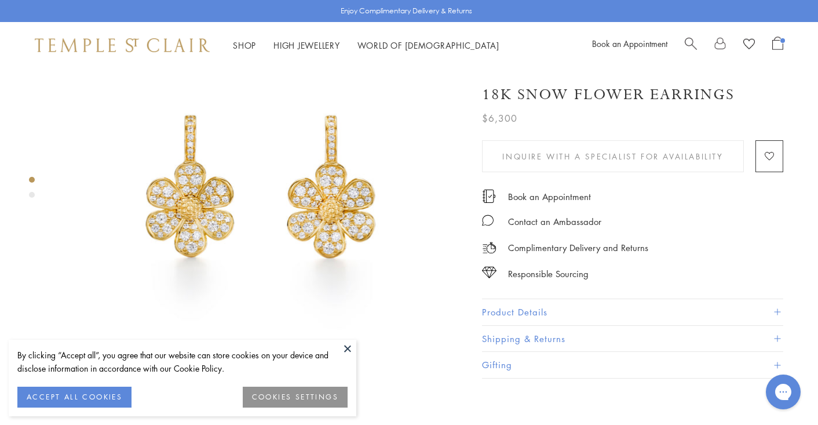
click at [349, 349] on button at bounding box center [347, 348] width 17 height 17
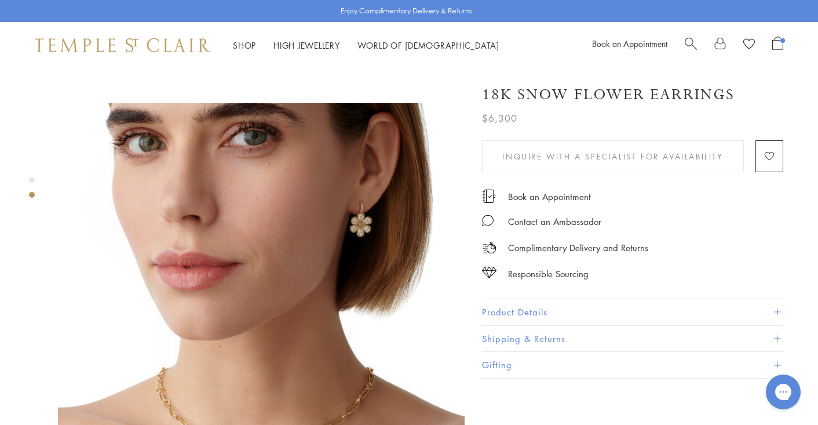
scroll to position [389, 0]
click at [520, 307] on button "Product Details" at bounding box center [632, 312] width 301 height 26
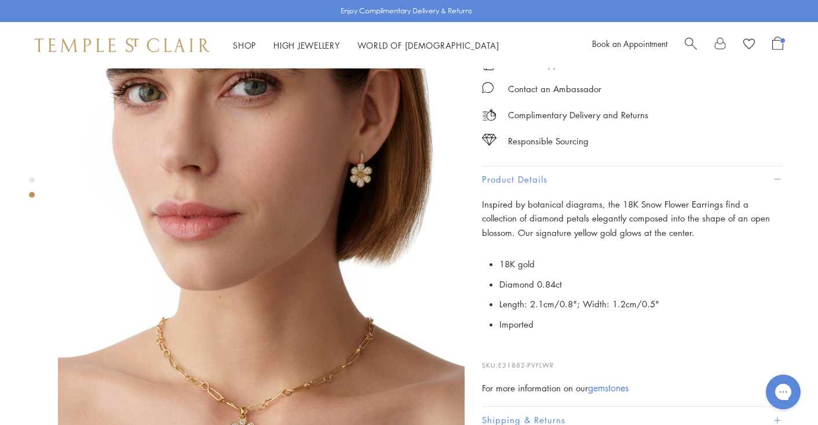
scroll to position [440, 0]
click at [600, 380] on link "gemstones" at bounding box center [608, 386] width 41 height 13
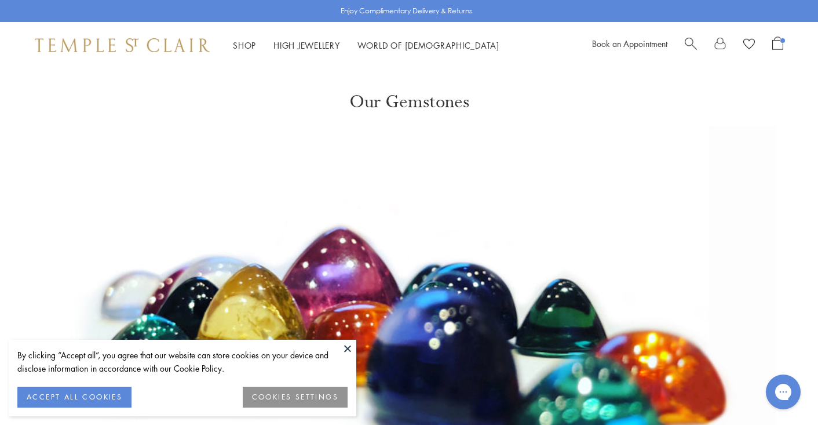
click at [347, 345] on button at bounding box center [347, 348] width 17 height 17
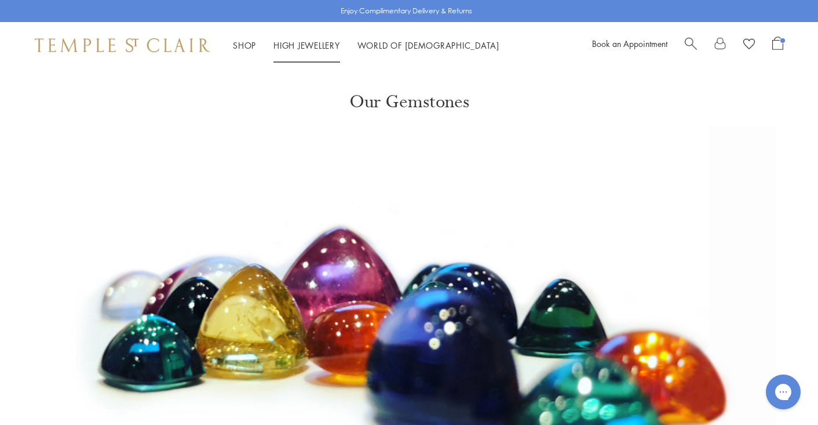
click at [299, 39] on li "High Jewellery High Jewellery" at bounding box center [307, 45] width 67 height 14
click at [303, 45] on link "High Jewellery High Jewellery" at bounding box center [307, 45] width 67 height 12
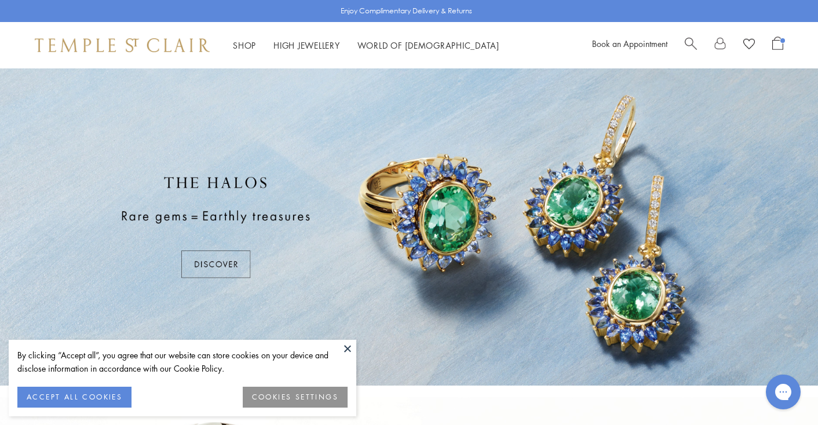
click at [347, 348] on button at bounding box center [347, 348] width 17 height 17
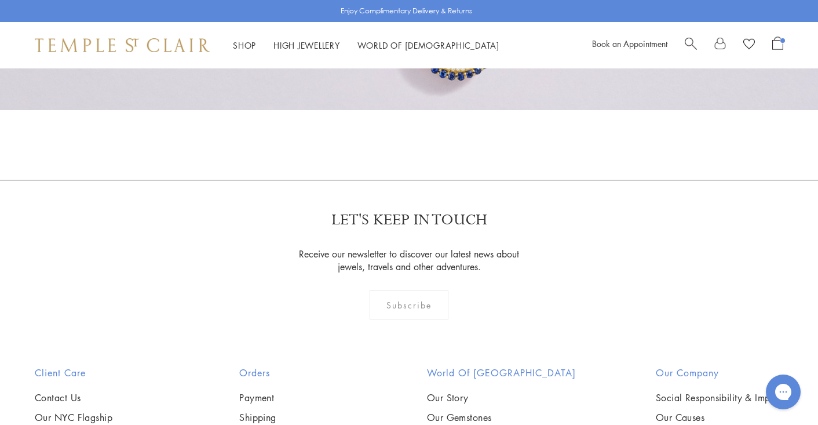
scroll to position [1017, 0]
